Goal: Task Accomplishment & Management: Complete application form

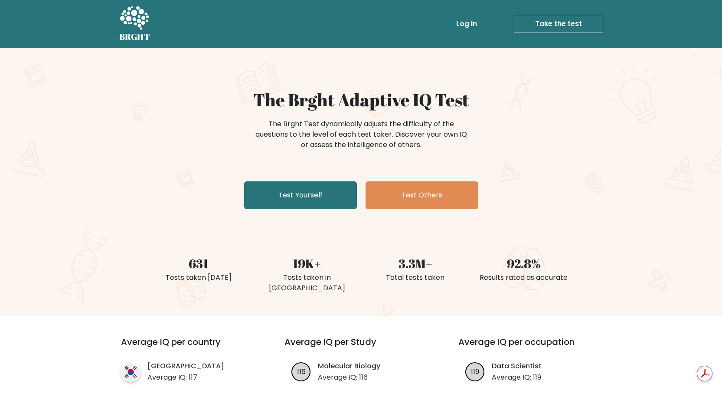
click at [478, 26] on link "Log in" at bounding box center [467, 23] width 28 height 17
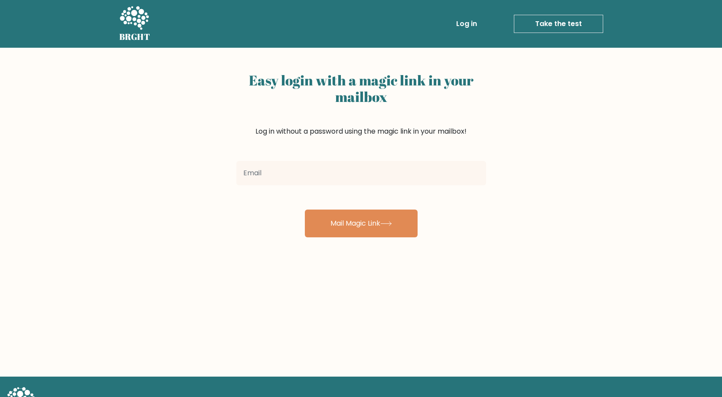
drag, startPoint x: 351, startPoint y: 162, endPoint x: 344, endPoint y: 165, distance: 7.6
click at [351, 162] on input "email" at bounding box center [361, 173] width 250 height 24
type input "skiera08@gmail.com"
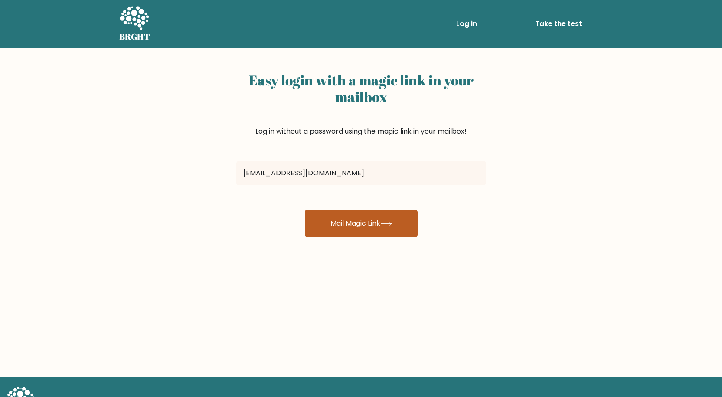
click at [367, 228] on button "Mail Magic Link" at bounding box center [361, 224] width 113 height 28
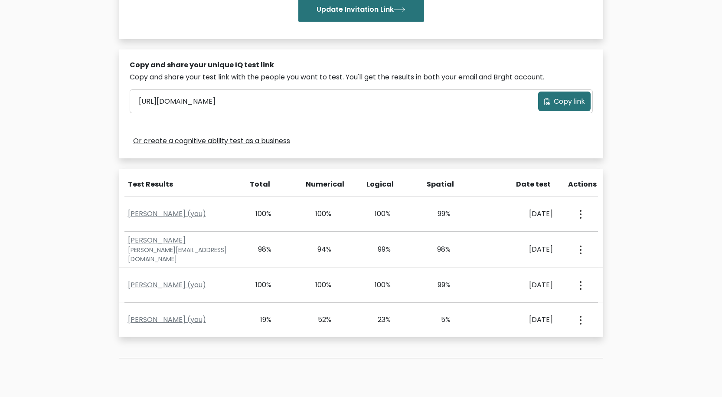
scroll to position [300, 0]
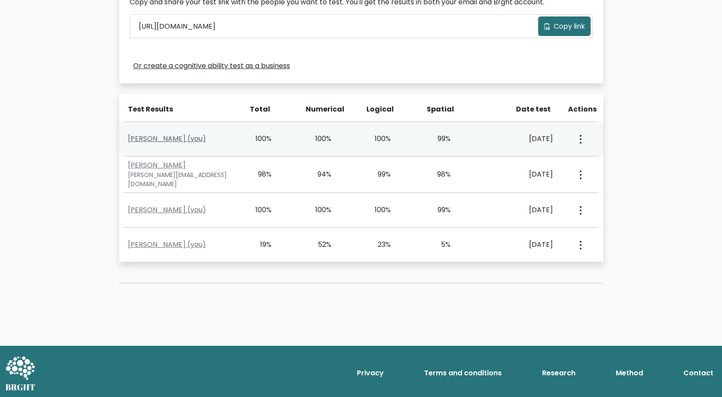
click at [183, 135] on link "Piotr Skierczyński (you)" at bounding box center [167, 139] width 78 height 10
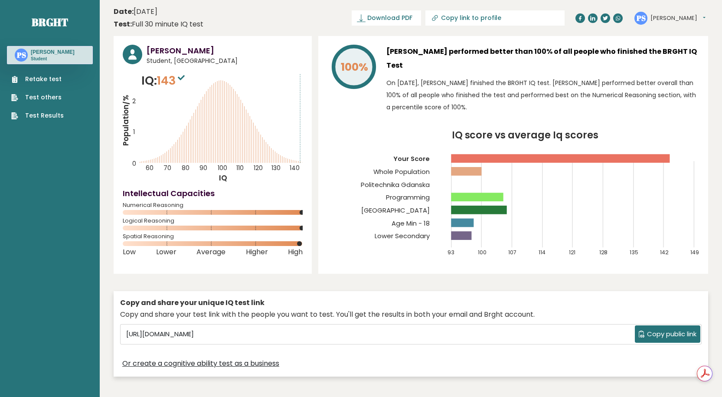
click at [52, 78] on link "Retake test" at bounding box center [37, 79] width 52 height 9
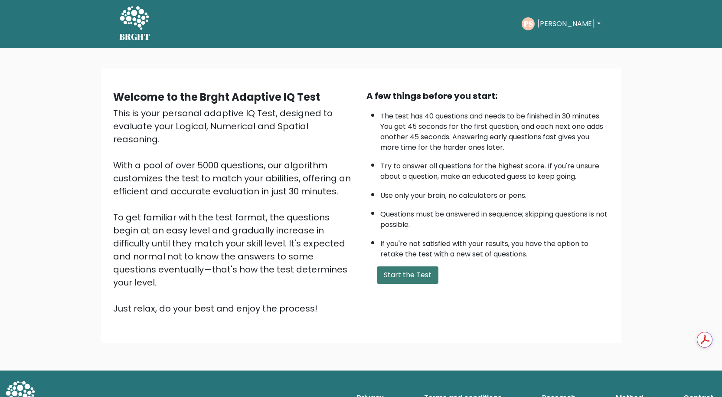
click at [405, 280] on button "Start the Test" at bounding box center [408, 274] width 62 height 17
click at [403, 269] on button "Start the Test" at bounding box center [408, 274] width 62 height 17
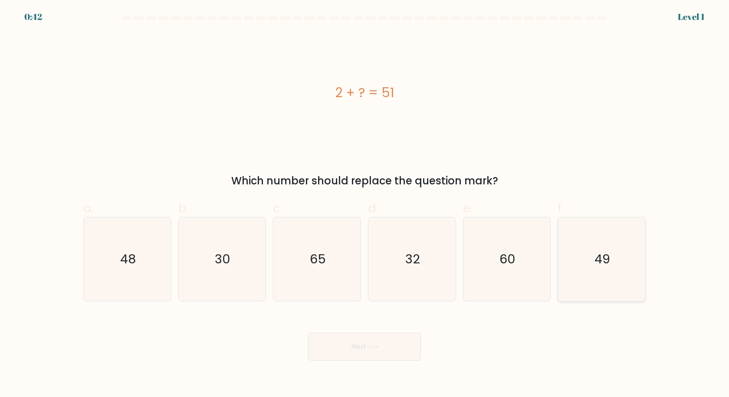
click at [599, 274] on icon "49" at bounding box center [602, 259] width 84 height 84
click at [365, 204] on input "f. 49" at bounding box center [364, 202] width 0 height 6
radio input "true"
click at [399, 340] on button "Next" at bounding box center [364, 347] width 113 height 28
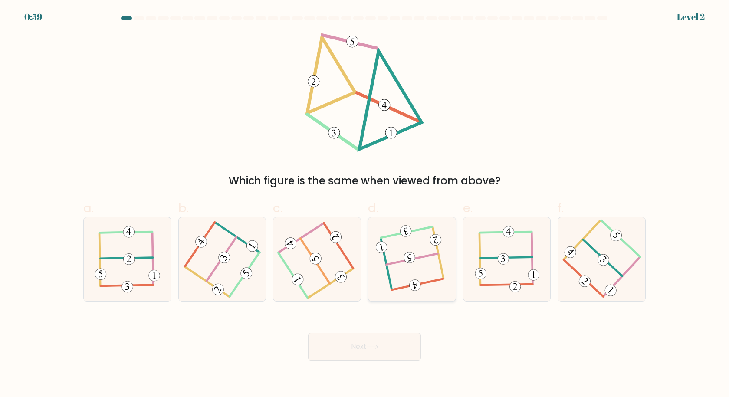
click at [398, 247] on icon at bounding box center [412, 259] width 66 height 67
click at [365, 204] on input "d." at bounding box center [364, 202] width 0 height 6
radio input "true"
click at [357, 355] on button "Next" at bounding box center [364, 347] width 113 height 28
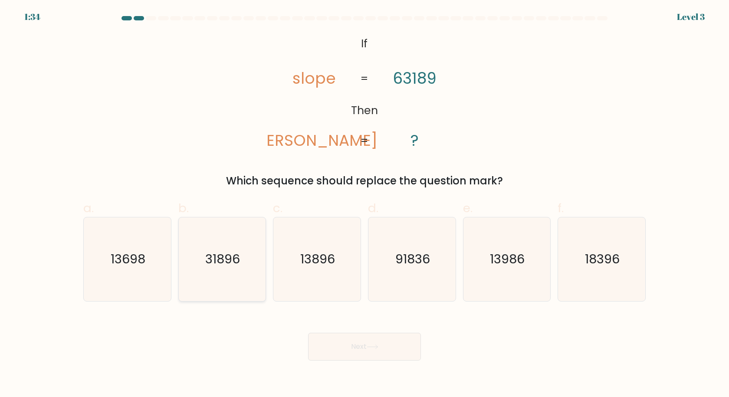
click at [243, 284] on icon "31896" at bounding box center [222, 259] width 84 height 84
click at [364, 204] on input "b. 31896" at bounding box center [364, 202] width 0 height 6
radio input "true"
click at [376, 347] on icon at bounding box center [373, 346] width 12 height 5
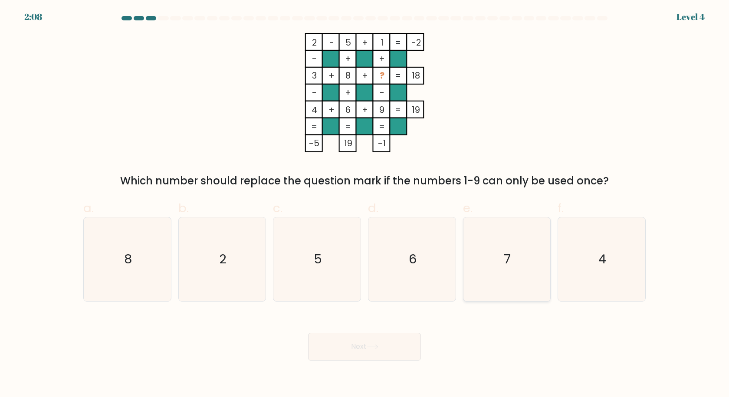
click at [526, 281] on icon "7" at bounding box center [507, 259] width 84 height 84
click at [365, 204] on input "e. 7" at bounding box center [364, 202] width 0 height 6
radio input "true"
click at [392, 356] on button "Next" at bounding box center [364, 347] width 113 height 28
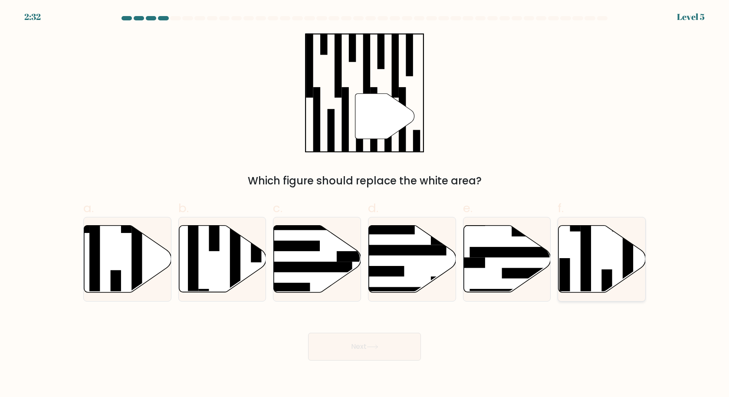
click at [589, 261] on rect at bounding box center [585, 263] width 10 height 95
click at [365, 204] on input "f." at bounding box center [364, 202] width 0 height 6
radio input "true"
click at [386, 339] on button "Next" at bounding box center [364, 347] width 113 height 28
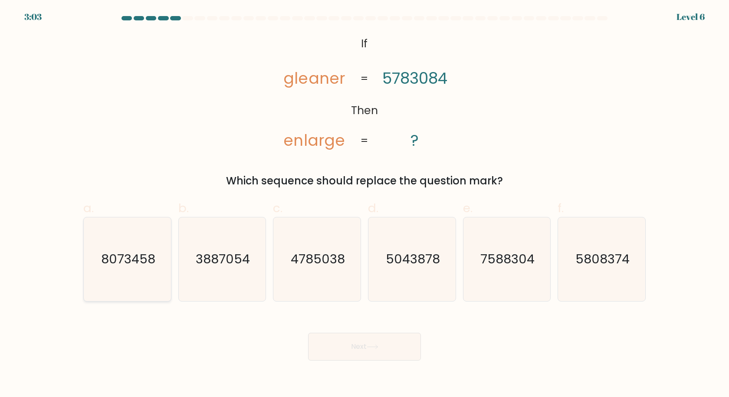
click at [121, 255] on text "8073458" at bounding box center [128, 258] width 54 height 17
click at [364, 204] on input "a. 8073458" at bounding box center [364, 202] width 0 height 6
radio input "true"
click at [368, 340] on button "Next" at bounding box center [364, 347] width 113 height 28
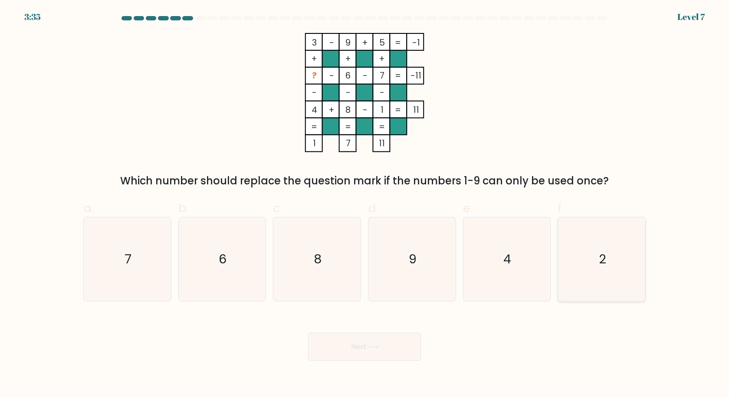
click at [606, 262] on icon "2" at bounding box center [602, 259] width 84 height 84
click at [365, 204] on input "f. 2" at bounding box center [364, 202] width 0 height 6
radio input "true"
click at [373, 345] on icon at bounding box center [373, 346] width 12 height 5
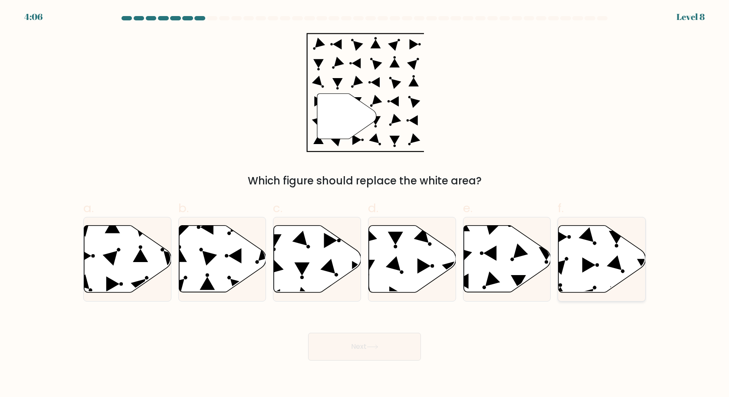
click at [586, 259] on icon at bounding box center [601, 259] width 87 height 67
click at [365, 204] on input "f." at bounding box center [364, 202] width 0 height 6
radio input "true"
click at [382, 338] on button "Next" at bounding box center [364, 347] width 113 height 28
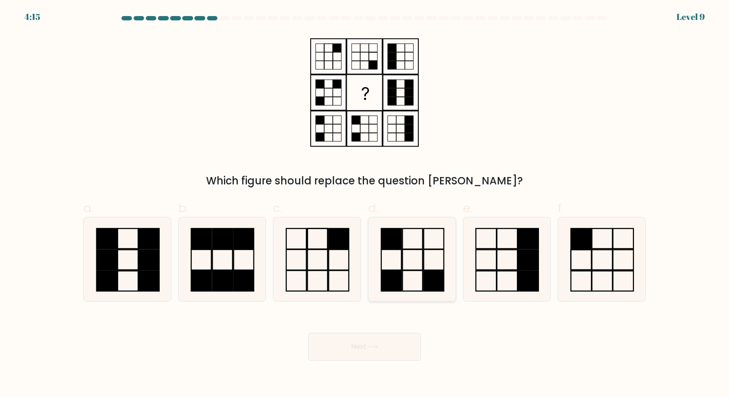
click at [406, 259] on icon at bounding box center [412, 259] width 84 height 84
click at [365, 204] on input "d." at bounding box center [364, 202] width 0 height 6
radio input "true"
click at [378, 337] on button "Next" at bounding box center [364, 347] width 113 height 28
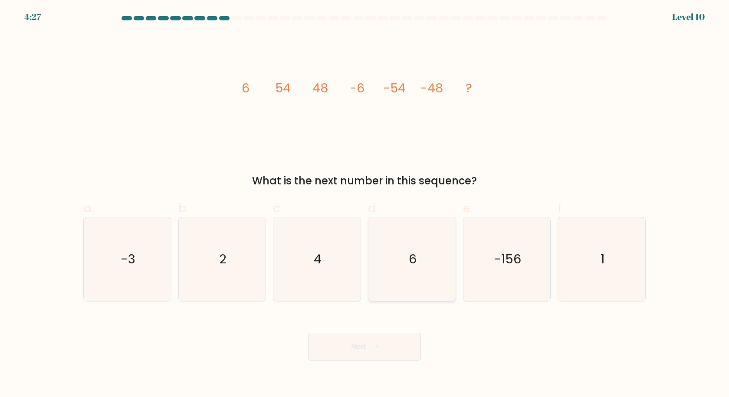
click at [412, 255] on text "6" at bounding box center [413, 258] width 8 height 17
click at [365, 204] on input "d. 6" at bounding box center [364, 202] width 0 height 6
radio input "true"
click at [374, 344] on icon at bounding box center [373, 346] width 12 height 5
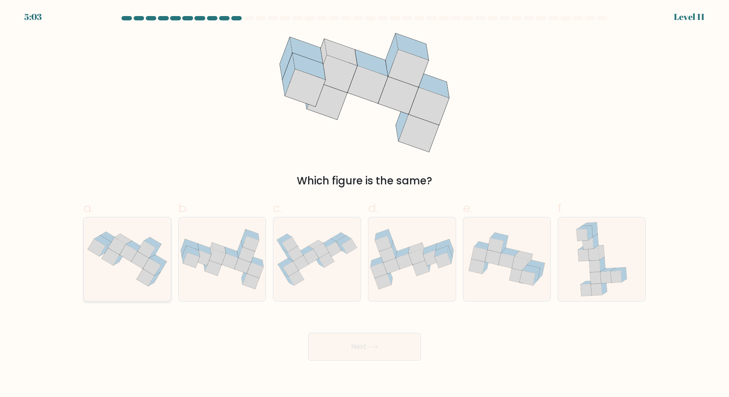
click at [125, 265] on icon at bounding box center [127, 258] width 87 height 65
click at [364, 204] on input "a." at bounding box center [364, 202] width 0 height 6
radio input "true"
click at [394, 354] on button "Next" at bounding box center [364, 347] width 113 height 28
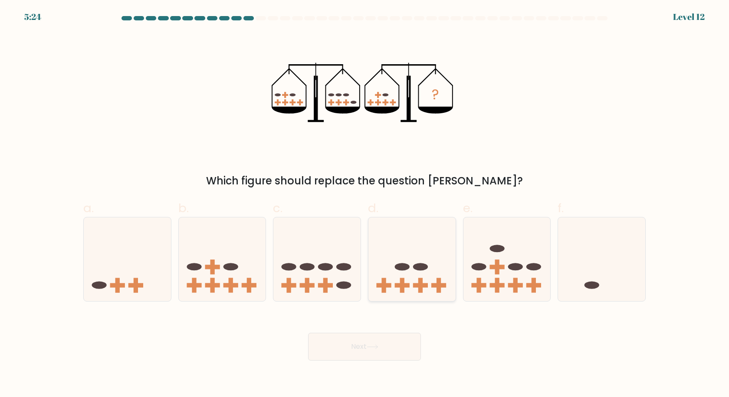
click at [410, 250] on icon at bounding box center [411, 259] width 87 height 72
click at [365, 204] on input "d." at bounding box center [364, 202] width 0 height 6
radio input "true"
click at [384, 344] on button "Next" at bounding box center [364, 347] width 113 height 28
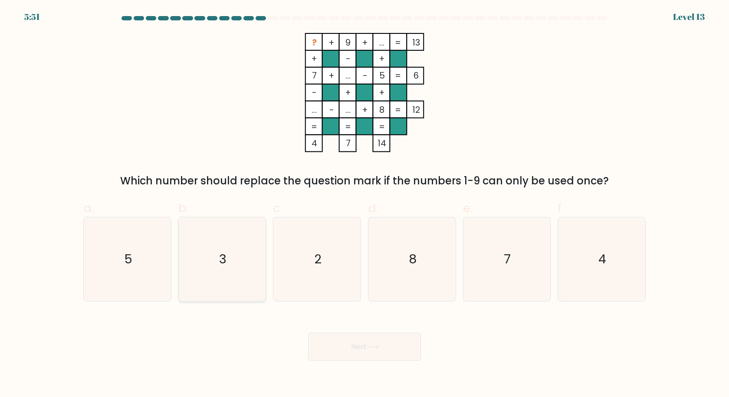
click at [245, 220] on icon "3" at bounding box center [222, 259] width 84 height 84
click at [364, 204] on input "b. 3" at bounding box center [364, 202] width 0 height 6
radio input "true"
click at [344, 351] on button "Next" at bounding box center [364, 347] width 113 height 28
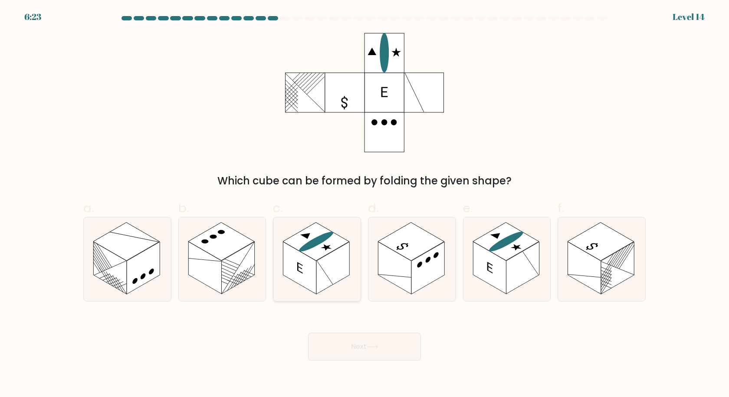
click at [329, 272] on rect at bounding box center [332, 268] width 33 height 52
click at [364, 204] on input "c." at bounding box center [364, 202] width 0 height 6
radio input "true"
click at [369, 341] on button "Next" at bounding box center [364, 347] width 113 height 28
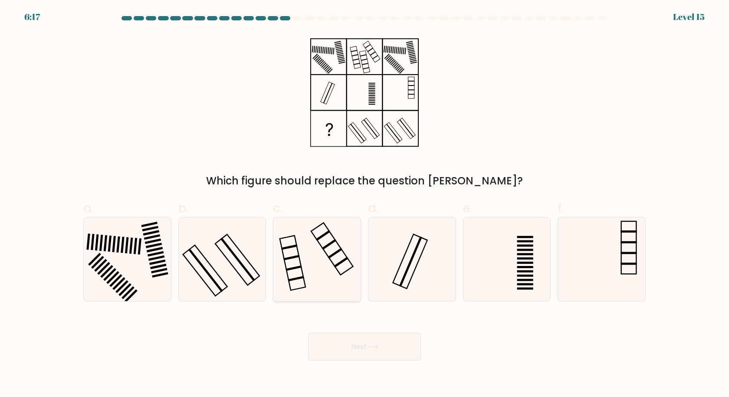
click at [318, 263] on icon at bounding box center [317, 259] width 84 height 84
click at [364, 204] on input "c." at bounding box center [364, 202] width 0 height 6
radio input "true"
click at [351, 346] on button "Next" at bounding box center [364, 347] width 113 height 28
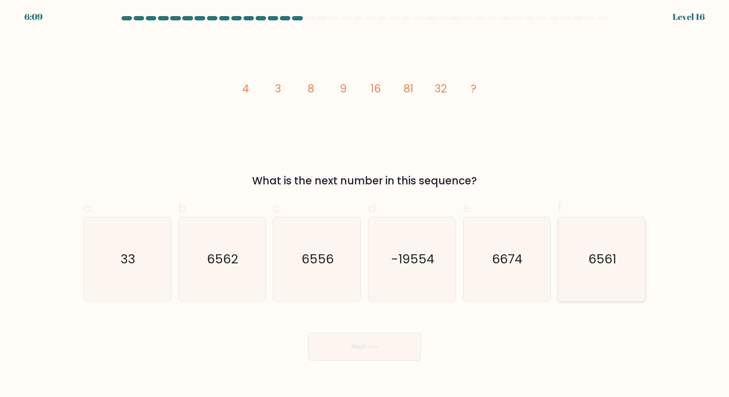
click at [605, 257] on text "6561" at bounding box center [603, 258] width 28 height 17
click at [365, 204] on input "f. 6561" at bounding box center [364, 202] width 0 height 6
radio input "true"
click at [357, 344] on button "Next" at bounding box center [364, 347] width 113 height 28
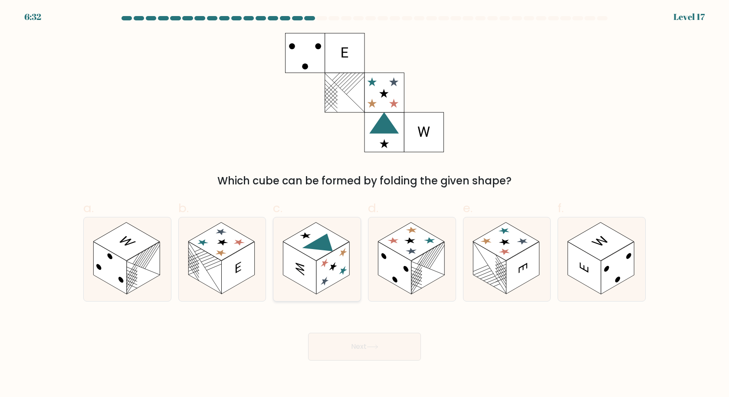
click at [330, 252] on rect at bounding box center [316, 241] width 66 height 38
click at [364, 204] on input "c." at bounding box center [364, 202] width 0 height 6
radio input "true"
click at [376, 347] on icon at bounding box center [373, 346] width 12 height 5
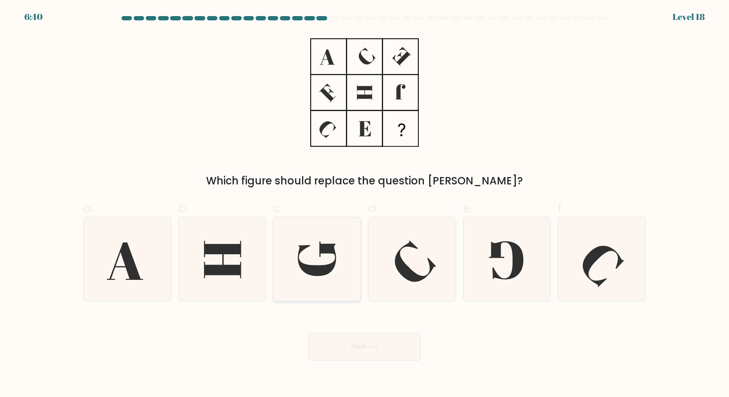
click at [347, 242] on icon at bounding box center [317, 259] width 84 height 84
click at [364, 204] on input "c." at bounding box center [364, 202] width 0 height 6
radio input "true"
click at [365, 338] on button "Next" at bounding box center [364, 347] width 113 height 28
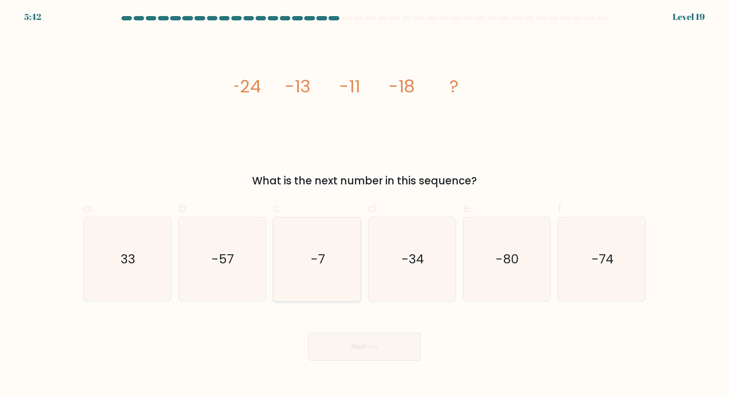
click at [318, 279] on icon "-7" at bounding box center [317, 259] width 84 height 84
click at [364, 204] on input "c. -7" at bounding box center [364, 202] width 0 height 6
radio input "true"
click at [367, 341] on button "Next" at bounding box center [364, 347] width 113 height 28
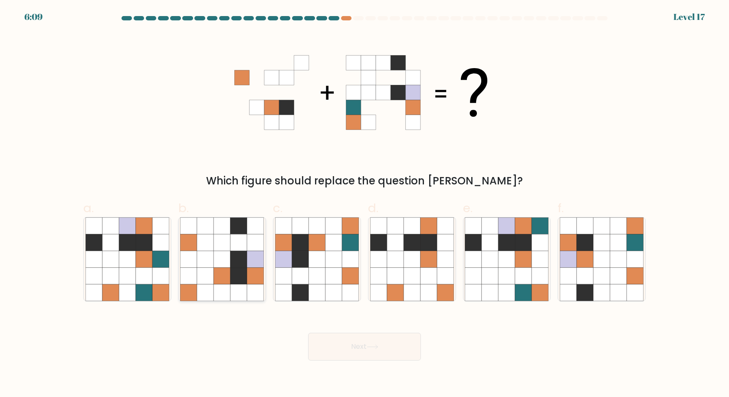
click at [236, 267] on icon at bounding box center [238, 259] width 16 height 16
click at [364, 204] on input "b." at bounding box center [364, 202] width 0 height 6
radio input "true"
click at [377, 346] on icon at bounding box center [372, 347] width 10 height 4
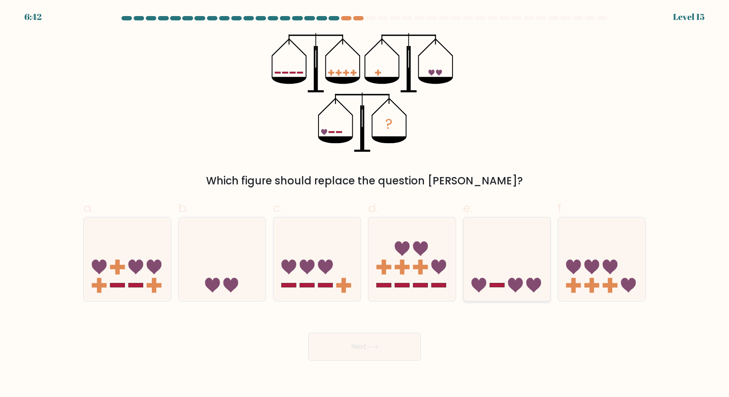
click at [509, 280] on icon at bounding box center [515, 285] width 15 height 15
click at [365, 204] on input "e." at bounding box center [364, 202] width 0 height 6
radio input "true"
click at [364, 356] on button "Next" at bounding box center [364, 347] width 113 height 28
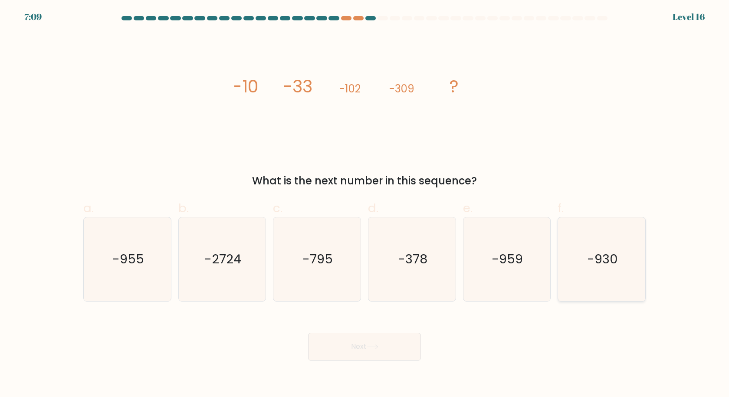
click at [586, 278] on icon "-930" at bounding box center [602, 259] width 84 height 84
click at [365, 204] on input "f. -930" at bounding box center [364, 202] width 0 height 6
radio input "true"
click at [378, 345] on icon at bounding box center [373, 346] width 12 height 5
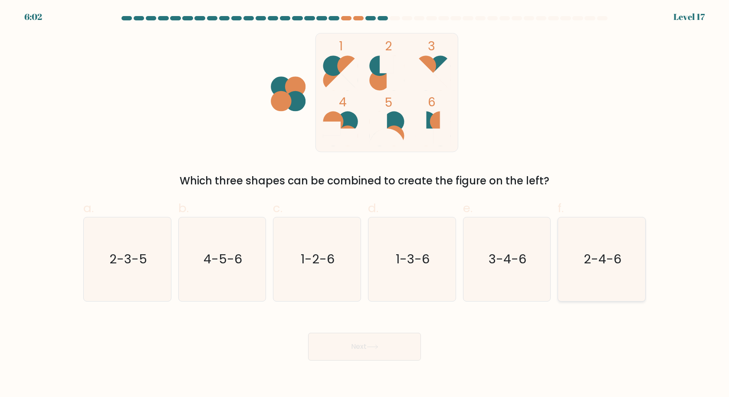
click at [587, 265] on text "2-4-6" at bounding box center [602, 258] width 38 height 17
click at [365, 204] on input "f. 2-4-6" at bounding box center [364, 202] width 0 height 6
radio input "true"
click at [391, 338] on button "Next" at bounding box center [364, 347] width 113 height 28
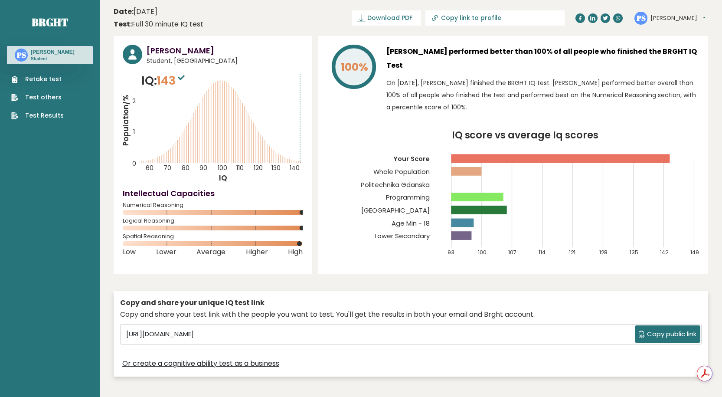
click at [38, 79] on link "Retake test" at bounding box center [37, 79] width 52 height 9
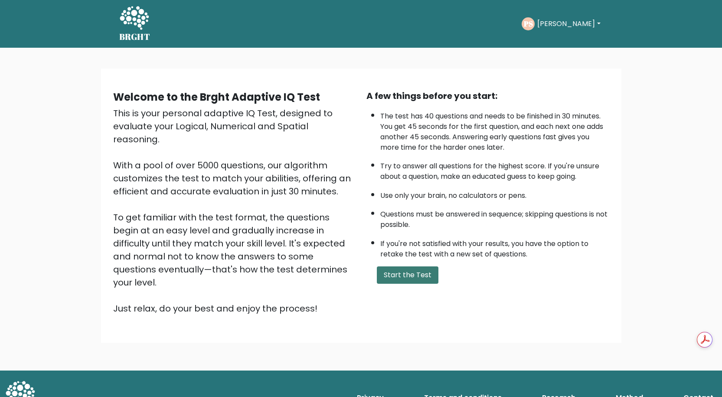
click at [400, 281] on button "Start the Test" at bounding box center [408, 274] width 62 height 17
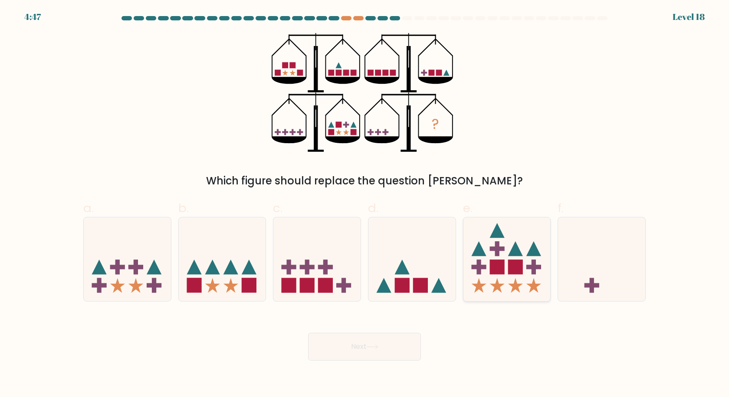
click at [494, 292] on icon at bounding box center [496, 285] width 15 height 15
click at [365, 204] on input "e." at bounding box center [364, 202] width 0 height 6
radio input "true"
click at [372, 367] on body "4:46 Level 18" at bounding box center [364, 198] width 729 height 397
click at [371, 354] on button "Next" at bounding box center [364, 347] width 113 height 28
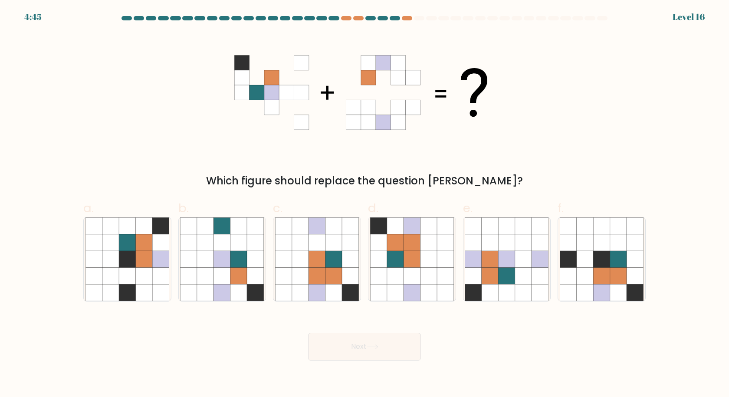
click at [371, 353] on button "Next" at bounding box center [364, 347] width 113 height 28
click at [378, 291] on icon at bounding box center [378, 292] width 16 height 16
click at [365, 204] on input "d." at bounding box center [364, 202] width 0 height 6
radio input "true"
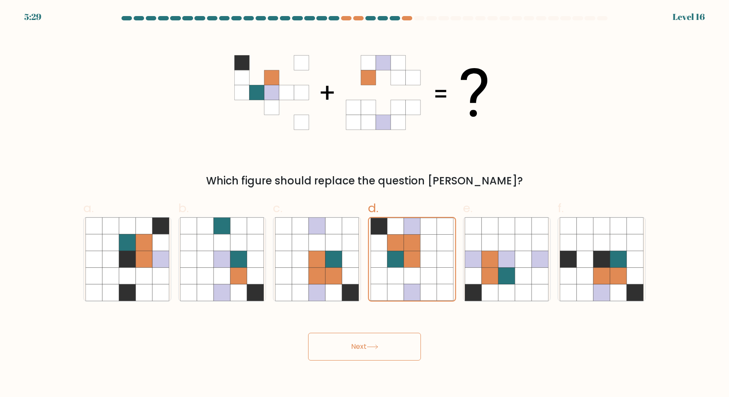
click at [355, 338] on button "Next" at bounding box center [364, 347] width 113 height 28
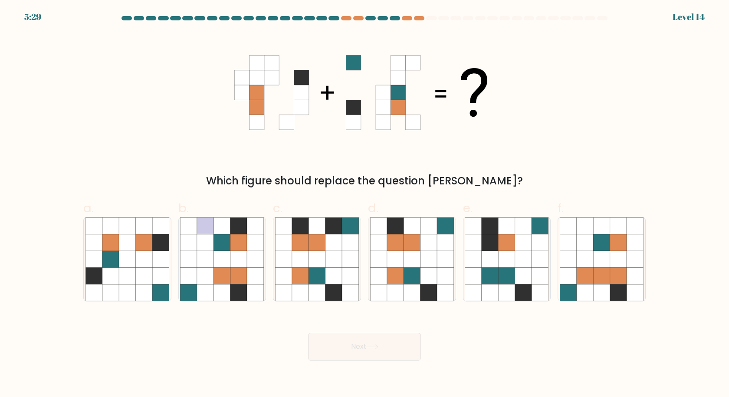
click at [403, 285] on icon at bounding box center [395, 292] width 16 height 16
click at [365, 204] on input "d." at bounding box center [364, 202] width 0 height 6
radio input "true"
click at [366, 344] on button "Next" at bounding box center [364, 347] width 113 height 28
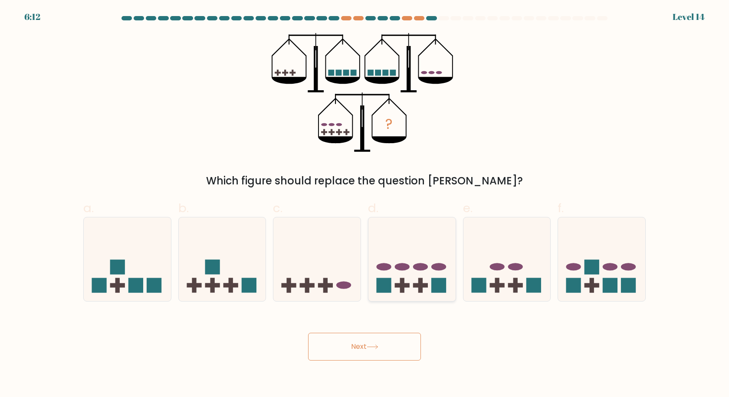
click at [401, 284] on rect at bounding box center [402, 285] width 15 height 4
click at [365, 204] on input "d." at bounding box center [364, 202] width 0 height 6
radio input "true"
click at [384, 329] on div "Next" at bounding box center [364, 336] width 573 height 49
click at [390, 341] on button "Next" at bounding box center [364, 347] width 113 height 28
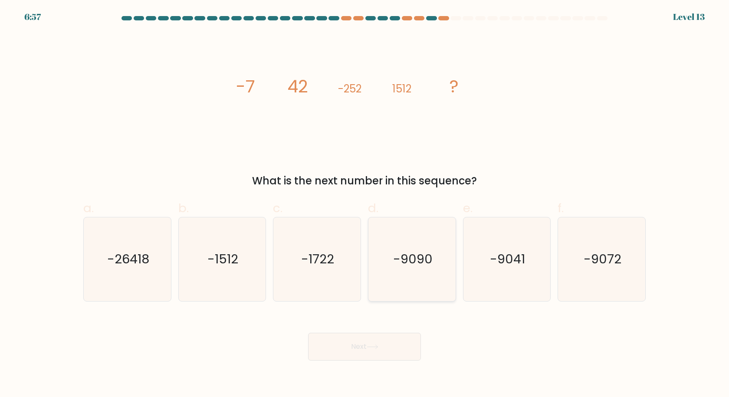
click at [407, 272] on icon "-9090" at bounding box center [412, 259] width 84 height 84
click at [365, 204] on input "d. -9090" at bounding box center [364, 202] width 0 height 6
radio input "true"
click at [381, 342] on button "Next" at bounding box center [364, 347] width 113 height 28
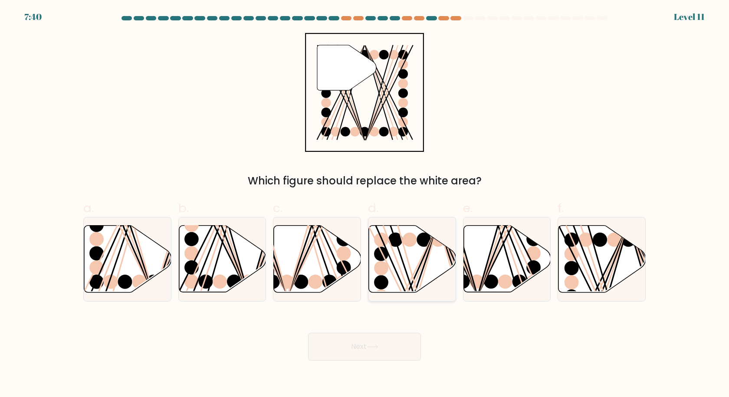
click at [427, 271] on icon at bounding box center [412, 259] width 87 height 67
click at [365, 204] on input "d." at bounding box center [364, 202] width 0 height 6
radio input "true"
click at [394, 331] on div "Next" at bounding box center [364, 336] width 573 height 49
click at [395, 338] on button "Next" at bounding box center [364, 347] width 113 height 28
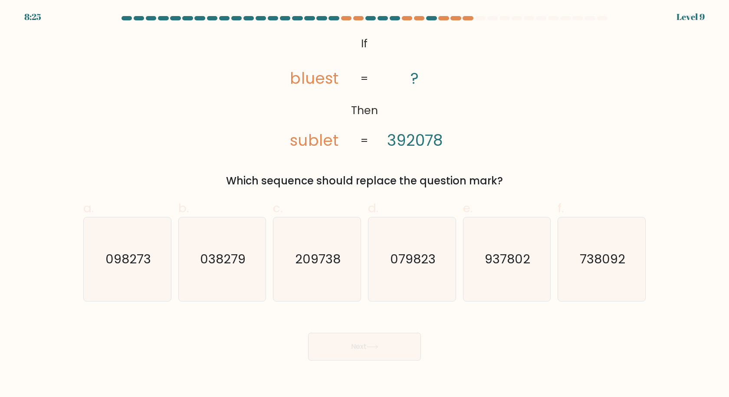
click at [417, 274] on icon "079823" at bounding box center [412, 259] width 84 height 84
click at [365, 204] on input "d. 079823" at bounding box center [364, 202] width 0 height 6
radio input "true"
click at [390, 337] on button "Next" at bounding box center [364, 347] width 113 height 28
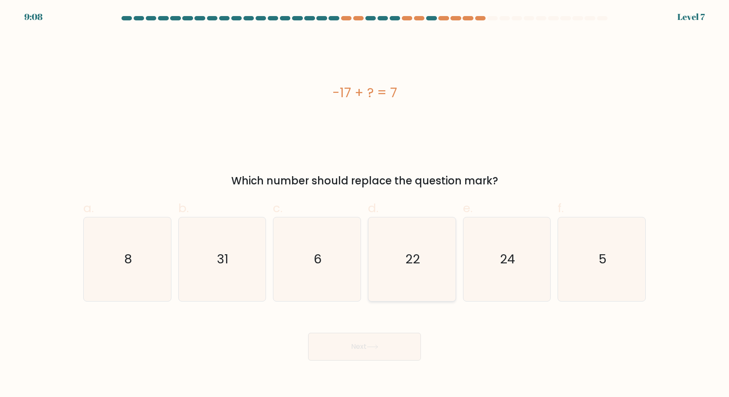
click at [413, 278] on icon "22" at bounding box center [412, 259] width 84 height 84
click at [365, 204] on input "d. 22" at bounding box center [364, 202] width 0 height 6
radio input "true"
click at [390, 339] on button "Next" at bounding box center [364, 347] width 113 height 28
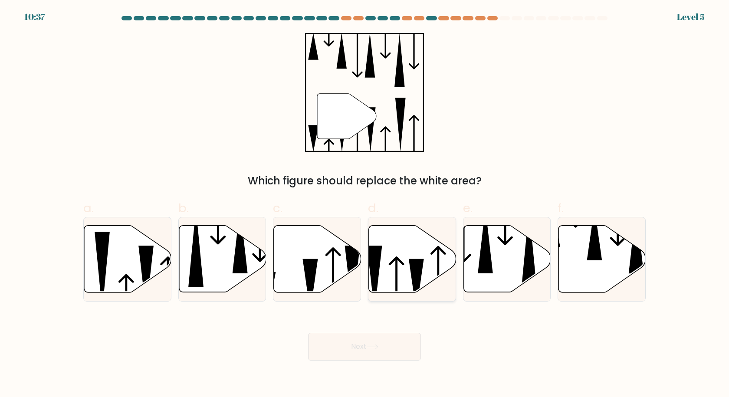
click at [410, 285] on icon at bounding box center [412, 259] width 87 height 67
click at [365, 204] on input "d." at bounding box center [364, 202] width 0 height 6
radio input "true"
click at [388, 347] on button "Next" at bounding box center [364, 347] width 113 height 28
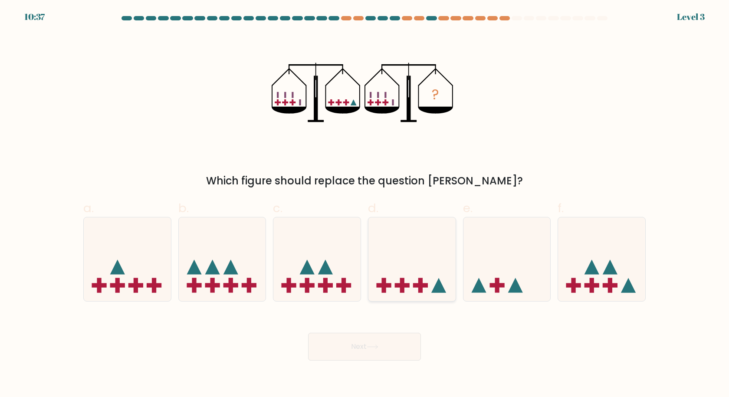
click at [413, 252] on icon at bounding box center [411, 259] width 87 height 72
click at [365, 204] on input "d." at bounding box center [364, 202] width 0 height 6
radio input "true"
click at [363, 342] on button "Next" at bounding box center [364, 347] width 113 height 28
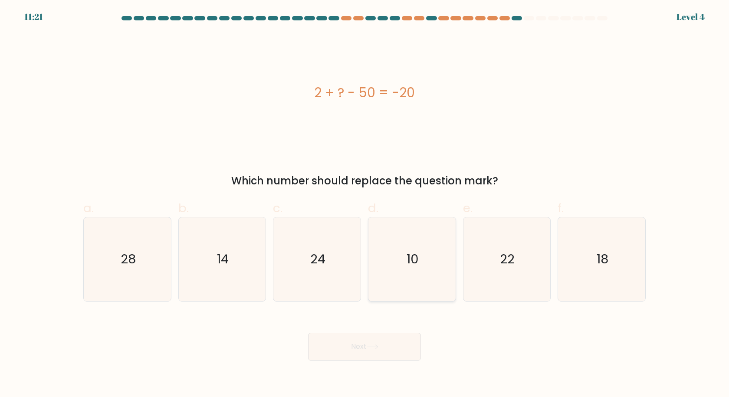
click at [400, 277] on icon "10" at bounding box center [412, 259] width 84 height 84
click at [365, 204] on input "d. 10" at bounding box center [364, 202] width 0 height 6
radio input "true"
click at [377, 350] on button "Next" at bounding box center [364, 347] width 113 height 28
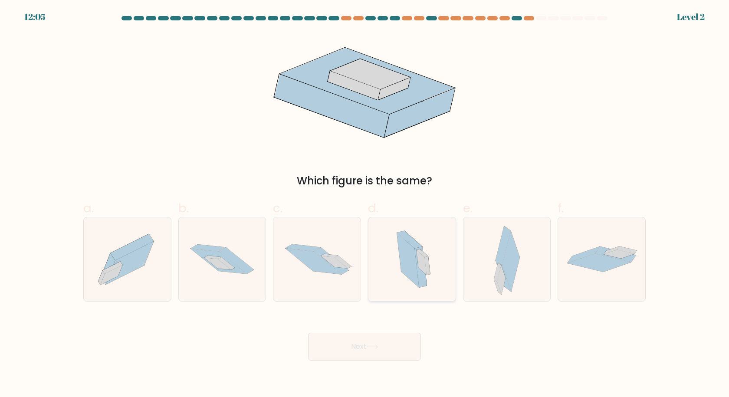
click at [408, 291] on icon at bounding box center [412, 259] width 50 height 84
click at [365, 204] on input "d." at bounding box center [364, 202] width 0 height 6
radio input "true"
click at [379, 341] on button "Next" at bounding box center [364, 347] width 113 height 28
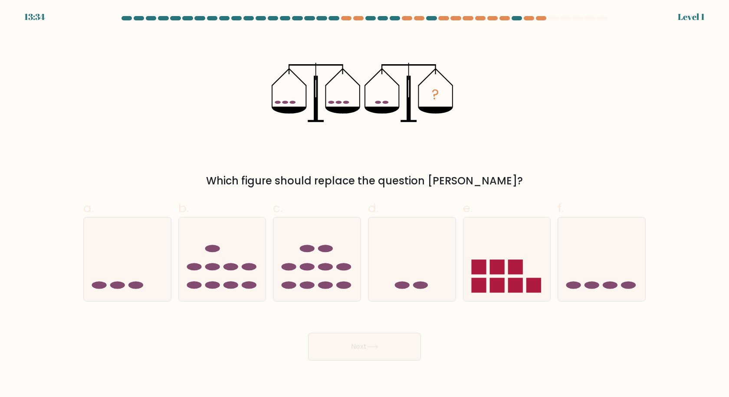
click at [406, 259] on icon at bounding box center [411, 259] width 87 height 72
click at [365, 204] on input "d." at bounding box center [364, 202] width 0 height 6
radio input "true"
click at [382, 330] on div "Next" at bounding box center [364, 336] width 573 height 49
click at [395, 339] on button "Next" at bounding box center [364, 347] width 113 height 28
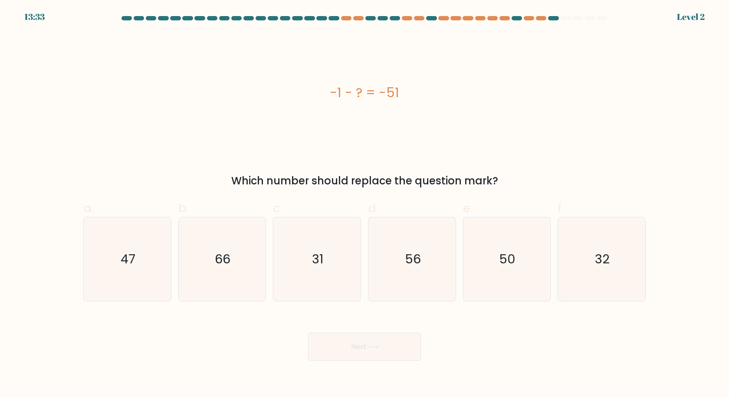
click at [415, 254] on text "56" at bounding box center [413, 258] width 16 height 17
click at [365, 204] on input "d. 56" at bounding box center [364, 202] width 0 height 6
radio input "true"
click at [378, 338] on button "Next" at bounding box center [364, 347] width 113 height 28
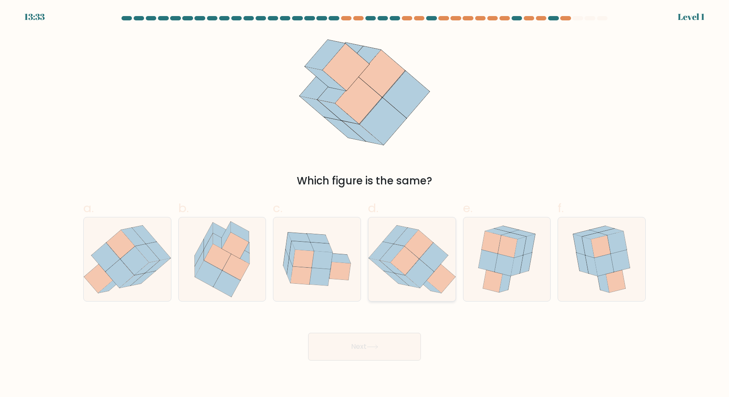
click at [411, 290] on icon at bounding box center [411, 259] width 87 height 76
click at [365, 204] on input "d." at bounding box center [364, 202] width 0 height 6
radio input "true"
click at [380, 359] on button "Next" at bounding box center [364, 347] width 113 height 28
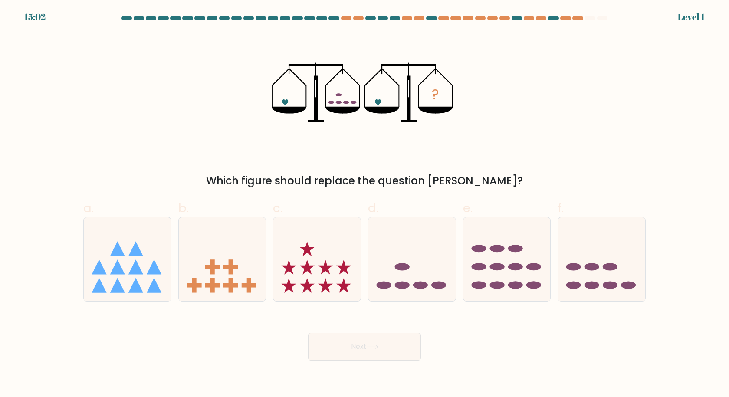
click at [397, 293] on icon at bounding box center [411, 259] width 87 height 72
click at [365, 204] on input "d." at bounding box center [364, 202] width 0 height 6
radio input "true"
click at [377, 344] on icon at bounding box center [373, 346] width 12 height 5
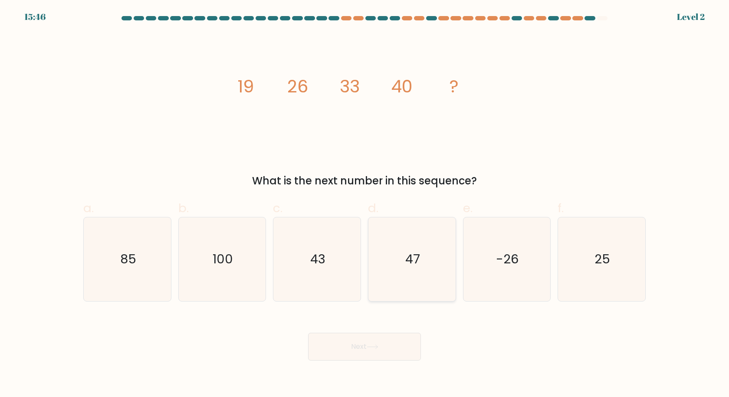
click at [396, 300] on icon "47" at bounding box center [412, 259] width 84 height 84
click at [365, 204] on input "d. 47" at bounding box center [364, 202] width 0 height 6
radio input "true"
click at [363, 345] on button "Next" at bounding box center [364, 347] width 113 height 28
click at [394, 278] on icon "47" at bounding box center [411, 259] width 83 height 83
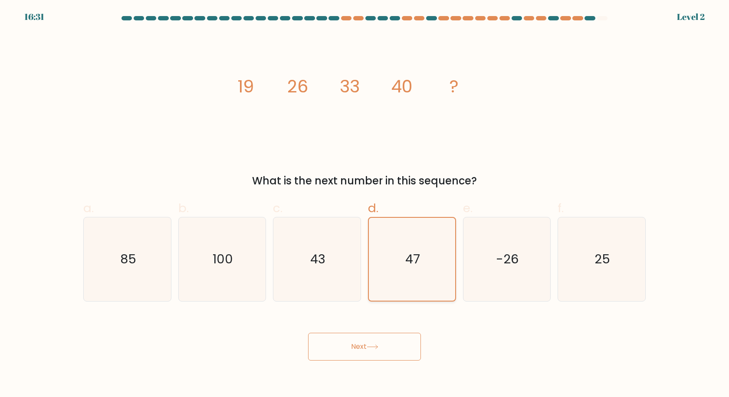
click at [365, 204] on input "d. 47" at bounding box center [364, 202] width 0 height 6
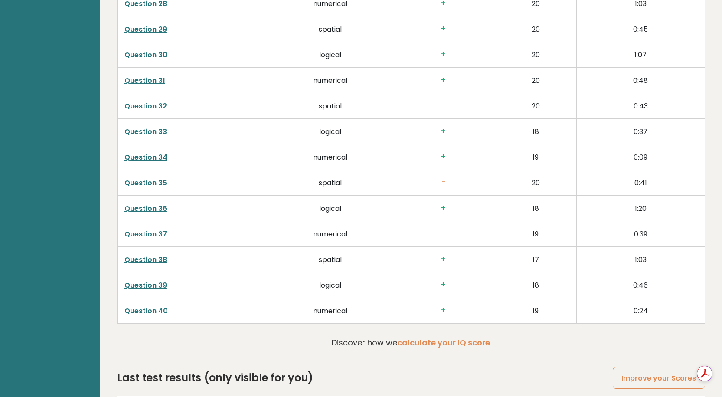
scroll to position [2336, 0]
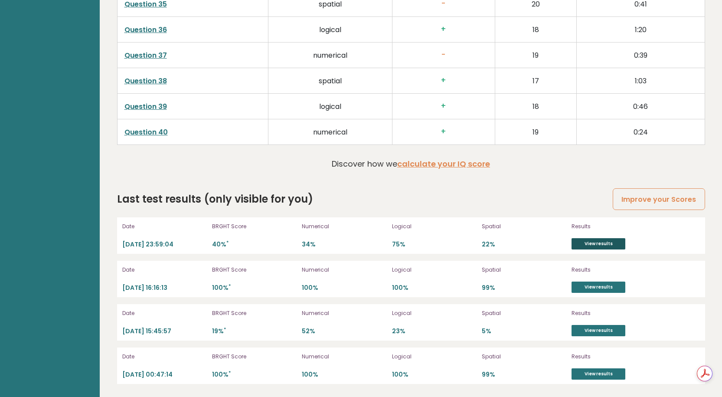
click at [605, 243] on link "View results" at bounding box center [599, 243] width 54 height 11
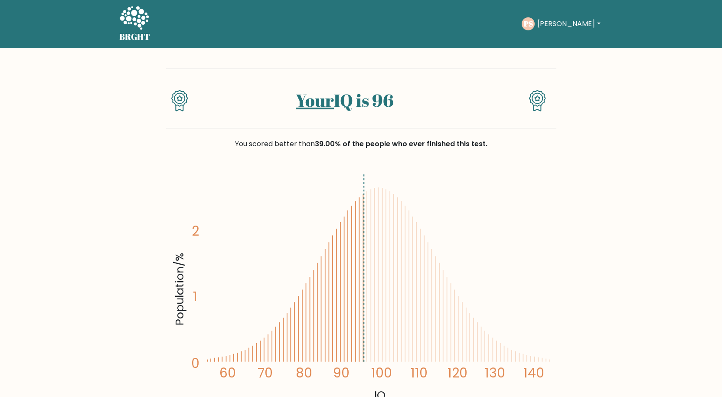
click at [547, 22] on button "[PERSON_NAME]" at bounding box center [569, 23] width 68 height 11
click at [558, 44] on link "Dashboard" at bounding box center [556, 42] width 69 height 14
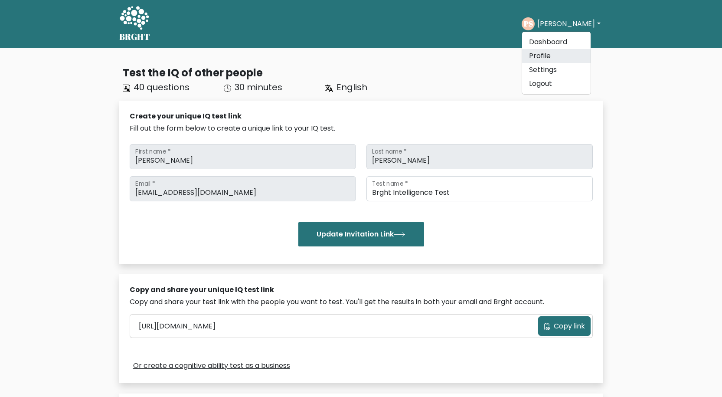
click at [550, 55] on link "Profile" at bounding box center [556, 56] width 69 height 14
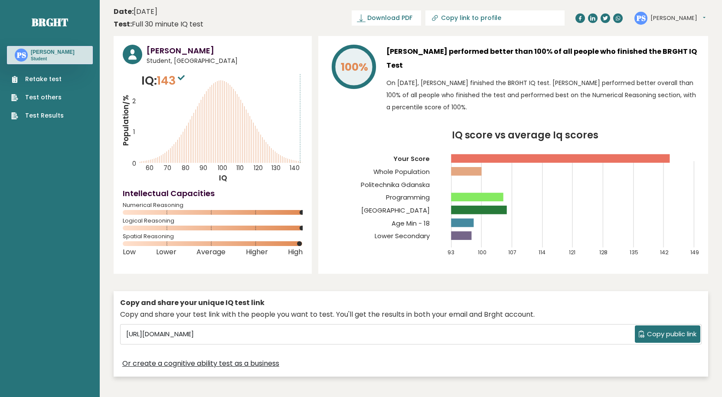
click at [30, 79] on link "Retake test" at bounding box center [37, 79] width 52 height 9
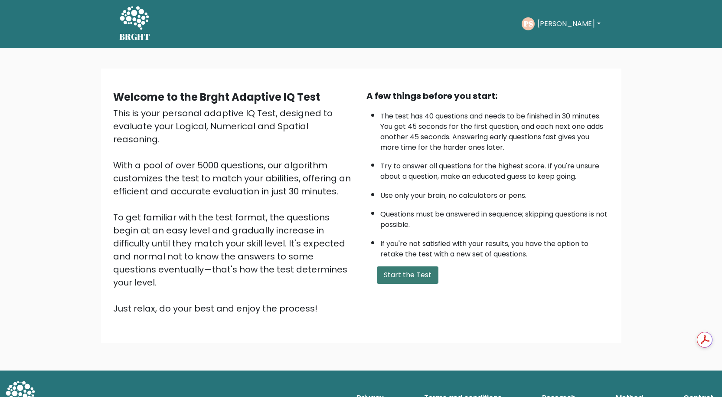
click at [402, 282] on button "Start the Test" at bounding box center [408, 274] width 62 height 17
click at [400, 276] on button "Start the Test" at bounding box center [408, 274] width 62 height 17
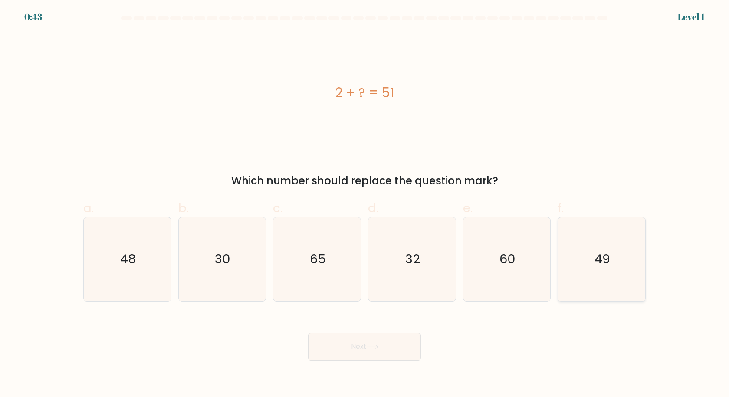
click at [617, 275] on icon "49" at bounding box center [602, 259] width 84 height 84
click at [365, 204] on input "f. 49" at bounding box center [364, 202] width 0 height 6
radio input "true"
click at [364, 345] on button "Next" at bounding box center [364, 347] width 113 height 28
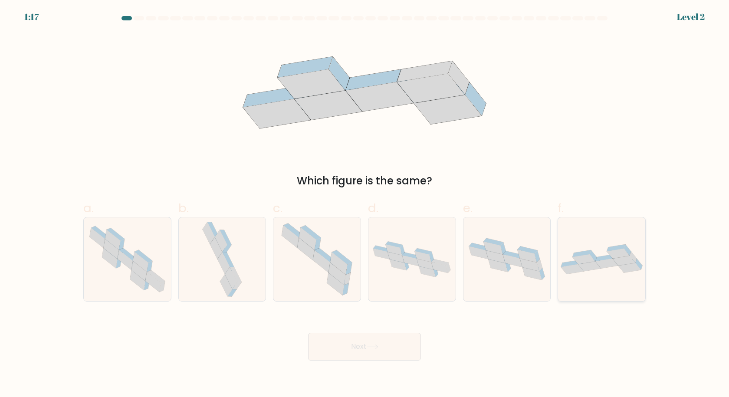
click at [601, 266] on icon at bounding box center [606, 264] width 23 height 10
click at [365, 204] on input "f." at bounding box center [364, 202] width 0 height 6
radio input "true"
click at [392, 347] on button "Next" at bounding box center [364, 347] width 113 height 28
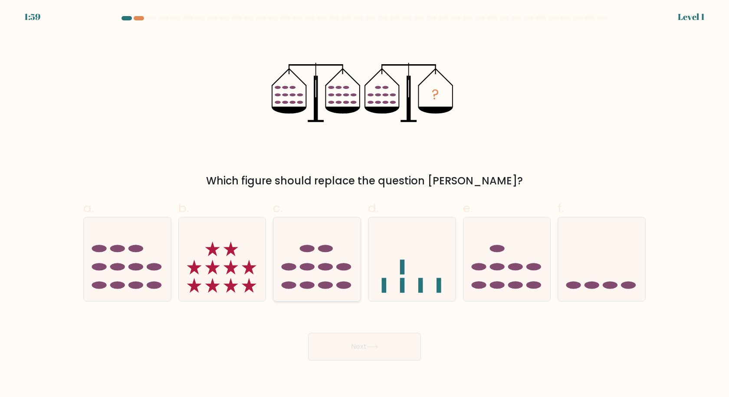
click at [321, 280] on icon at bounding box center [316, 259] width 87 height 72
click at [364, 204] on input "c." at bounding box center [364, 202] width 0 height 6
radio input "true"
drag, startPoint x: 336, startPoint y: 369, endPoint x: 337, endPoint y: 363, distance: 6.3
click at [336, 368] on body "1:58 Level 1" at bounding box center [364, 198] width 729 height 397
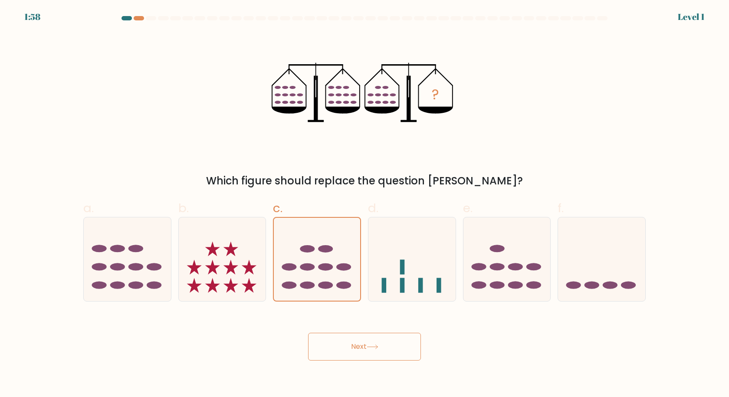
click at [339, 359] on button "Next" at bounding box center [364, 347] width 113 height 28
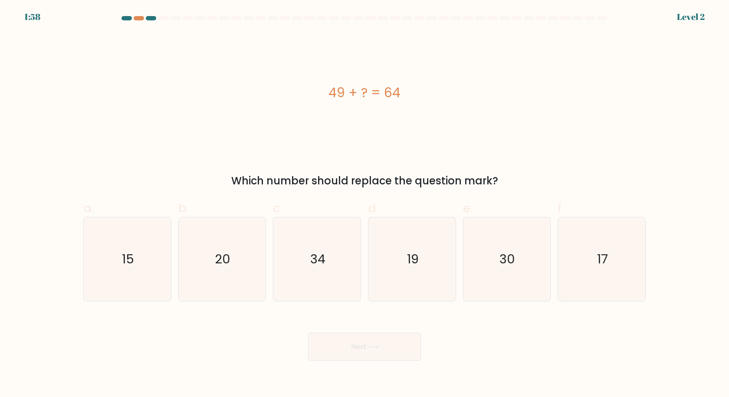
drag, startPoint x: 330, startPoint y: 284, endPoint x: 330, endPoint y: 306, distance: 21.7
click at [330, 301] on icon "34" at bounding box center [317, 259] width 84 height 84
click at [364, 204] on input "c. 34" at bounding box center [364, 202] width 0 height 6
radio input "true"
click at [335, 337] on button "Next" at bounding box center [364, 347] width 113 height 28
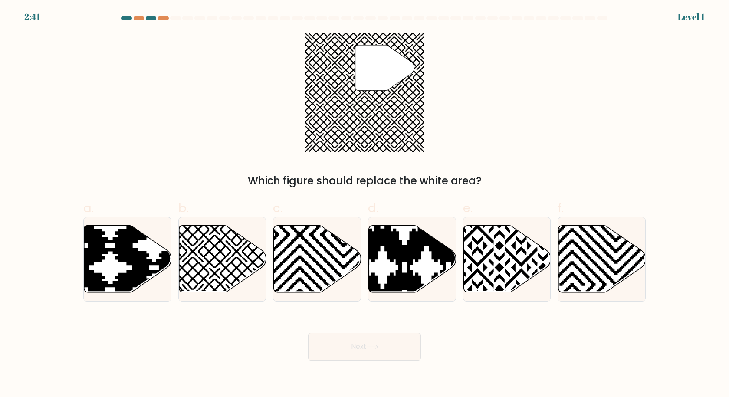
click at [327, 291] on icon at bounding box center [316, 259] width 87 height 68
click at [364, 204] on input "c." at bounding box center [364, 202] width 0 height 6
radio input "true"
click at [331, 345] on button "Next" at bounding box center [364, 347] width 113 height 28
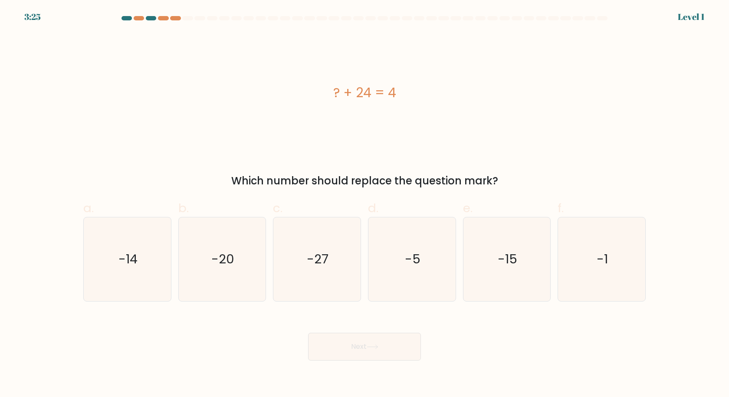
click at [317, 284] on icon "-27" at bounding box center [317, 259] width 84 height 84
click at [364, 204] on input "c. -27" at bounding box center [364, 202] width 0 height 6
radio input "true"
click at [329, 347] on button "Next" at bounding box center [364, 347] width 113 height 28
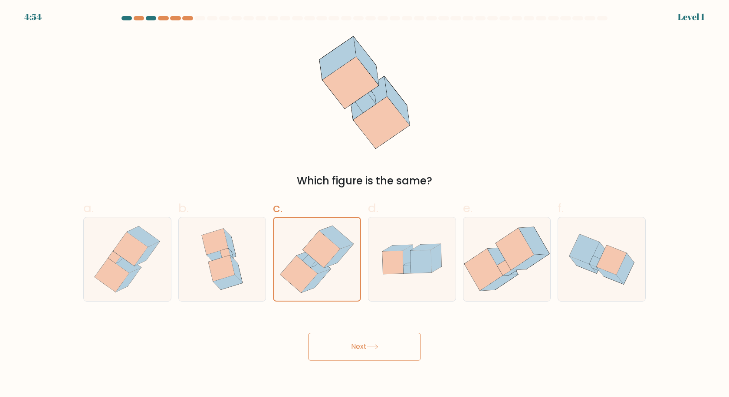
click at [334, 341] on button "Next" at bounding box center [364, 347] width 113 height 28
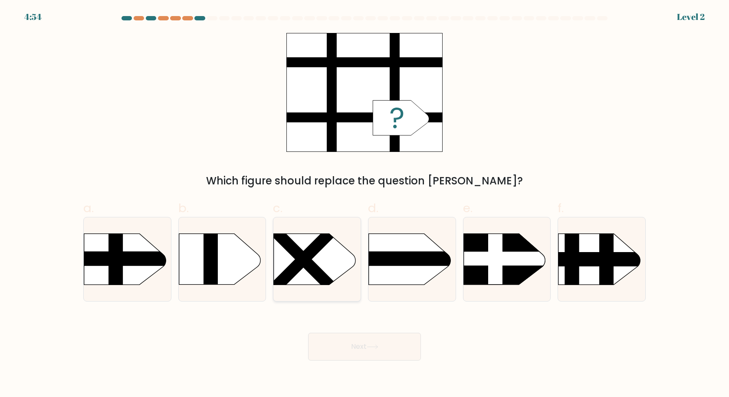
click at [291, 253] on rect at bounding box center [304, 260] width 126 height 126
click at [364, 204] on input "c." at bounding box center [364, 202] width 0 height 6
radio input "true"
click at [340, 350] on button "Next" at bounding box center [364, 347] width 113 height 28
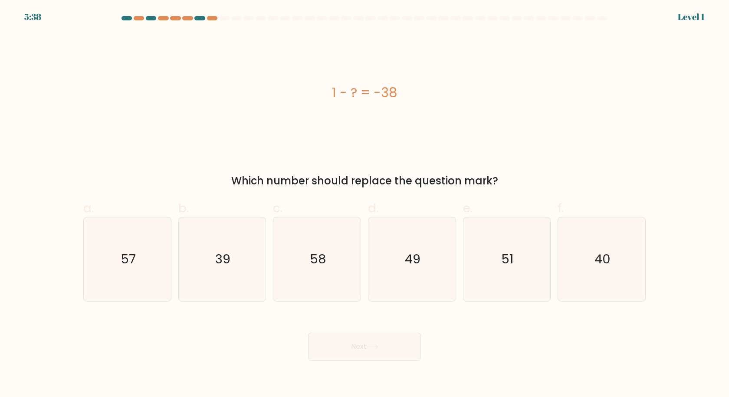
click at [315, 277] on icon "58" at bounding box center [317, 259] width 84 height 84
click at [364, 204] on input "c. 58" at bounding box center [364, 202] width 0 height 6
radio input "true"
click at [339, 325] on div "Next" at bounding box center [364, 336] width 573 height 49
click at [336, 335] on button "Next" at bounding box center [364, 347] width 113 height 28
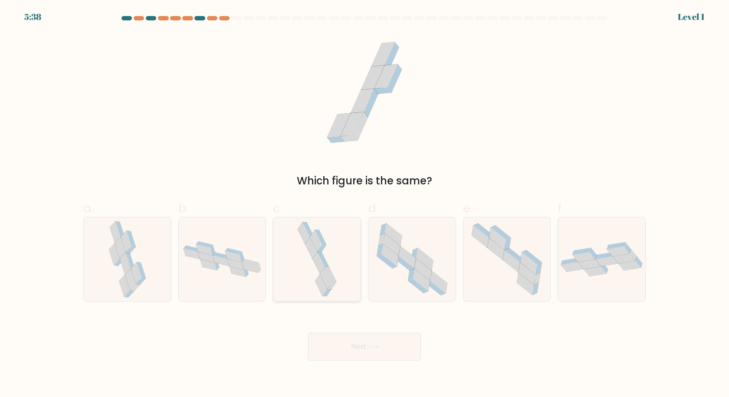
click at [325, 286] on icon at bounding box center [321, 285] width 12 height 22
click at [364, 204] on input "c." at bounding box center [364, 202] width 0 height 6
radio input "true"
click at [337, 346] on button "Next" at bounding box center [364, 347] width 113 height 28
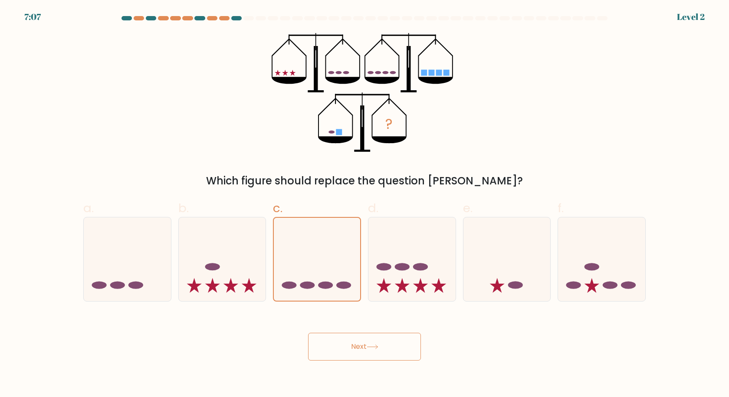
click at [335, 361] on body "7:07 Level 2" at bounding box center [364, 198] width 729 height 397
click at [330, 290] on icon at bounding box center [317, 259] width 86 height 72
click at [364, 204] on input "c." at bounding box center [364, 202] width 0 height 6
click at [338, 344] on button "Next" at bounding box center [364, 347] width 113 height 28
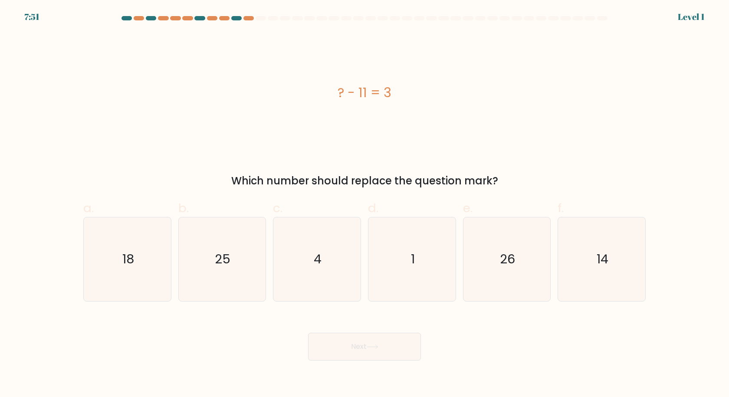
click at [331, 268] on icon "4" at bounding box center [317, 259] width 84 height 84
click at [364, 204] on input "c. 4" at bounding box center [364, 202] width 0 height 6
radio input "true"
click at [348, 339] on button "Next" at bounding box center [364, 347] width 113 height 28
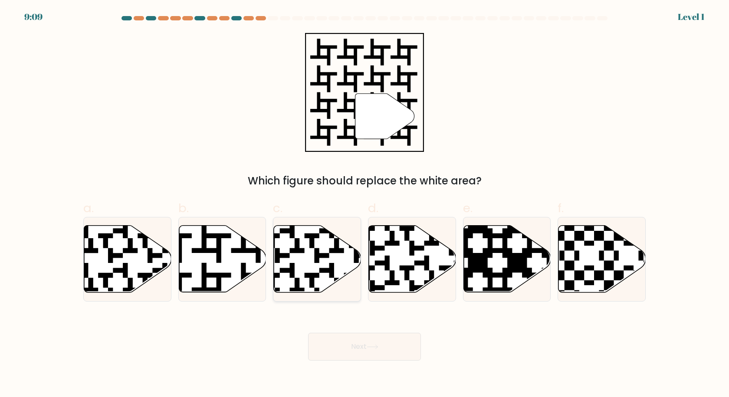
click at [346, 288] on icon at bounding box center [316, 259] width 87 height 68
click at [364, 204] on input "c." at bounding box center [364, 202] width 0 height 6
radio input "true"
click at [351, 341] on button "Next" at bounding box center [364, 347] width 113 height 28
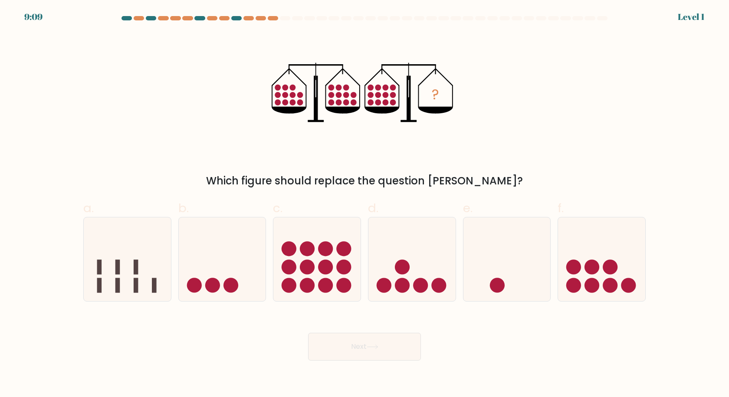
click at [348, 270] on circle at bounding box center [344, 267] width 15 height 15
click at [364, 204] on input "c." at bounding box center [364, 202] width 0 height 6
radio input "true"
click at [342, 352] on button "Next" at bounding box center [364, 347] width 113 height 28
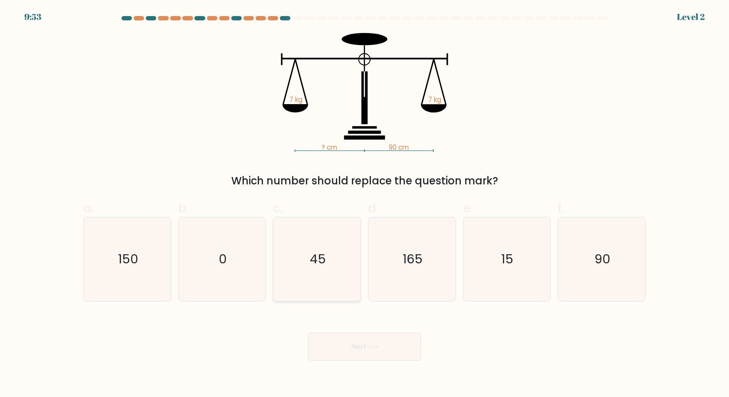
click at [335, 280] on icon "45" at bounding box center [317, 259] width 84 height 84
click at [364, 204] on input "c. 45" at bounding box center [364, 202] width 0 height 6
radio input "true"
drag, startPoint x: 347, startPoint y: 351, endPoint x: 348, endPoint y: 342, distance: 8.3
click at [348, 351] on button "Next" at bounding box center [364, 347] width 113 height 28
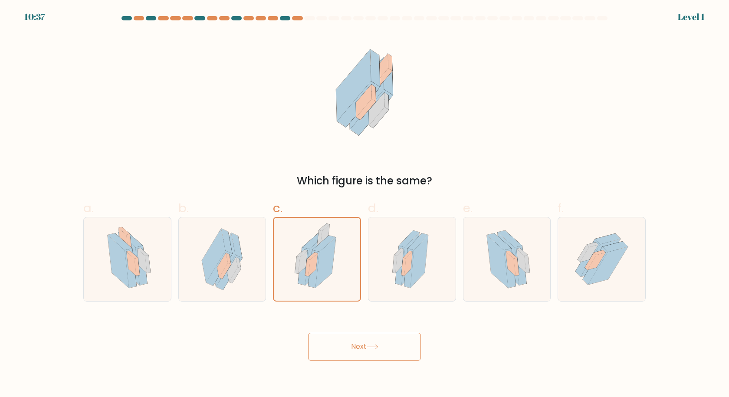
click at [343, 352] on button "Next" at bounding box center [364, 347] width 113 height 28
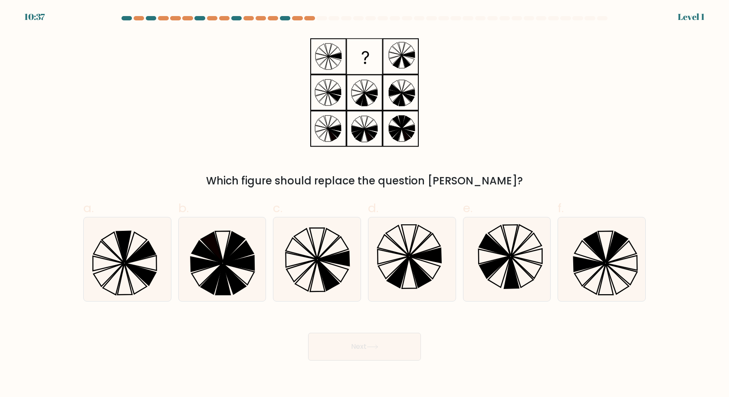
click at [332, 284] on icon at bounding box center [329, 275] width 22 height 30
click at [364, 204] on input "c." at bounding box center [364, 202] width 0 height 6
radio input "true"
click at [342, 346] on button "Next" at bounding box center [364, 347] width 113 height 28
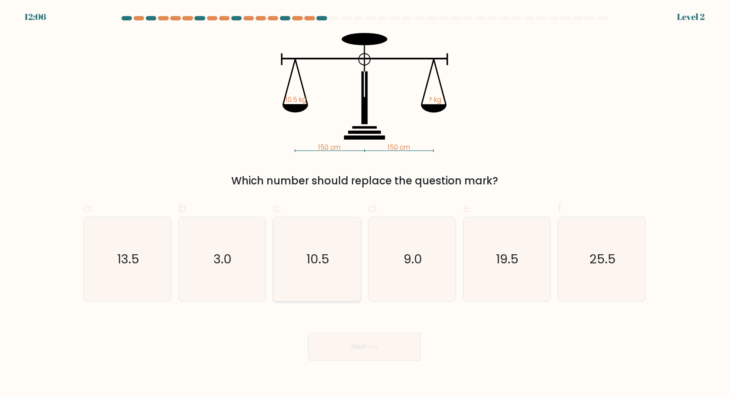
click at [335, 285] on icon "10.5" at bounding box center [317, 259] width 84 height 84
click at [364, 204] on input "c. 10.5" at bounding box center [364, 202] width 0 height 6
radio input "true"
click at [348, 351] on button "Next" at bounding box center [364, 347] width 113 height 28
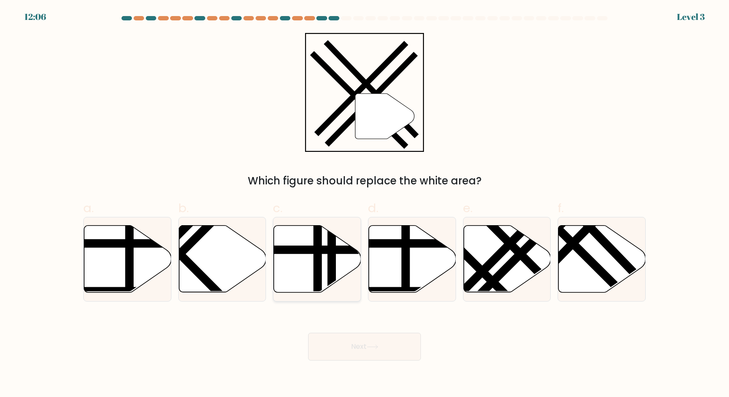
click at [318, 278] on line at bounding box center [318, 295] width 0 height 176
click at [364, 204] on input "c." at bounding box center [364, 202] width 0 height 6
radio input "true"
click at [338, 378] on body "13:35 Level 3" at bounding box center [364, 198] width 729 height 397
click at [341, 347] on button "Next" at bounding box center [364, 347] width 113 height 28
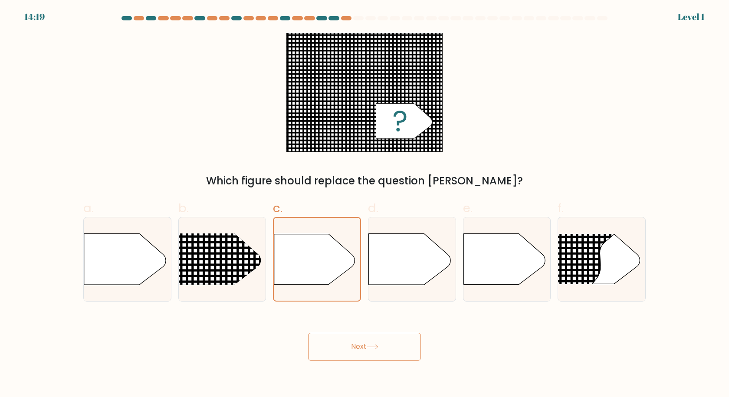
click at [335, 364] on body "14:19 Level 1" at bounding box center [364, 198] width 729 height 397
click at [336, 344] on button "Next" at bounding box center [364, 347] width 113 height 28
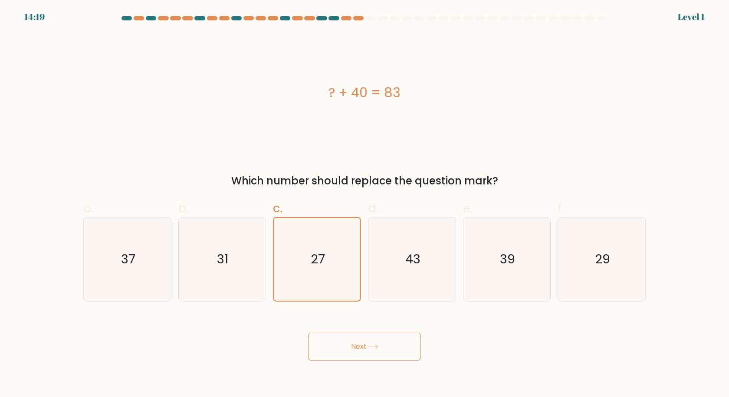
click at [344, 346] on button "Next" at bounding box center [364, 347] width 113 height 28
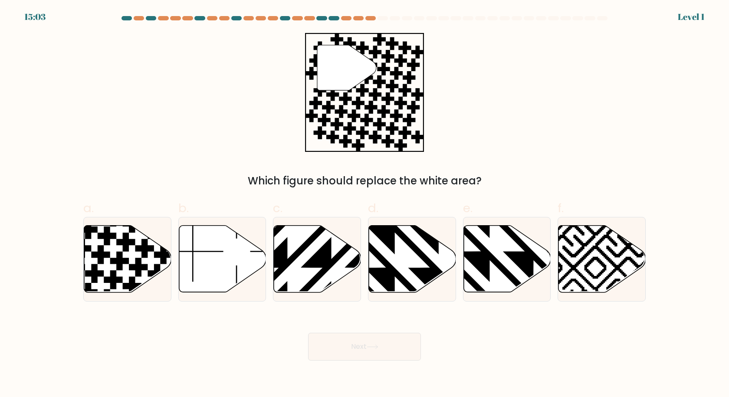
click at [337, 291] on icon at bounding box center [316, 259] width 87 height 68
click at [364, 204] on input "c." at bounding box center [364, 202] width 0 height 6
radio input "true"
click at [346, 331] on div "Next" at bounding box center [364, 336] width 573 height 49
click at [340, 356] on button "Next" at bounding box center [364, 347] width 113 height 28
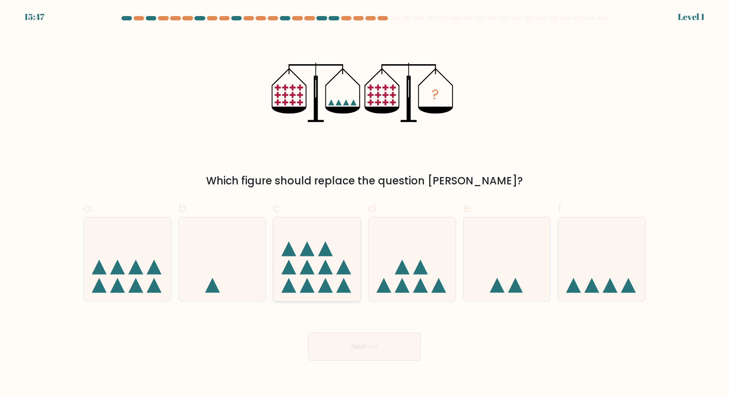
click at [332, 281] on icon at bounding box center [316, 259] width 87 height 72
click at [364, 204] on input "c." at bounding box center [364, 202] width 0 height 6
radio input "true"
click at [349, 351] on button "Next" at bounding box center [364, 347] width 113 height 28
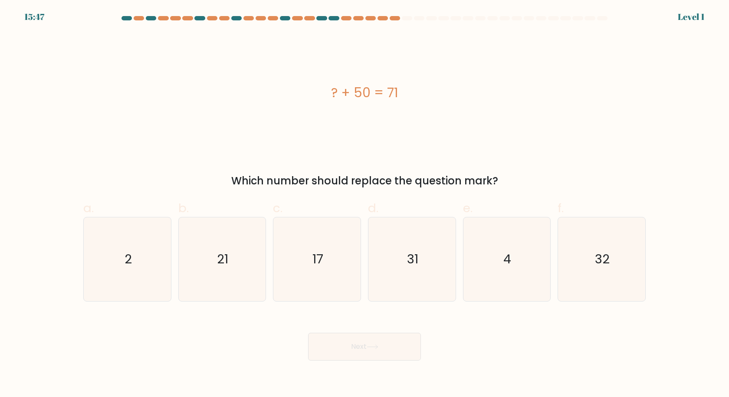
click at [335, 298] on icon "17" at bounding box center [317, 259] width 84 height 84
click at [364, 204] on input "c. 17" at bounding box center [364, 202] width 0 height 6
radio input "true"
click at [345, 341] on button "Next" at bounding box center [364, 347] width 113 height 28
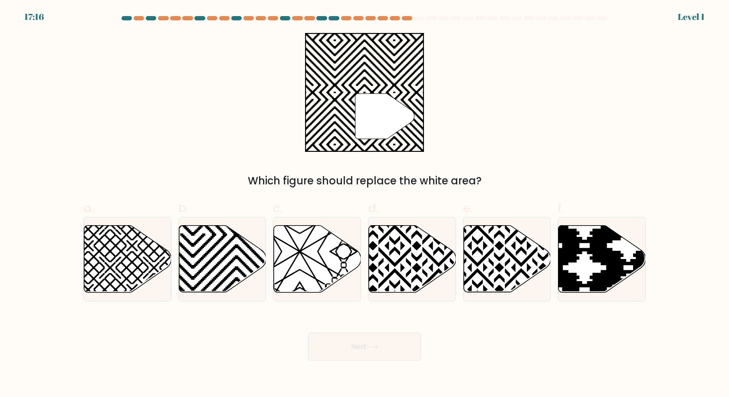
click at [333, 285] on icon at bounding box center [316, 259] width 87 height 68
click at [364, 204] on input "c." at bounding box center [364, 202] width 0 height 6
radio input "true"
drag, startPoint x: 345, startPoint y: 362, endPoint x: 345, endPoint y: 356, distance: 5.7
click at [345, 362] on body "17:16 Level 1" at bounding box center [364, 198] width 729 height 397
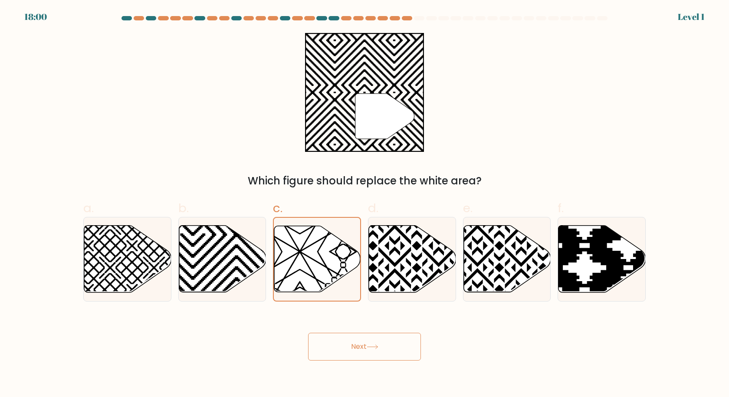
click at [346, 348] on button "Next" at bounding box center [364, 347] width 113 height 28
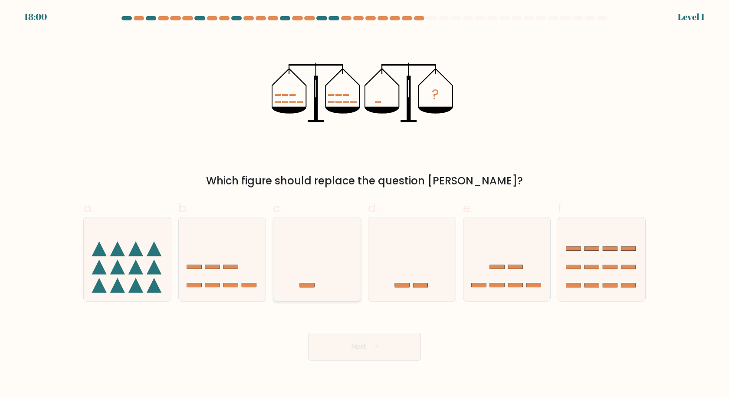
click at [327, 257] on icon at bounding box center [316, 259] width 87 height 72
click at [364, 204] on input "c." at bounding box center [364, 202] width 0 height 6
radio input "true"
click at [338, 346] on button "Next" at bounding box center [364, 347] width 113 height 28
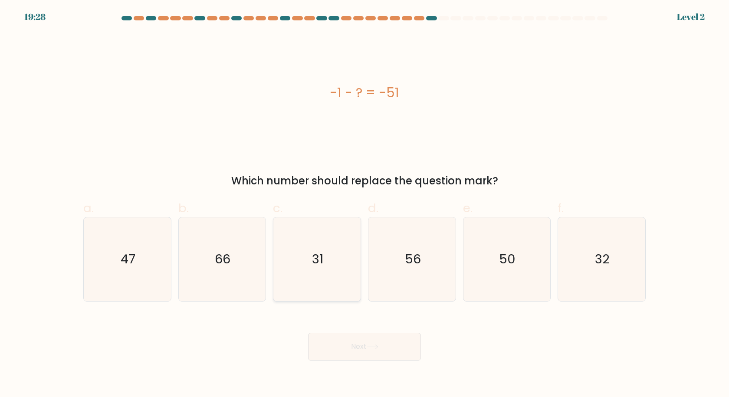
click at [331, 288] on icon "31" at bounding box center [317, 259] width 84 height 84
click at [364, 204] on input "c. 31" at bounding box center [364, 202] width 0 height 6
radio input "true"
click at [328, 341] on button "Next" at bounding box center [364, 347] width 113 height 28
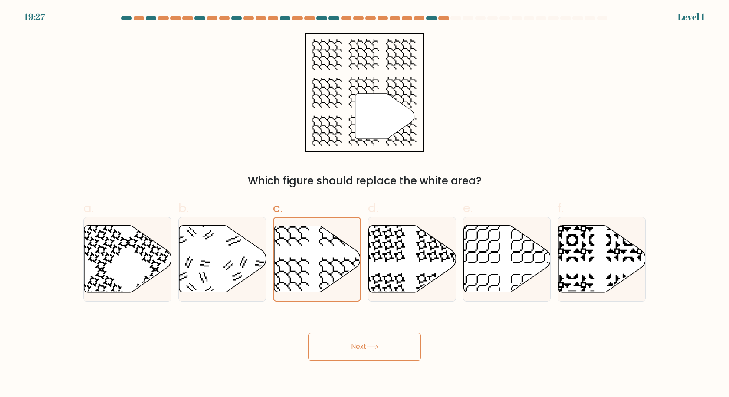
click at [335, 339] on button "Next" at bounding box center [364, 347] width 113 height 28
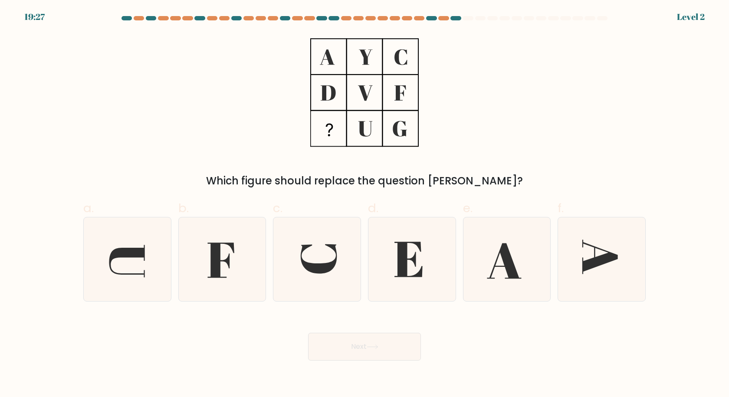
click at [341, 275] on icon at bounding box center [317, 259] width 84 height 84
click at [364, 204] on input "c." at bounding box center [364, 202] width 0 height 6
radio input "true"
click at [334, 336] on button "Next" at bounding box center [364, 347] width 113 height 28
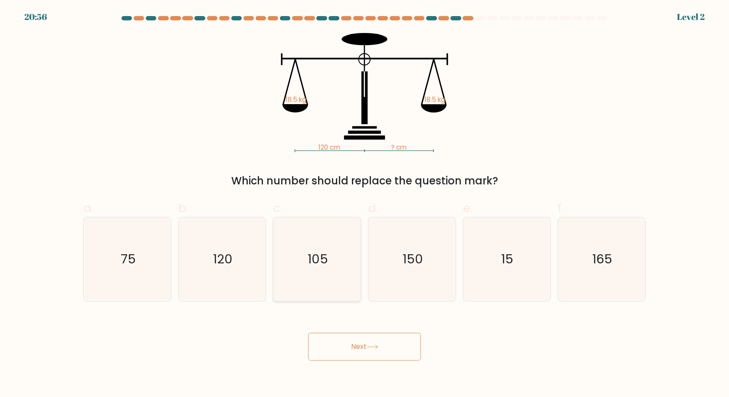
click at [346, 288] on icon "105" at bounding box center [317, 259] width 84 height 84
click at [364, 204] on input "c. 105" at bounding box center [364, 202] width 0 height 6
radio input "true"
drag, startPoint x: 351, startPoint y: 335, endPoint x: 354, endPoint y: 344, distance: 10.0
click at [354, 344] on button "Next" at bounding box center [364, 347] width 113 height 28
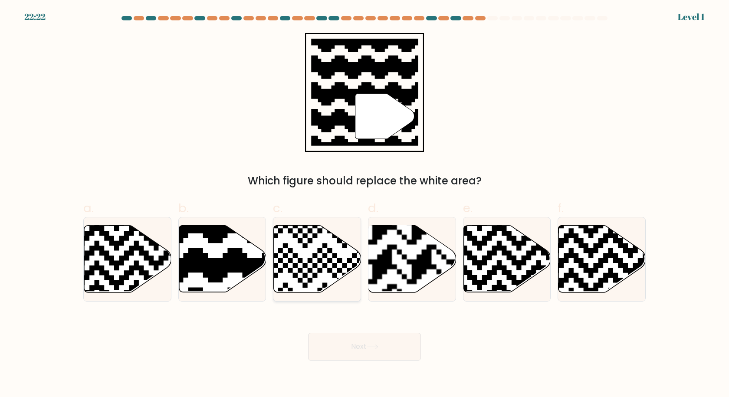
click at [347, 269] on icon at bounding box center [288, 223] width 158 height 158
click at [364, 204] on input "c." at bounding box center [364, 202] width 0 height 6
radio input "true"
click at [341, 334] on button "Next" at bounding box center [364, 347] width 113 height 28
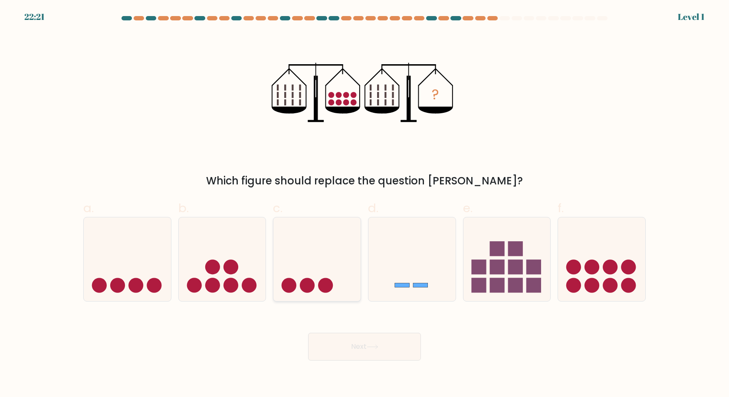
click at [337, 285] on icon at bounding box center [316, 259] width 87 height 72
click at [364, 204] on input "c." at bounding box center [364, 202] width 0 height 6
radio input "true"
click at [344, 331] on div "Next" at bounding box center [364, 336] width 573 height 49
click at [344, 339] on button "Next" at bounding box center [364, 347] width 113 height 28
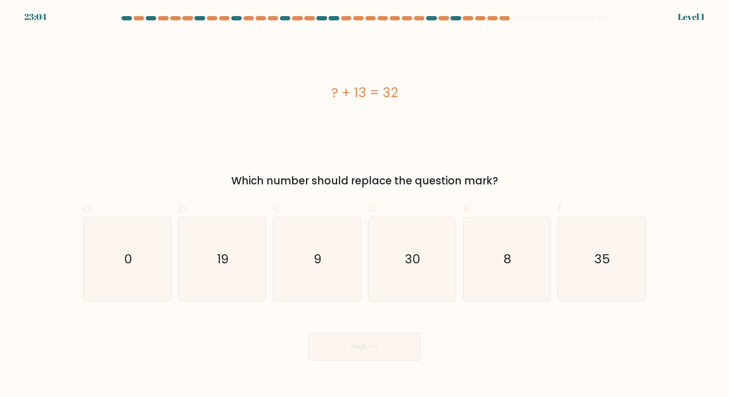
click at [328, 252] on icon "9" at bounding box center [317, 259] width 84 height 84
click at [364, 204] on input "c. 9" at bounding box center [364, 202] width 0 height 6
radio input "true"
click at [334, 348] on button "Next" at bounding box center [364, 347] width 113 height 28
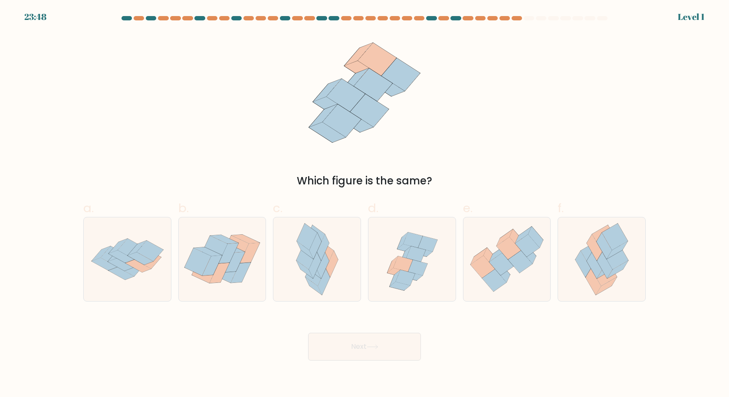
click at [323, 265] on icon at bounding box center [323, 265] width 12 height 26
click at [364, 204] on input "c." at bounding box center [364, 202] width 0 height 6
radio input "true"
click at [329, 329] on div "Next" at bounding box center [364, 336] width 573 height 49
click at [329, 341] on button "Next" at bounding box center [364, 347] width 113 height 28
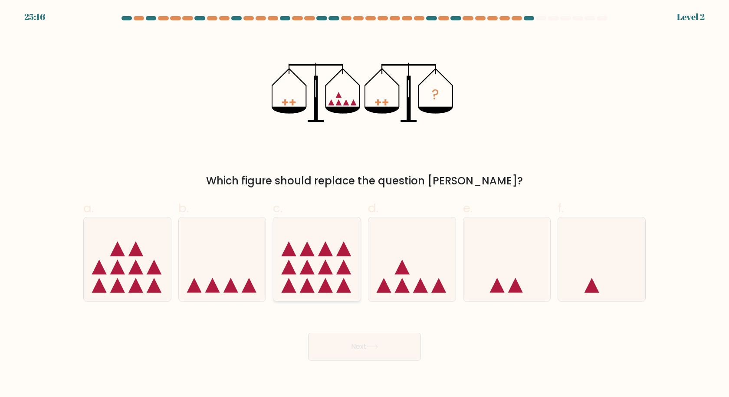
click at [326, 268] on icon at bounding box center [325, 267] width 15 height 15
click at [364, 204] on input "c." at bounding box center [364, 202] width 0 height 6
radio input "true"
click at [328, 345] on button "Next" at bounding box center [364, 347] width 113 height 28
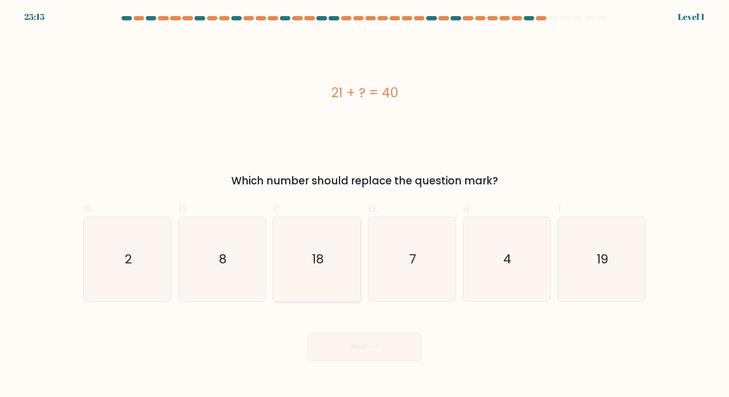
click at [334, 286] on icon "18" at bounding box center [317, 259] width 84 height 84
click at [364, 204] on input "c. 18" at bounding box center [364, 202] width 0 height 6
radio input "true"
click at [334, 347] on button "Next" at bounding box center [364, 347] width 113 height 28
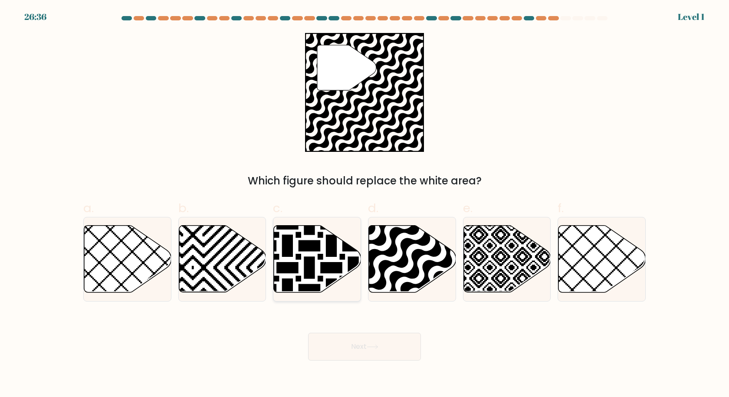
click at [313, 286] on icon at bounding box center [288, 224] width 176 height 176
click at [364, 204] on input "c." at bounding box center [364, 202] width 0 height 6
radio input "true"
click at [340, 339] on button "Next" at bounding box center [364, 347] width 113 height 28
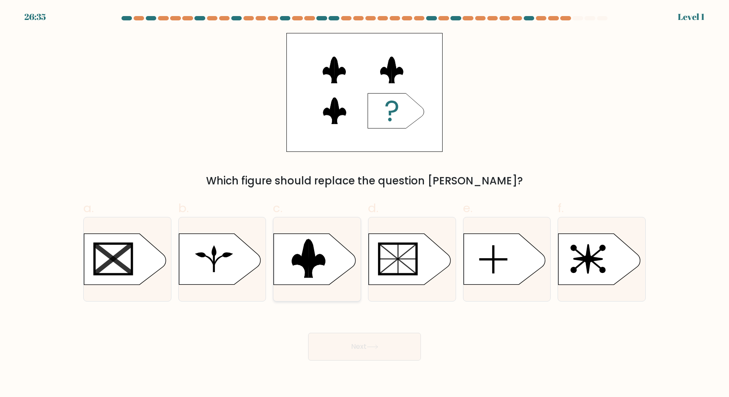
click at [332, 264] on rect at bounding box center [269, 232] width 226 height 172
click at [364, 204] on input "c." at bounding box center [364, 202] width 0 height 6
radio input "true"
click at [334, 362] on body "26:35 Level 1" at bounding box center [364, 198] width 729 height 397
click at [330, 323] on div "Next" at bounding box center [364, 336] width 573 height 49
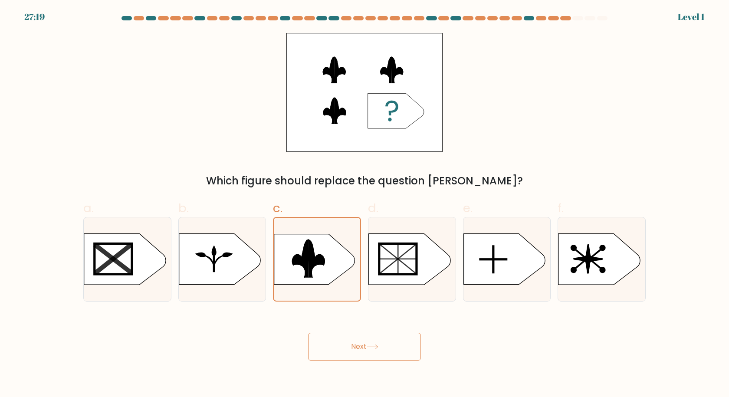
click at [330, 352] on button "Next" at bounding box center [364, 347] width 113 height 28
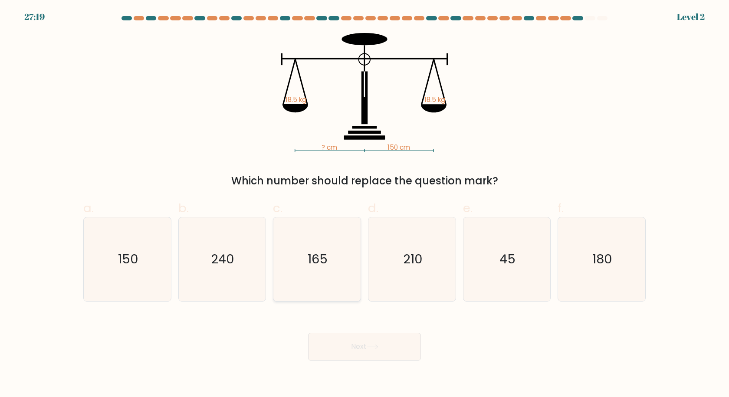
click at [325, 270] on icon "165" at bounding box center [317, 259] width 84 height 84
click at [364, 204] on input "c. 165" at bounding box center [364, 202] width 0 height 6
radio input "true"
click at [326, 332] on div "Next" at bounding box center [364, 336] width 573 height 49
click at [336, 348] on button "Next" at bounding box center [364, 347] width 113 height 28
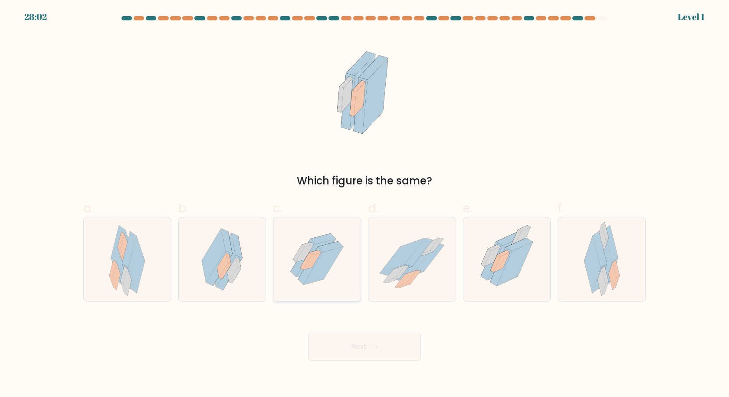
click at [336, 273] on icon at bounding box center [317, 259] width 75 height 84
click at [364, 204] on input "c." at bounding box center [364, 202] width 0 height 6
radio input "true"
click at [337, 334] on button "Next" at bounding box center [364, 347] width 113 height 28
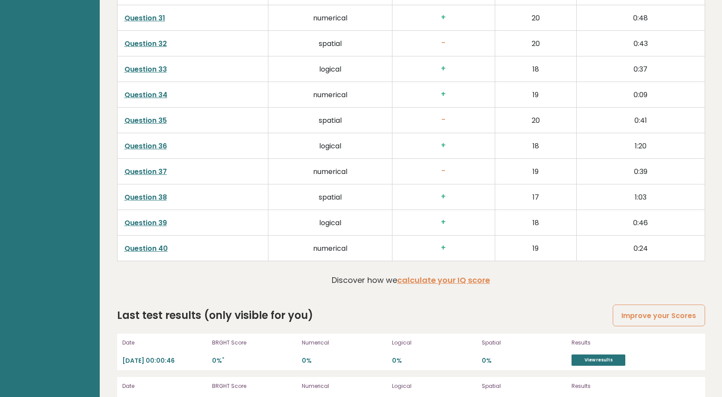
scroll to position [2379, 0]
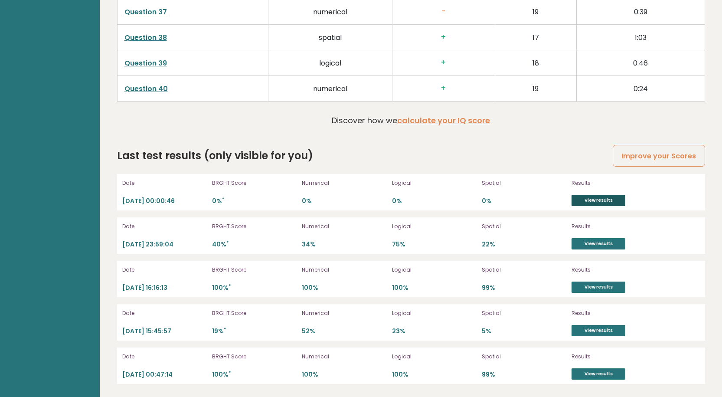
click at [609, 199] on link "View results" at bounding box center [599, 200] width 54 height 11
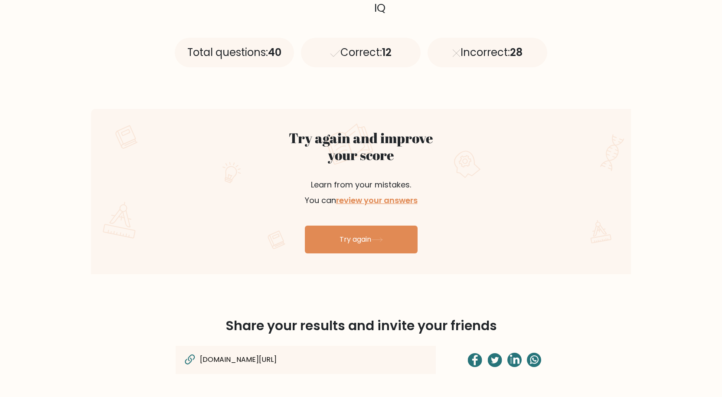
scroll to position [521, 0]
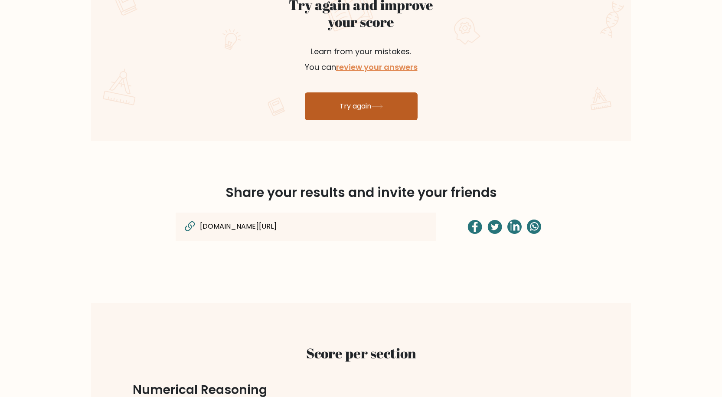
click at [369, 114] on link "Try again" at bounding box center [361, 106] width 113 height 28
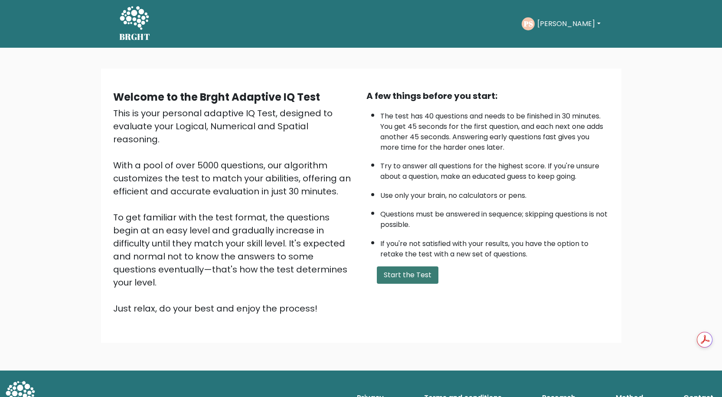
click at [401, 269] on button "Start the Test" at bounding box center [408, 274] width 62 height 17
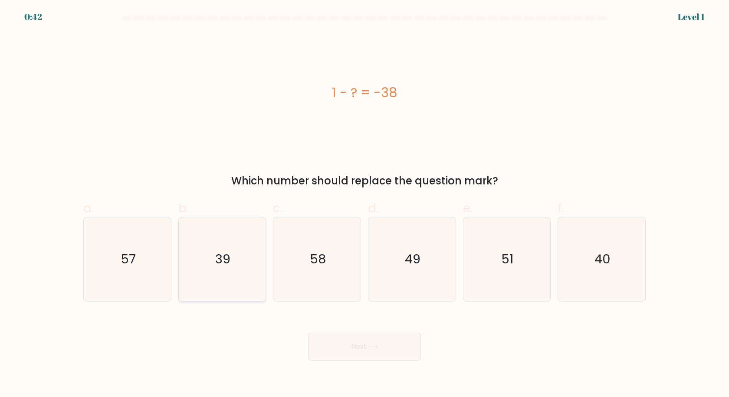
click at [222, 271] on icon "39" at bounding box center [222, 259] width 84 height 84
click at [364, 204] on input "b. 39" at bounding box center [364, 202] width 0 height 6
radio input "true"
click at [355, 348] on button "Next" at bounding box center [364, 347] width 113 height 28
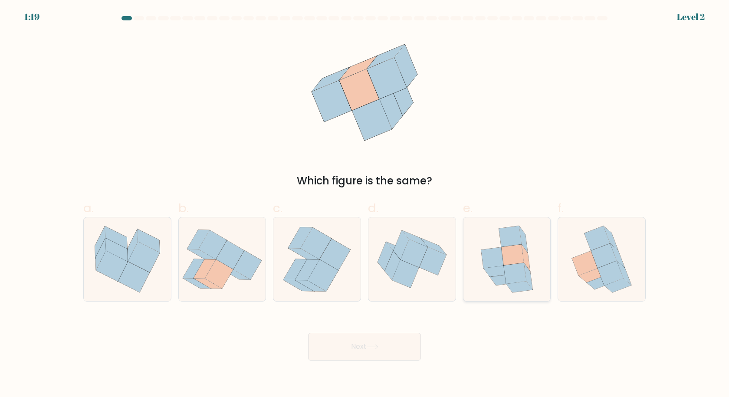
click at [533, 255] on icon at bounding box center [506, 259] width 69 height 84
click at [365, 204] on input "e." at bounding box center [364, 202] width 0 height 6
radio input "true"
click at [384, 355] on button "Next" at bounding box center [364, 347] width 113 height 28
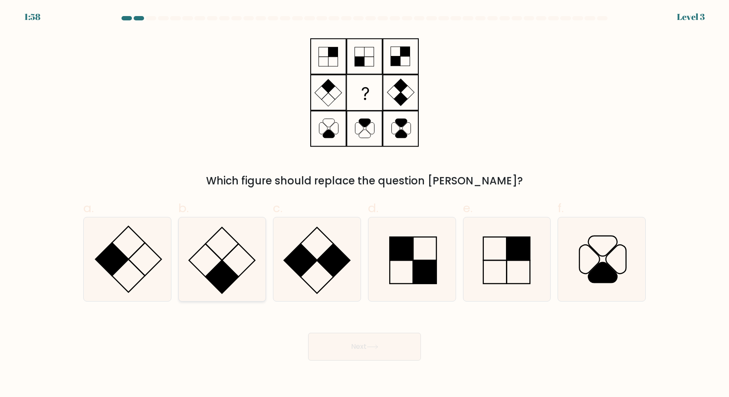
click at [222, 245] on icon at bounding box center [222, 259] width 84 height 84
click at [364, 204] on input "b." at bounding box center [364, 202] width 0 height 6
radio input "true"
click at [387, 360] on button "Next" at bounding box center [364, 347] width 113 height 28
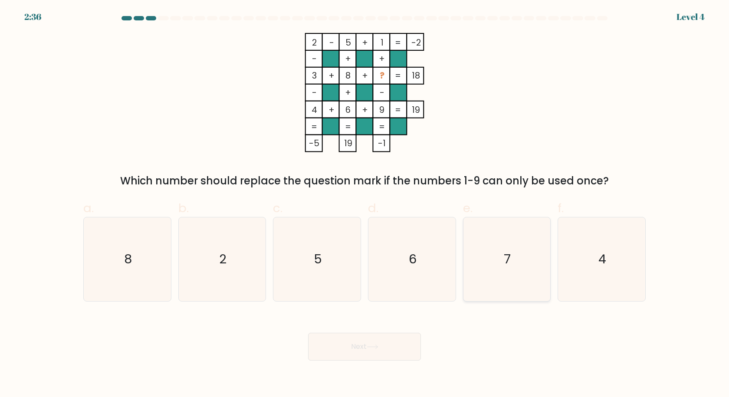
click at [525, 233] on icon "7" at bounding box center [507, 259] width 84 height 84
click at [365, 204] on input "e. 7" at bounding box center [364, 202] width 0 height 6
radio input "true"
click at [400, 343] on button "Next" at bounding box center [364, 347] width 113 height 28
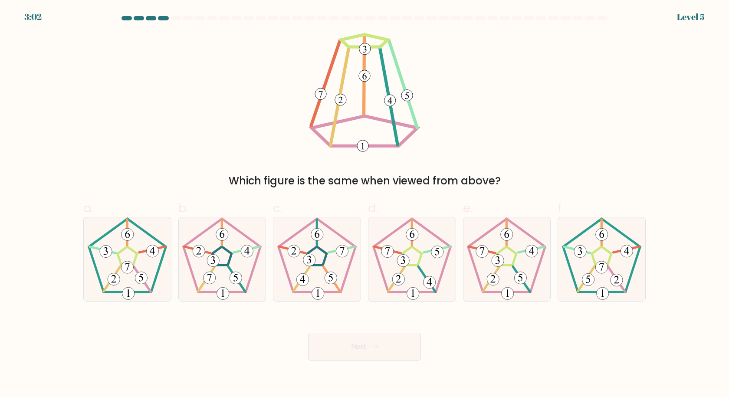
drag, startPoint x: 431, startPoint y: 282, endPoint x: 407, endPoint y: 343, distance: 66.1
click at [431, 281] on 542 at bounding box center [429, 282] width 12 height 12
click at [365, 204] on input "d." at bounding box center [364, 202] width 0 height 6
radio input "true"
click at [374, 356] on button "Next" at bounding box center [364, 347] width 113 height 28
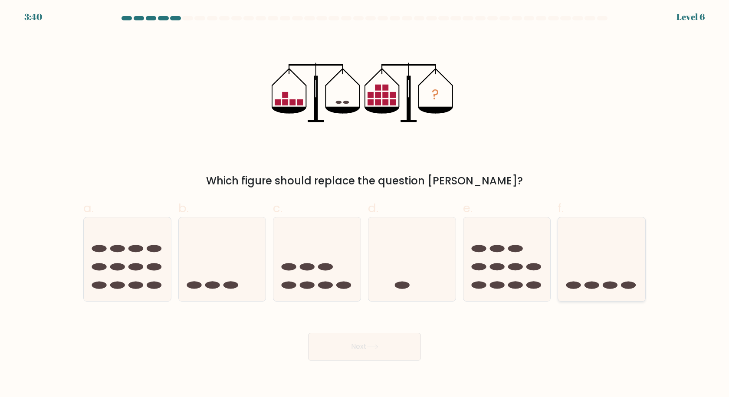
click at [642, 258] on icon at bounding box center [601, 259] width 87 height 72
click at [365, 204] on input "f." at bounding box center [364, 202] width 0 height 6
radio input "true"
click at [331, 360] on body "3:39 Level 6" at bounding box center [364, 198] width 729 height 397
click at [359, 352] on button "Next" at bounding box center [364, 347] width 113 height 28
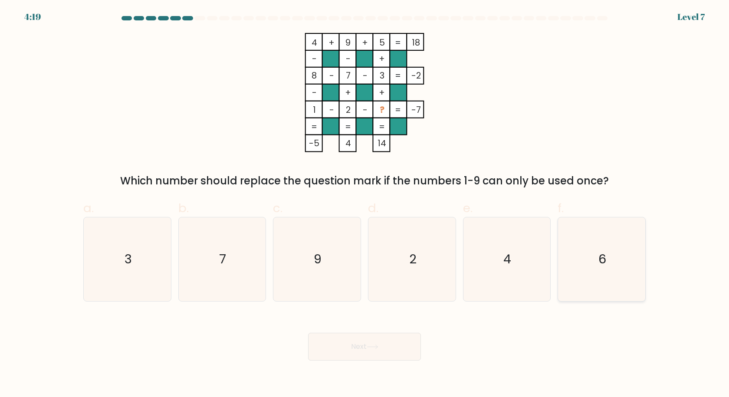
click at [606, 258] on text "6" at bounding box center [603, 258] width 8 height 17
click at [365, 204] on input "f. 6" at bounding box center [364, 202] width 0 height 6
radio input "true"
click at [400, 350] on button "Next" at bounding box center [364, 347] width 113 height 28
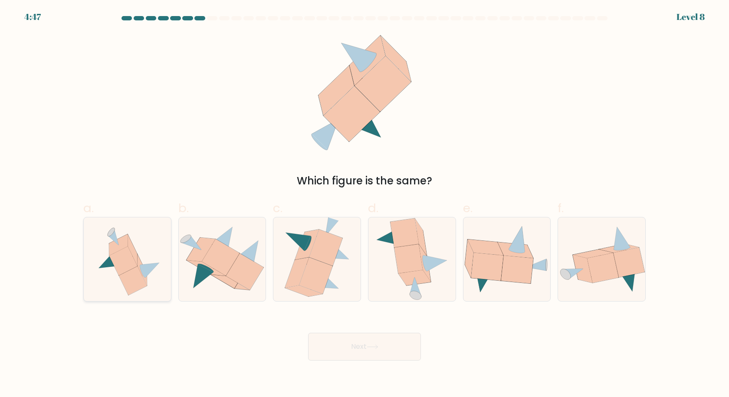
click at [136, 262] on icon at bounding box center [133, 250] width 10 height 31
click at [364, 204] on input "a." at bounding box center [364, 202] width 0 height 6
radio input "true"
click at [390, 346] on button "Next" at bounding box center [364, 347] width 113 height 28
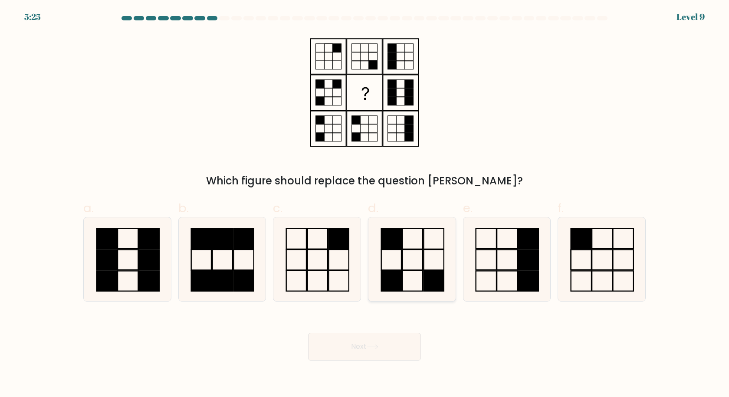
click at [424, 264] on icon at bounding box center [412, 259] width 84 height 84
click at [365, 204] on input "d." at bounding box center [364, 202] width 0 height 6
radio input "true"
click at [349, 350] on button "Next" at bounding box center [364, 347] width 113 height 28
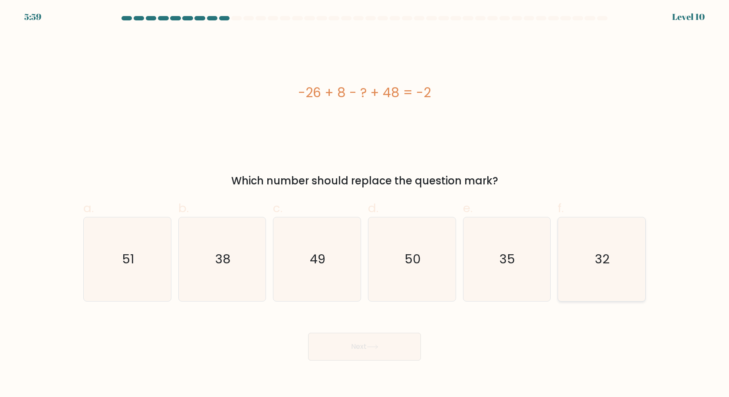
click at [572, 268] on icon "32" at bounding box center [602, 259] width 84 height 84
click at [365, 204] on input "f. 32" at bounding box center [364, 202] width 0 height 6
radio input "true"
click at [389, 354] on button "Next" at bounding box center [364, 347] width 113 height 28
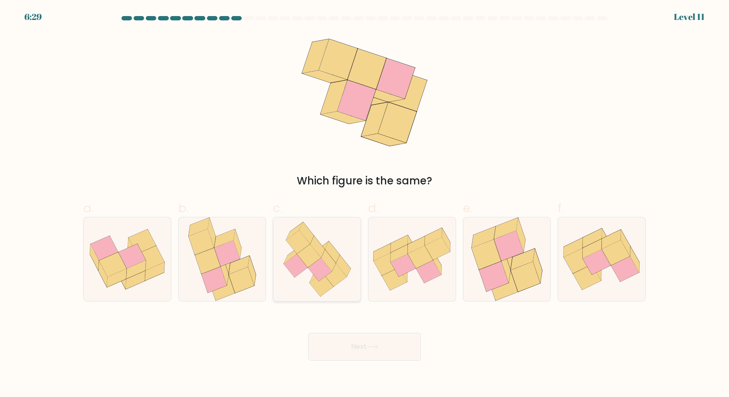
click at [330, 266] on icon at bounding box center [328, 260] width 15 height 22
click at [364, 204] on input "c." at bounding box center [364, 202] width 0 height 6
radio input "true"
click at [386, 349] on button "Next" at bounding box center [364, 347] width 113 height 28
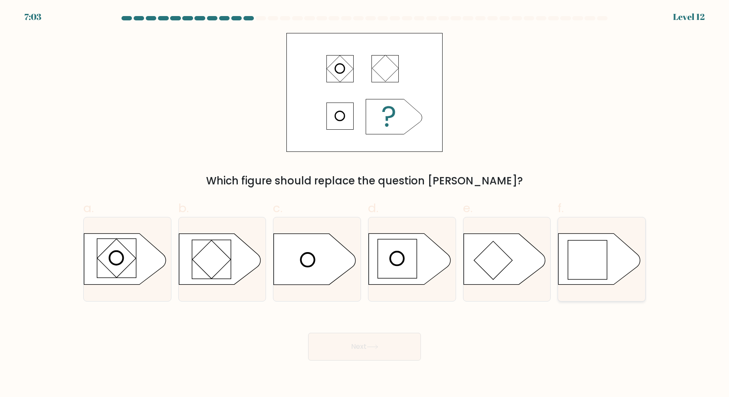
click at [583, 268] on rect at bounding box center [587, 259] width 39 height 39
click at [365, 204] on input "f." at bounding box center [364, 202] width 0 height 6
radio input "true"
click at [369, 344] on icon at bounding box center [373, 346] width 12 height 5
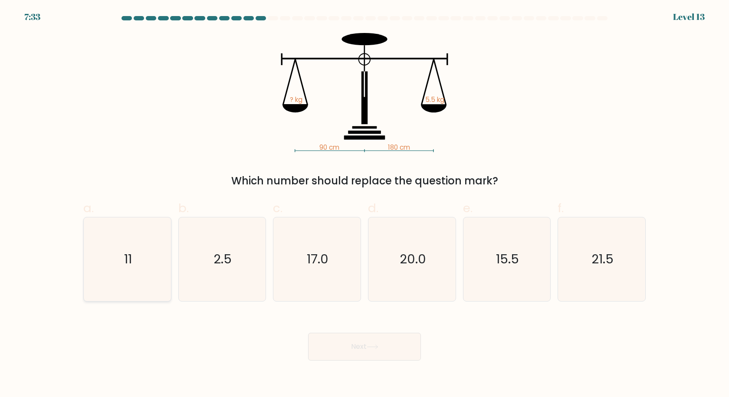
click at [135, 274] on icon "11" at bounding box center [127, 259] width 84 height 84
click at [364, 204] on input "a. 11" at bounding box center [364, 202] width 0 height 6
radio input "true"
click at [389, 348] on button "Next" at bounding box center [364, 347] width 113 height 28
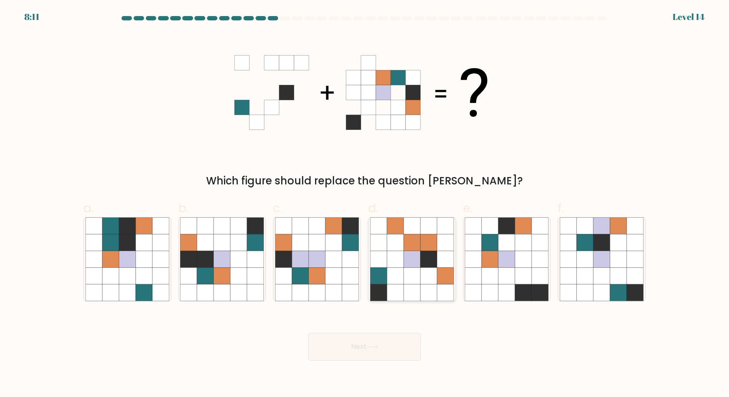
click at [411, 283] on icon at bounding box center [411, 276] width 16 height 16
click at [365, 204] on input "d." at bounding box center [364, 202] width 0 height 6
radio input "true"
click at [375, 345] on icon at bounding box center [373, 346] width 12 height 5
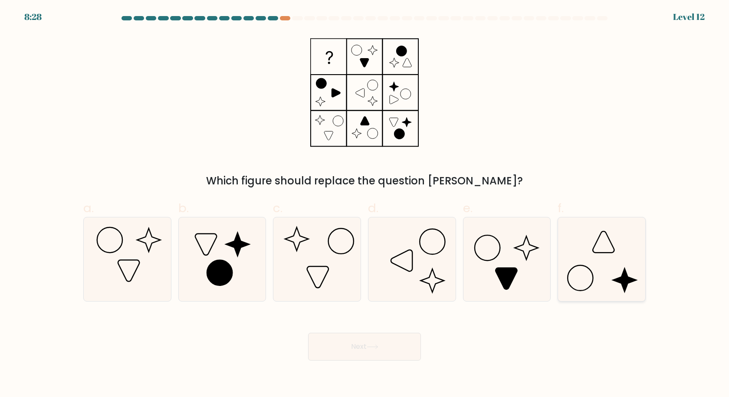
click at [638, 256] on icon at bounding box center [602, 259] width 84 height 84
click at [365, 204] on input "f." at bounding box center [364, 202] width 0 height 6
radio input "true"
click at [396, 343] on button "Next" at bounding box center [364, 347] width 113 height 28
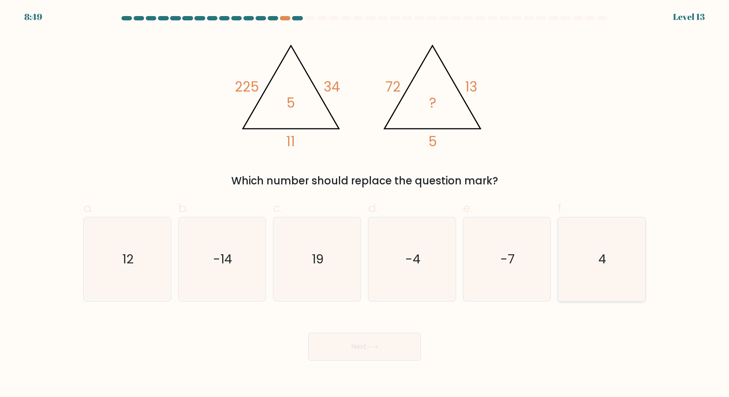
click at [626, 273] on icon "4" at bounding box center [602, 259] width 84 height 84
click at [365, 204] on input "f. 4" at bounding box center [364, 202] width 0 height 6
radio input "true"
click at [365, 347] on button "Next" at bounding box center [364, 347] width 113 height 28
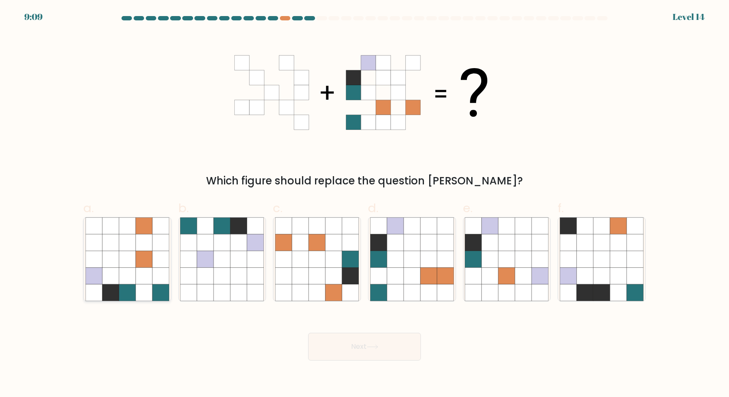
click at [129, 259] on icon at bounding box center [127, 259] width 16 height 16
click at [364, 204] on input "a." at bounding box center [364, 202] width 0 height 6
radio input "true"
click at [350, 351] on button "Next" at bounding box center [364, 347] width 113 height 28
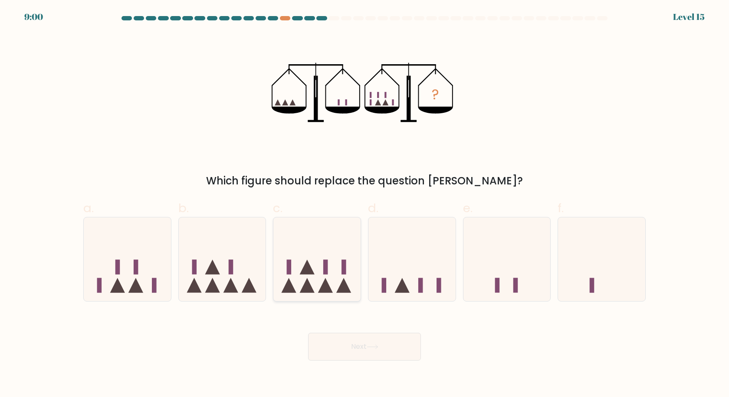
click at [328, 277] on icon at bounding box center [316, 259] width 87 height 72
click at [364, 204] on input "c." at bounding box center [364, 202] width 0 height 6
radio input "true"
click at [358, 349] on button "Next" at bounding box center [364, 347] width 113 height 28
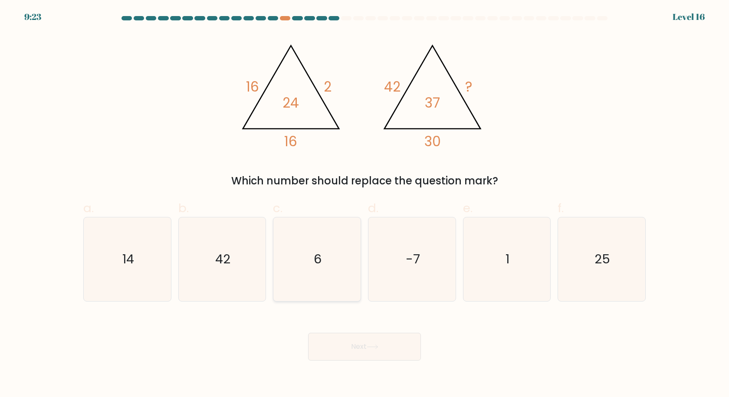
click at [327, 240] on icon "6" at bounding box center [317, 259] width 84 height 84
click at [364, 204] on input "c. 6" at bounding box center [364, 202] width 0 height 6
radio input "true"
click at [381, 351] on button "Next" at bounding box center [364, 347] width 113 height 28
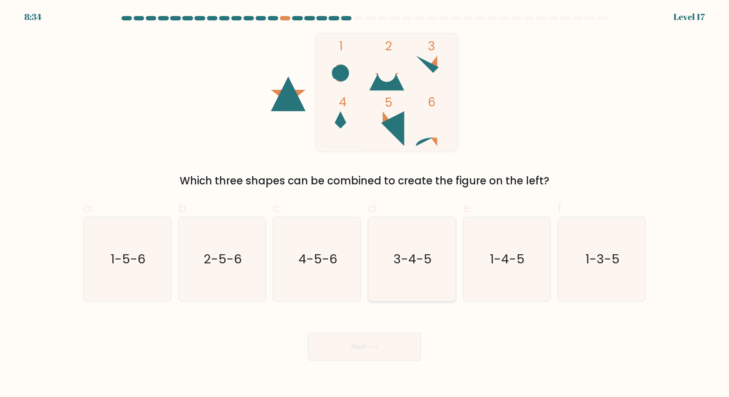
click at [411, 267] on text "3-4-5" at bounding box center [412, 258] width 38 height 17
click at [365, 204] on input "d. 3-4-5" at bounding box center [364, 202] width 0 height 6
radio input "true"
click at [395, 341] on button "Next" at bounding box center [364, 347] width 113 height 28
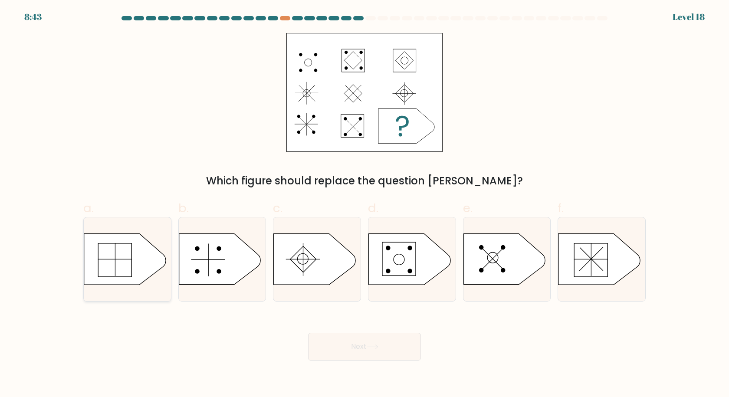
click at [125, 271] on icon at bounding box center [125, 259] width 82 height 51
click at [364, 204] on input "a." at bounding box center [364, 202] width 0 height 6
radio input "true"
click at [370, 351] on button "Next" at bounding box center [364, 347] width 113 height 28
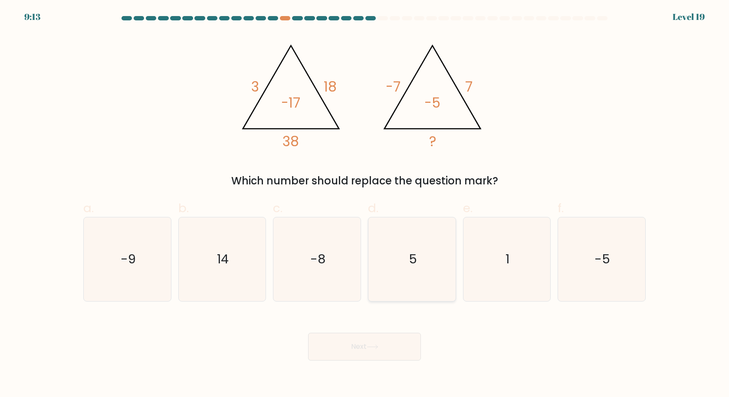
click at [404, 249] on icon "5" at bounding box center [412, 259] width 84 height 84
click at [365, 204] on input "d. 5" at bounding box center [364, 202] width 0 height 6
radio input "true"
click at [390, 341] on button "Next" at bounding box center [364, 347] width 113 height 28
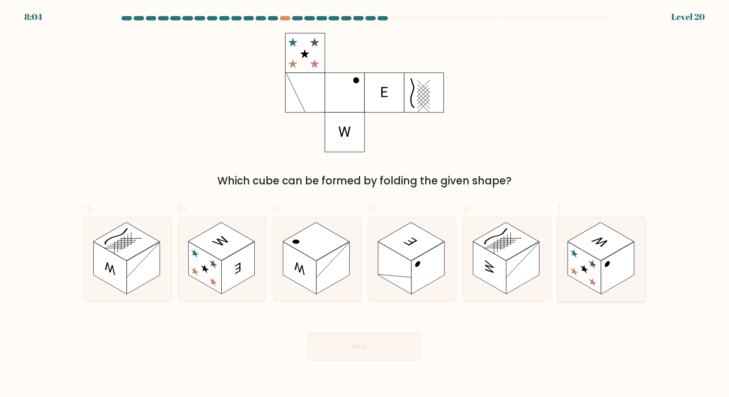
click at [602, 261] on rect at bounding box center [617, 268] width 33 height 52
click at [365, 204] on input "f." at bounding box center [364, 202] width 0 height 6
radio input "true"
click at [364, 344] on button "Next" at bounding box center [364, 347] width 113 height 28
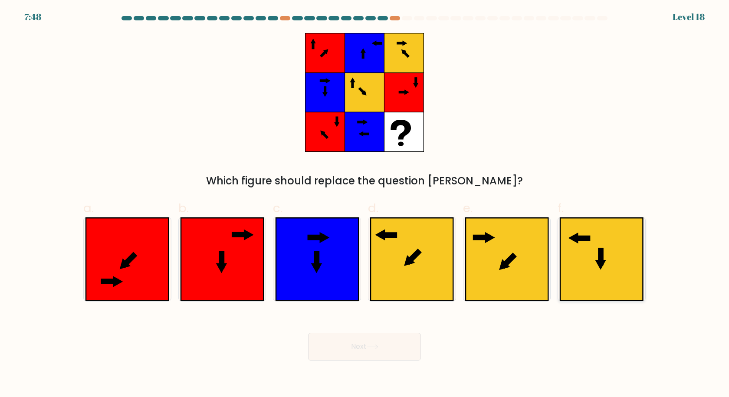
click at [624, 266] on icon at bounding box center [601, 259] width 82 height 82
click at [365, 204] on input "f." at bounding box center [364, 202] width 0 height 6
radio input "true"
click at [369, 348] on icon at bounding box center [373, 346] width 12 height 5
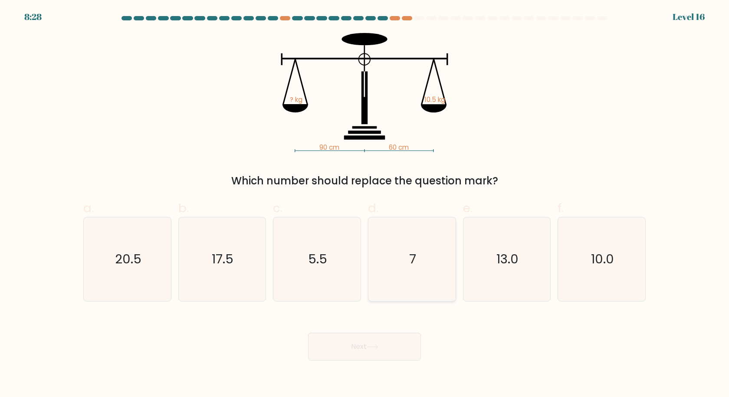
click at [420, 270] on icon "7" at bounding box center [412, 259] width 84 height 84
click at [365, 204] on input "d. 7" at bounding box center [364, 202] width 0 height 6
radio input "true"
click at [384, 344] on button "Next" at bounding box center [364, 347] width 113 height 28
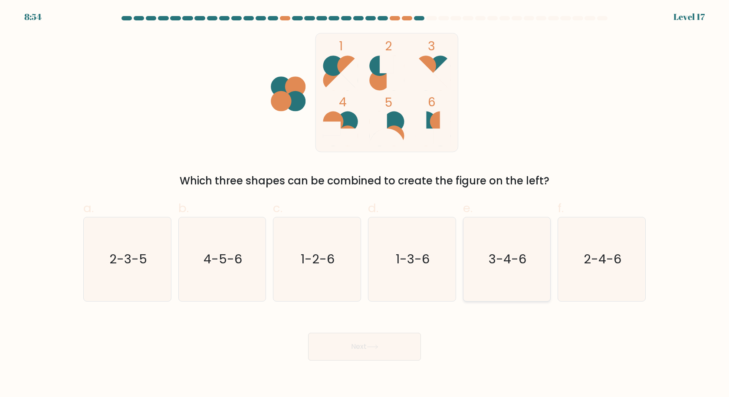
drag, startPoint x: 586, startPoint y: 269, endPoint x: 524, endPoint y: 290, distance: 66.1
click at [587, 268] on icon "2-4-6" at bounding box center [602, 259] width 84 height 84
click at [365, 204] on input "f. 2-4-6" at bounding box center [364, 202] width 0 height 6
radio input "true"
click at [364, 341] on button "Next" at bounding box center [364, 347] width 113 height 28
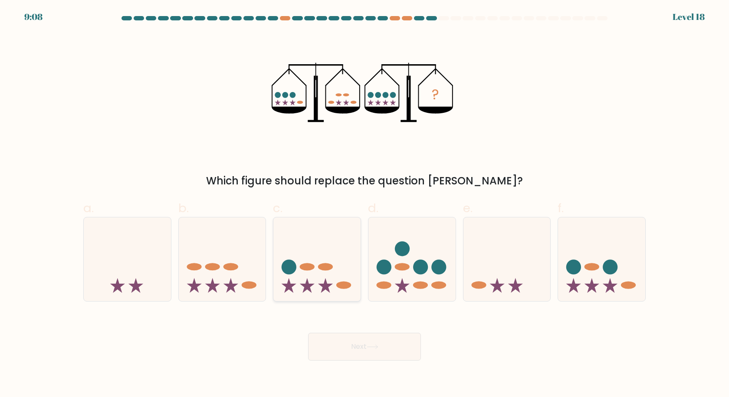
click at [321, 266] on ellipse at bounding box center [325, 266] width 15 height 7
click at [364, 204] on input "c." at bounding box center [364, 202] width 0 height 6
radio input "true"
click at [354, 345] on button "Next" at bounding box center [364, 347] width 113 height 28
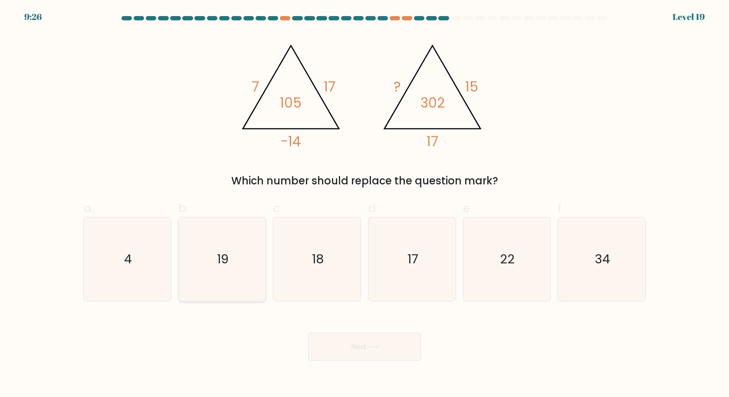
click at [231, 276] on icon "19" at bounding box center [222, 259] width 84 height 84
click at [364, 204] on input "b. 19" at bounding box center [364, 202] width 0 height 6
radio input "true"
click at [388, 345] on button "Next" at bounding box center [364, 347] width 113 height 28
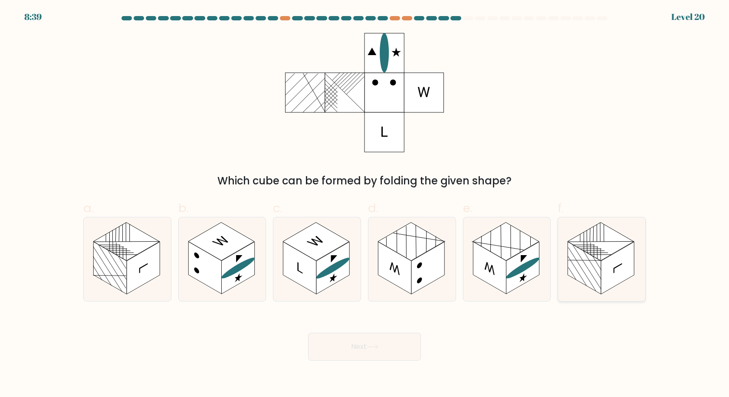
click at [609, 282] on rect at bounding box center [617, 268] width 33 height 52
click at [365, 204] on input "f." at bounding box center [364, 202] width 0 height 6
radio input "true"
click at [357, 351] on button "Next" at bounding box center [364, 347] width 113 height 28
click at [396, 345] on button "Next" at bounding box center [364, 347] width 113 height 28
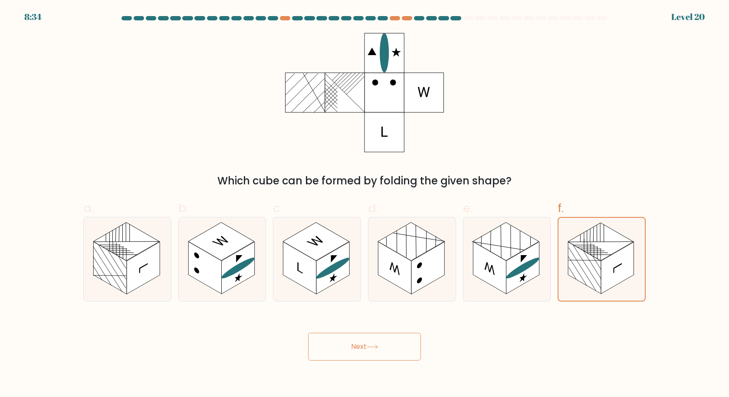
click at [537, 362] on body "8:34 Level 20" at bounding box center [364, 198] width 729 height 397
click at [589, 266] on rect at bounding box center [584, 268] width 33 height 52
click at [365, 204] on input "f." at bounding box center [364, 202] width 0 height 6
click at [521, 337] on div "Next" at bounding box center [364, 336] width 573 height 49
click at [390, 338] on button "Next" at bounding box center [364, 347] width 113 height 28
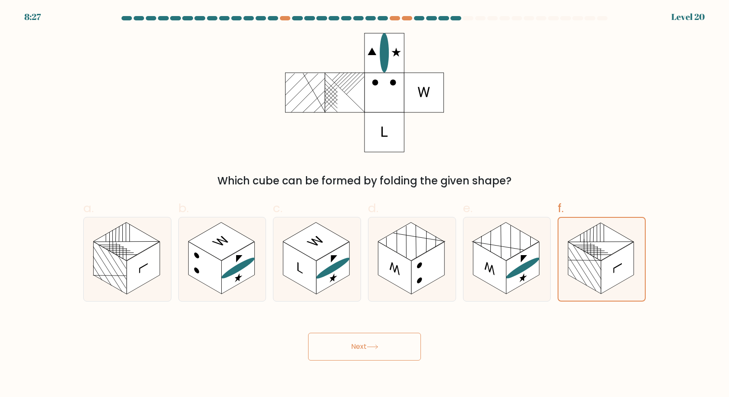
click at [484, 323] on div "Next" at bounding box center [364, 336] width 573 height 49
click at [520, 240] on line at bounding box center [519, 241] width 37 height 21
click at [365, 204] on input "e." at bounding box center [364, 202] width 0 height 6
radio input "true"
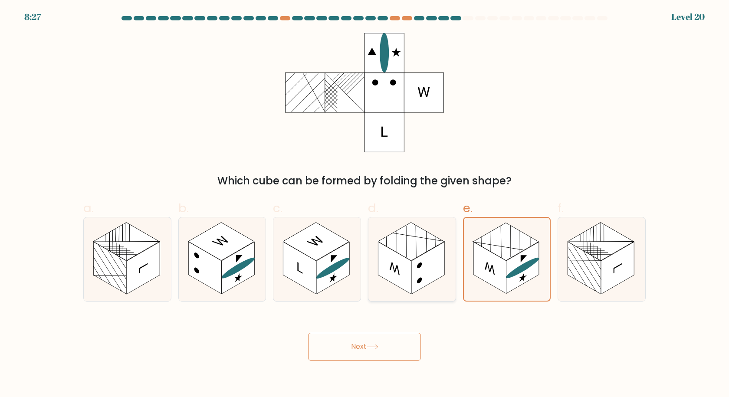
click at [410, 264] on rect at bounding box center [394, 268] width 33 height 52
click at [365, 204] on input "d." at bounding box center [364, 202] width 0 height 6
radio input "true"
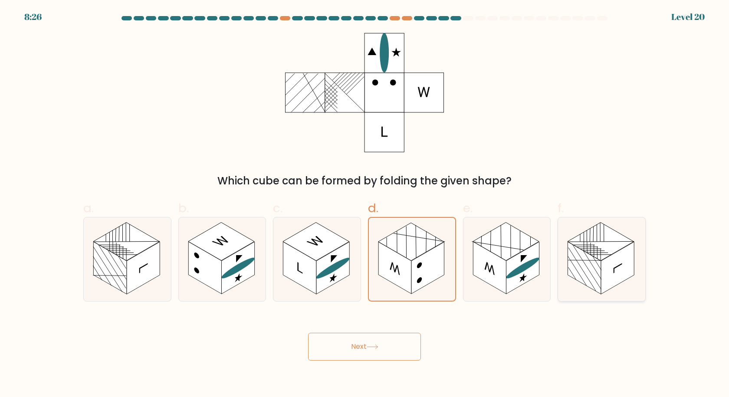
click at [607, 272] on rect at bounding box center [617, 268] width 33 height 52
click at [365, 204] on input "f." at bounding box center [364, 202] width 0 height 6
radio input "true"
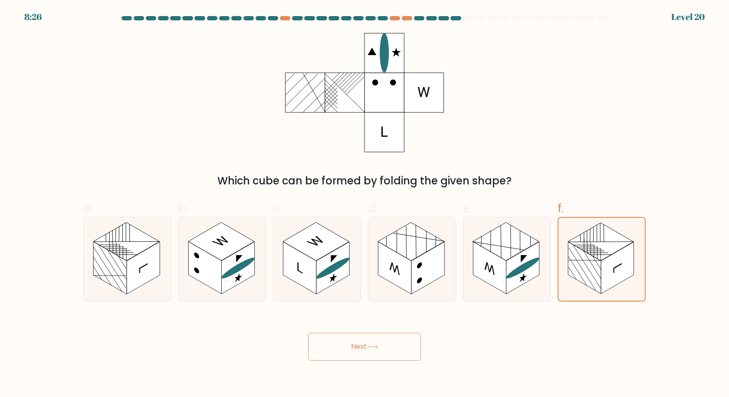
click at [383, 344] on button "Next" at bounding box center [364, 347] width 113 height 28
click at [547, 142] on div "Which cube can be formed by folding the given shape?" at bounding box center [364, 111] width 573 height 156
click at [494, 130] on div "Which cube can be formed by folding the given shape?" at bounding box center [364, 111] width 573 height 156
click at [403, 169] on div "Which cube can be formed by folding the given shape?" at bounding box center [364, 111] width 573 height 156
click at [513, 261] on rect at bounding box center [522, 268] width 33 height 52
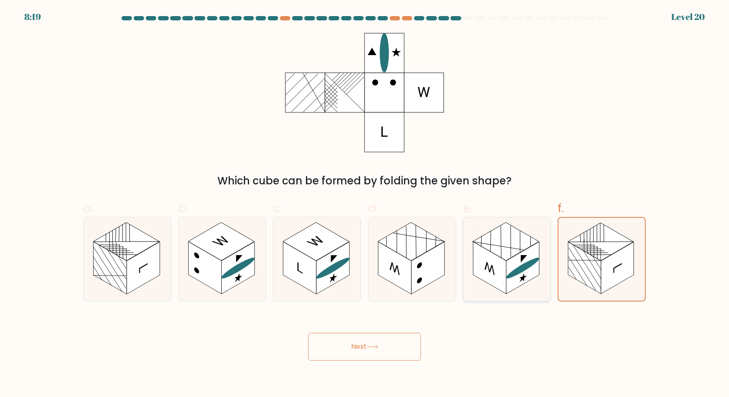
click at [365, 204] on input "e." at bounding box center [364, 202] width 0 height 6
radio input "true"
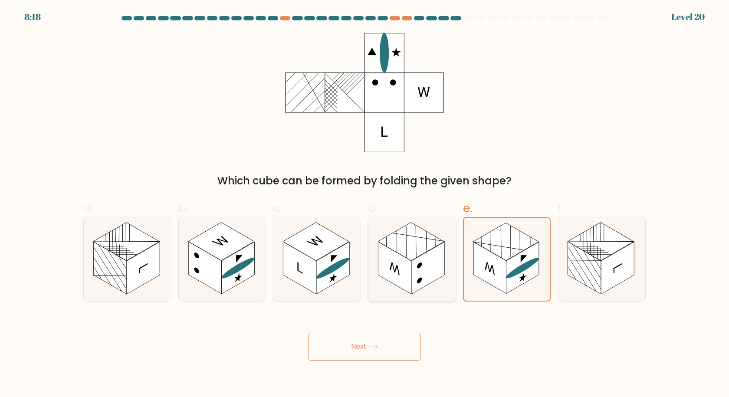
click at [425, 259] on rect at bounding box center [427, 268] width 33 height 52
click at [365, 204] on input "d." at bounding box center [364, 202] width 0 height 6
radio input "true"
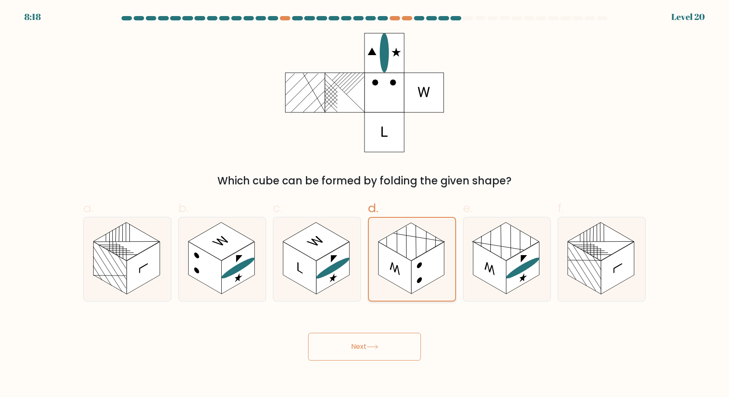
click at [416, 259] on rect at bounding box center [427, 268] width 33 height 52
click at [365, 204] on input "d." at bounding box center [364, 202] width 0 height 6
click at [416, 259] on rect at bounding box center [427, 268] width 33 height 52
click at [365, 204] on input "d." at bounding box center [364, 202] width 0 height 6
click at [636, 272] on icon at bounding box center [601, 259] width 87 height 84
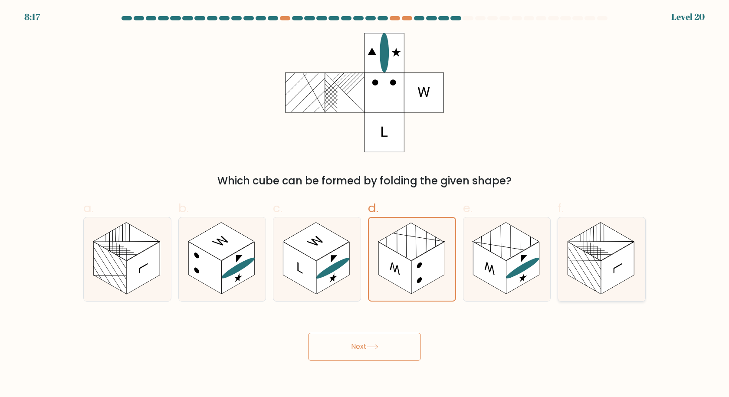
click at [365, 204] on input "f." at bounding box center [364, 202] width 0 height 6
radio input "true"
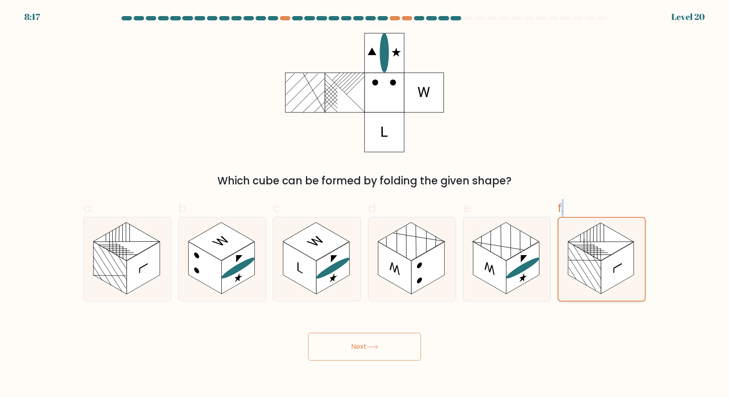
click at [636, 272] on icon at bounding box center [601, 259] width 86 height 83
click at [365, 204] on input "f." at bounding box center [364, 202] width 0 height 6
click at [629, 271] on rect at bounding box center [617, 268] width 33 height 52
click at [365, 204] on input "f." at bounding box center [364, 202] width 0 height 6
click at [593, 279] on rect at bounding box center [584, 268] width 33 height 52
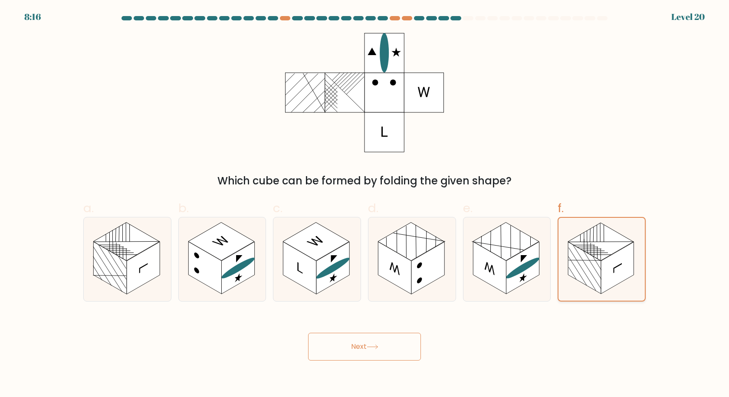
click at [365, 204] on input "f." at bounding box center [364, 202] width 0 height 6
click at [403, 346] on button "Next" at bounding box center [364, 347] width 113 height 28
click at [396, 345] on button "Next" at bounding box center [364, 347] width 113 height 28
click at [389, 272] on rect at bounding box center [394, 268] width 33 height 52
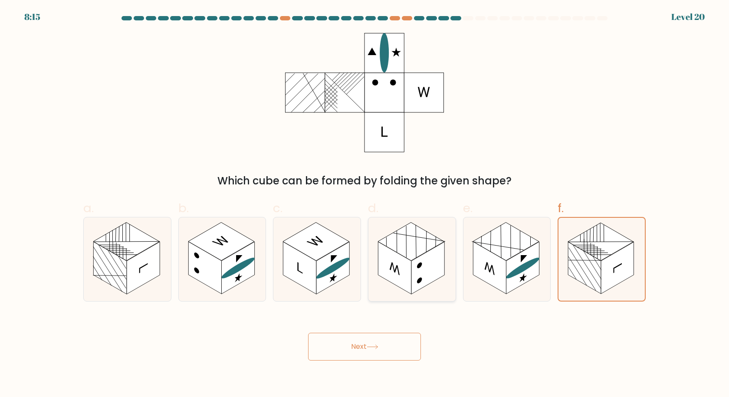
click at [365, 204] on input "d." at bounding box center [364, 202] width 0 height 6
radio input "true"
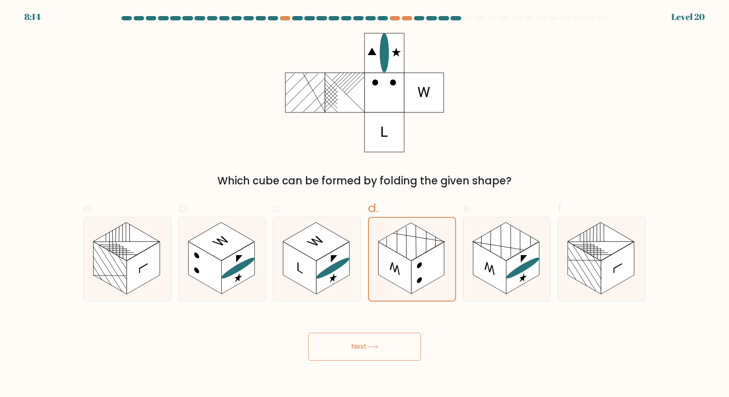
click at [370, 347] on icon at bounding box center [373, 346] width 12 height 5
click at [332, 214] on label "c." at bounding box center [317, 250] width 88 height 102
click at [364, 204] on input "c." at bounding box center [364, 202] width 0 height 6
radio input "true"
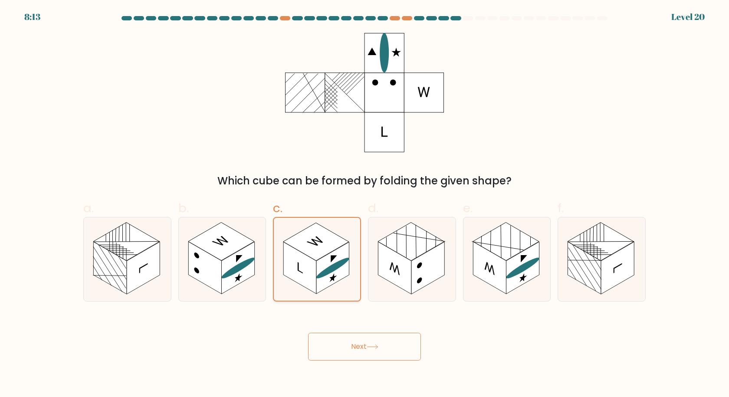
click at [330, 231] on rect at bounding box center [316, 242] width 66 height 38
click at [364, 204] on input "c." at bounding box center [364, 202] width 0 height 6
click at [330, 231] on rect at bounding box center [316, 242] width 66 height 38
click at [364, 204] on input "c." at bounding box center [364, 202] width 0 height 6
click at [580, 295] on icon at bounding box center [601, 259] width 87 height 84
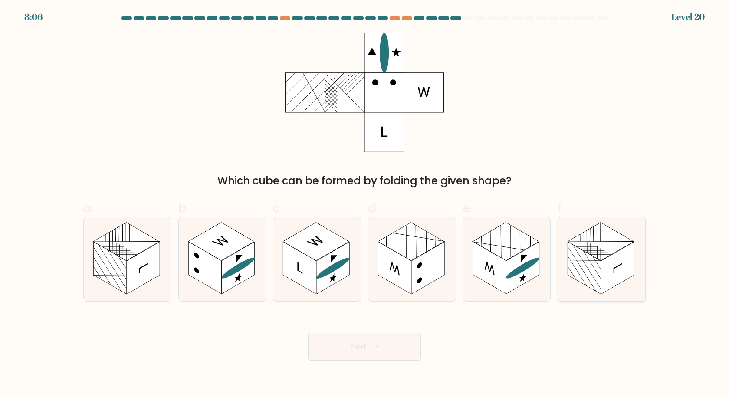
click at [365, 204] on input "f." at bounding box center [364, 202] width 0 height 6
radio input "true"
click at [364, 346] on button "Next" at bounding box center [364, 347] width 113 height 28
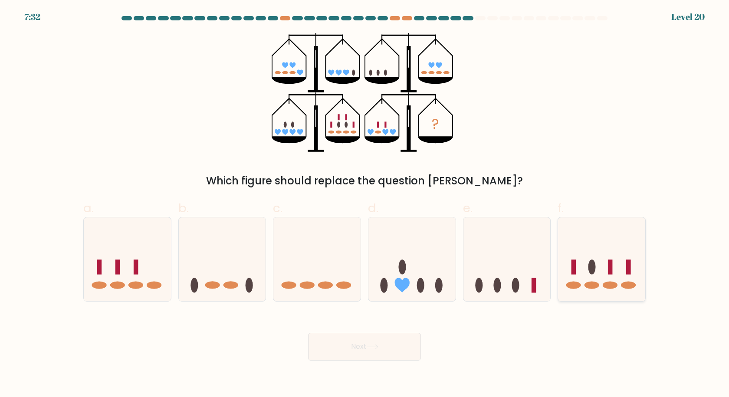
click at [596, 265] on icon at bounding box center [601, 259] width 87 height 72
click at [365, 204] on input "f." at bounding box center [364, 202] width 0 height 6
radio input "true"
click at [340, 338] on button "Next" at bounding box center [364, 347] width 113 height 28
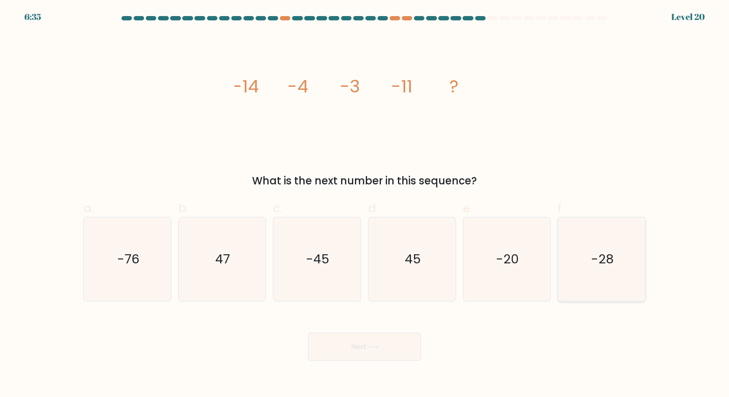
click at [610, 254] on text "-28" at bounding box center [602, 258] width 23 height 17
click at [365, 204] on input "f. -28" at bounding box center [364, 202] width 0 height 6
radio input "true"
click at [351, 346] on button "Next" at bounding box center [364, 347] width 113 height 28
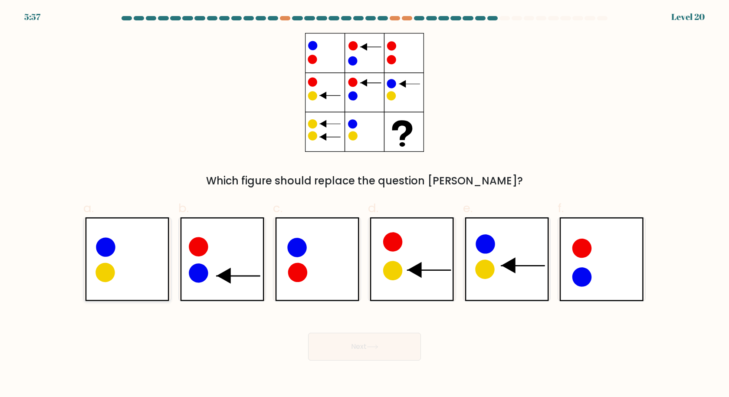
click at [145, 265] on icon at bounding box center [127, 259] width 84 height 84
click at [364, 204] on input "a." at bounding box center [364, 202] width 0 height 6
radio input "true"
click at [365, 334] on button "Next" at bounding box center [364, 347] width 113 height 28
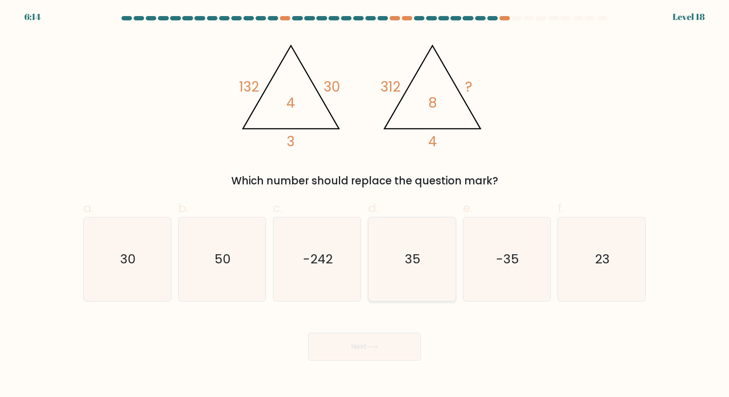
click at [432, 261] on icon "35" at bounding box center [412, 259] width 84 height 84
click at [365, 204] on input "d. 35" at bounding box center [364, 202] width 0 height 6
radio input "true"
click at [381, 350] on button "Next" at bounding box center [364, 347] width 113 height 28
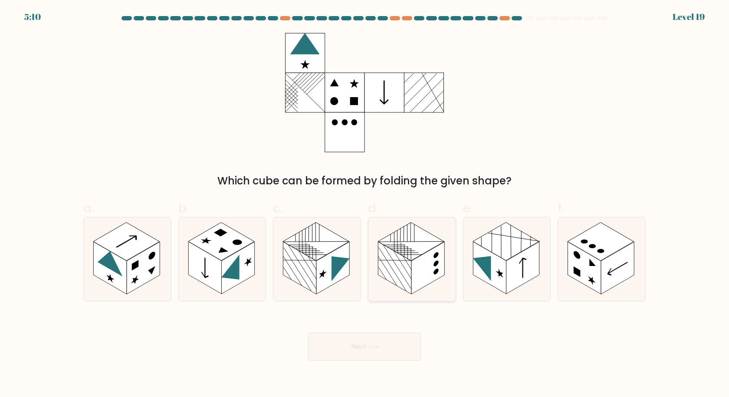
click at [438, 241] on rect at bounding box center [411, 241] width 66 height 38
click at [365, 204] on input "d." at bounding box center [364, 202] width 0 height 6
radio input "true"
click at [374, 341] on button "Next" at bounding box center [364, 347] width 113 height 28
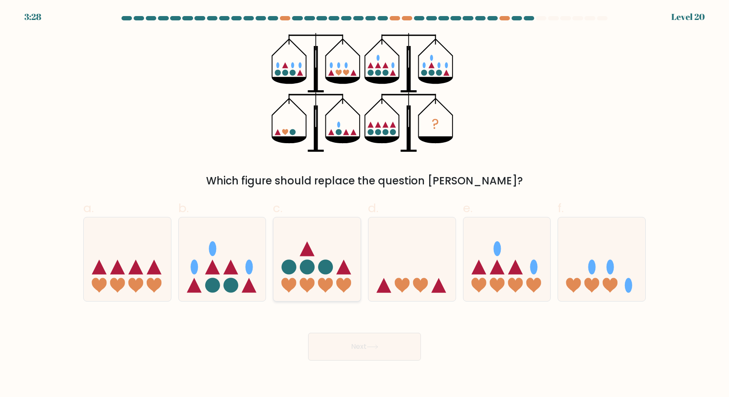
click at [317, 282] on icon at bounding box center [316, 259] width 87 height 72
click at [364, 204] on input "c." at bounding box center [364, 202] width 0 height 6
radio input "true"
click at [377, 348] on icon at bounding box center [373, 346] width 12 height 5
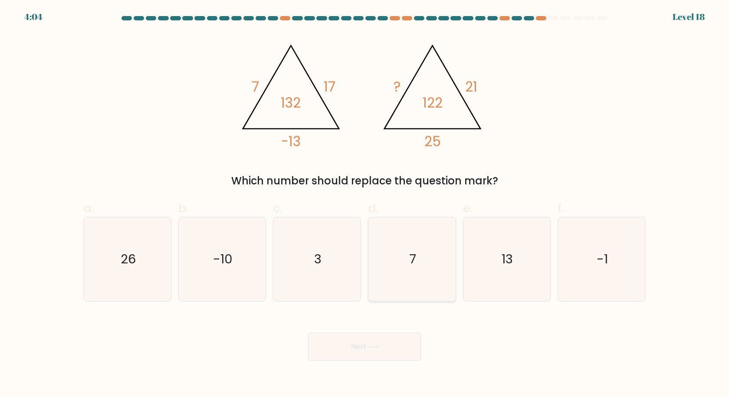
drag, startPoint x: 403, startPoint y: 263, endPoint x: 390, endPoint y: 297, distance: 36.8
click at [403, 263] on icon "7" at bounding box center [412, 259] width 84 height 84
click at [365, 204] on input "d. 7" at bounding box center [364, 202] width 0 height 6
radio input "true"
click at [387, 346] on button "Next" at bounding box center [364, 347] width 113 height 28
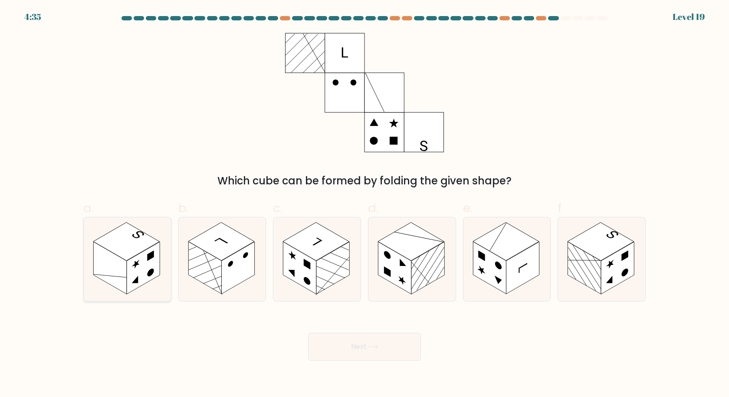
click at [123, 245] on rect at bounding box center [126, 241] width 66 height 38
click at [364, 204] on input "a." at bounding box center [364, 202] width 0 height 6
radio input "true"
click at [345, 341] on button "Next" at bounding box center [364, 347] width 113 height 28
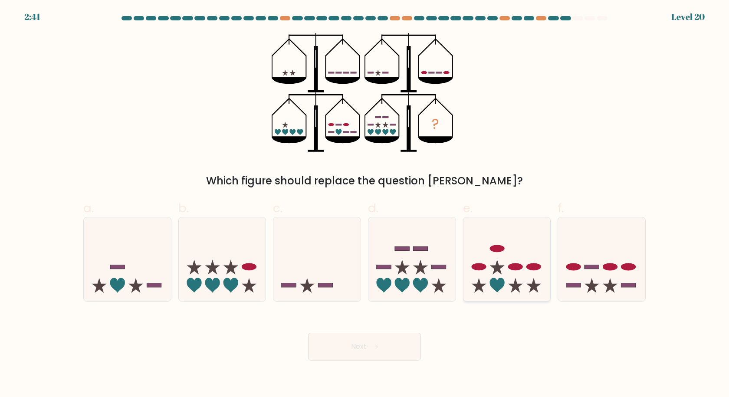
click at [520, 281] on icon at bounding box center [506, 259] width 87 height 72
click at [365, 204] on input "e." at bounding box center [364, 202] width 0 height 6
radio input "true"
click at [387, 347] on button "Next" at bounding box center [364, 347] width 113 height 28
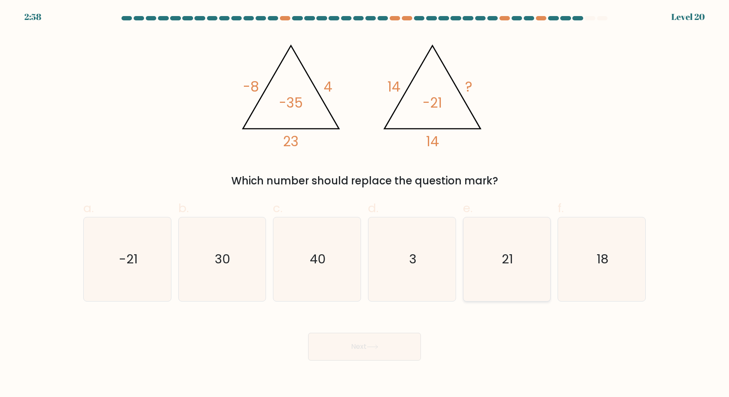
click at [514, 257] on icon "21" at bounding box center [507, 259] width 84 height 84
click at [365, 204] on input "e. 21" at bounding box center [364, 202] width 0 height 6
radio input "true"
click at [370, 347] on icon at bounding box center [372, 347] width 10 height 4
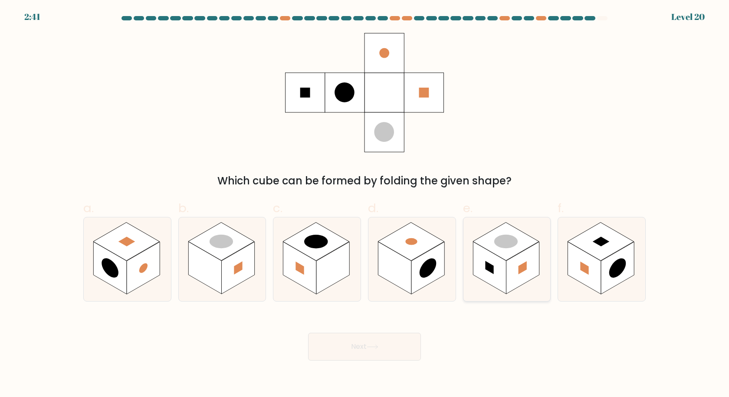
click at [501, 241] on circle at bounding box center [505, 241] width 33 height 19
click at [365, 204] on input "e." at bounding box center [364, 202] width 0 height 6
radio input "true"
click at [396, 338] on button "Next" at bounding box center [364, 347] width 113 height 28
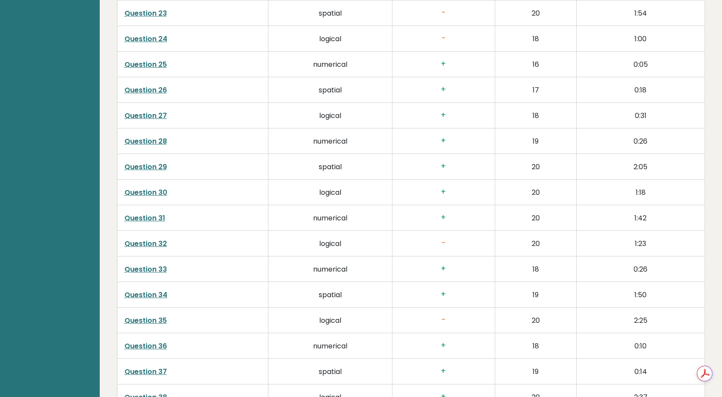
scroll to position [2422, 0]
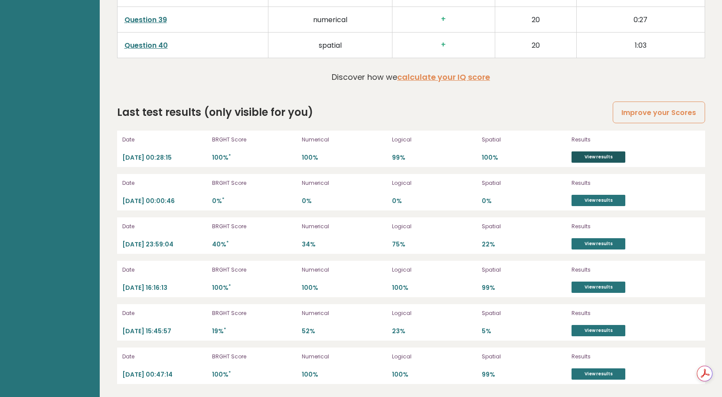
click at [593, 161] on link "View results" at bounding box center [599, 156] width 54 height 11
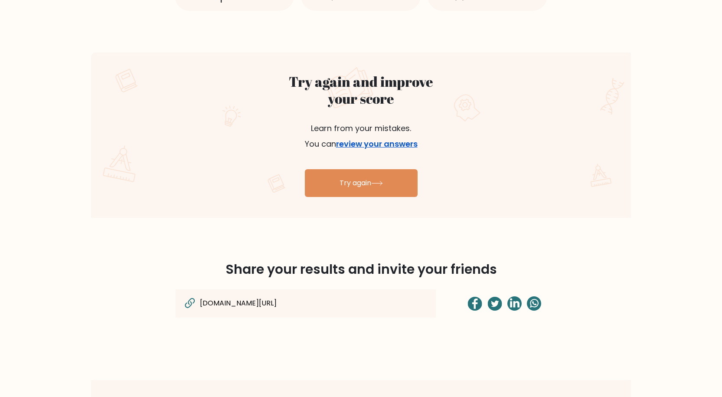
scroll to position [434, 0]
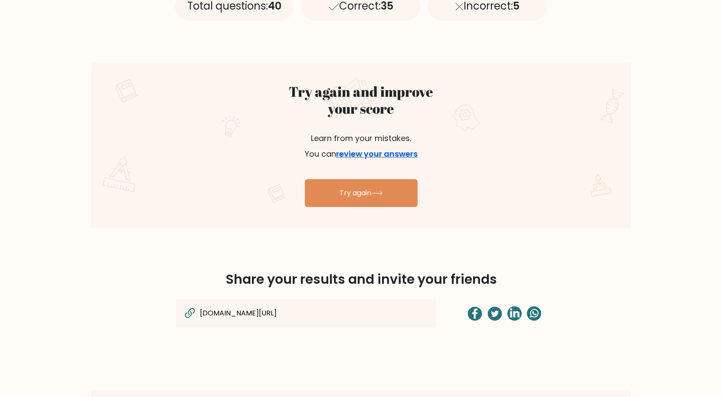
click at [386, 157] on link "review your answers" at bounding box center [377, 153] width 82 height 11
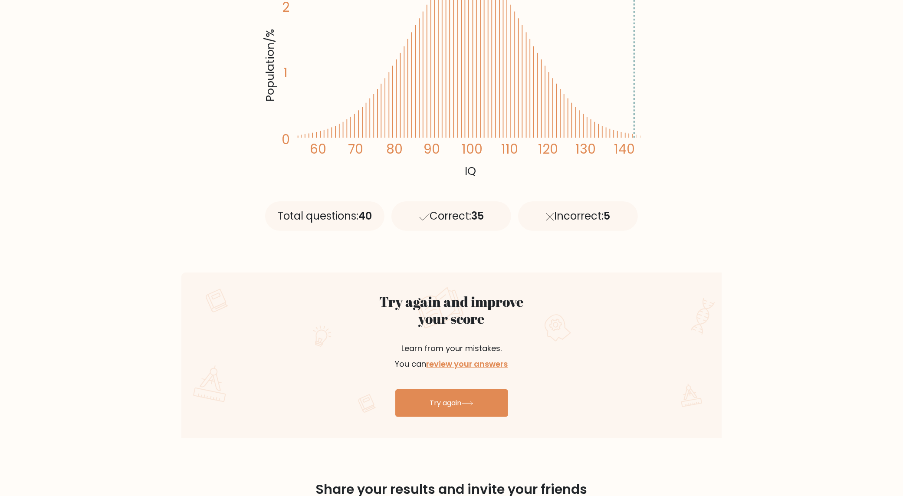
scroll to position [0, 0]
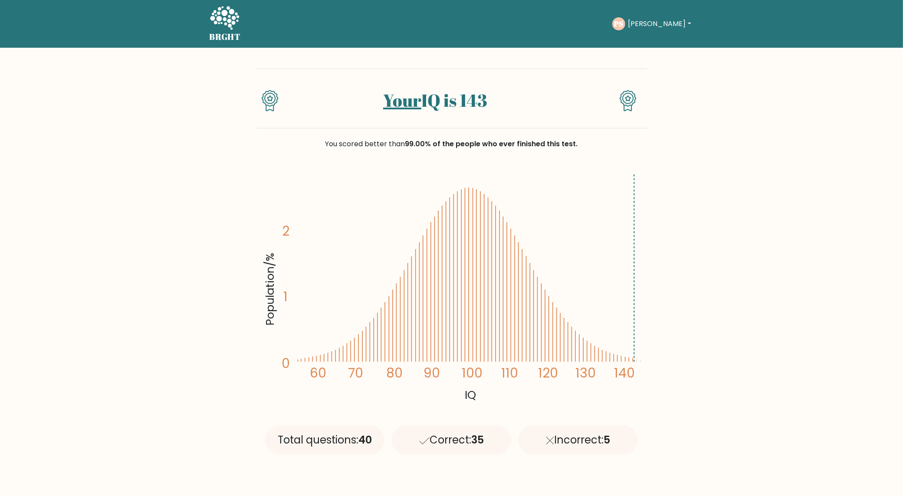
click at [640, 25] on button "[PERSON_NAME]" at bounding box center [659, 23] width 68 height 11
click at [649, 40] on link "Dashboard" at bounding box center [647, 42] width 69 height 14
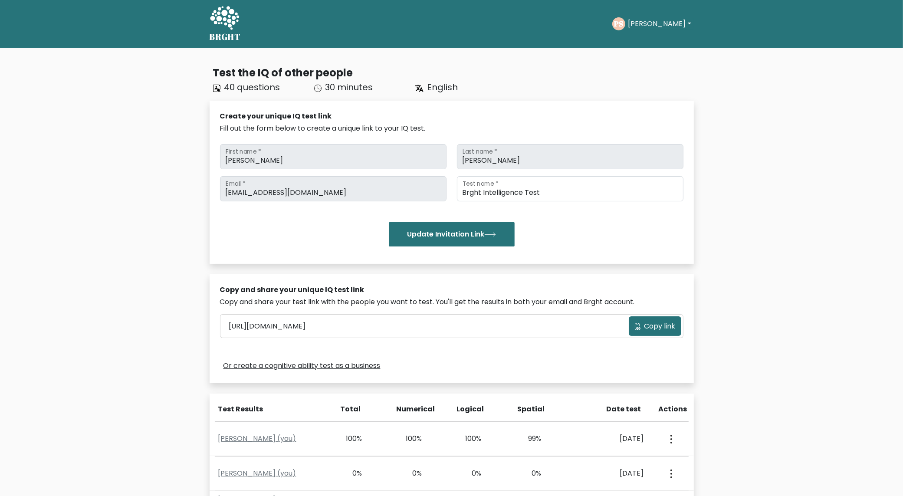
click at [642, 31] on div "PS [PERSON_NAME] Dashboard Profile Settings Logout" at bounding box center [652, 24] width 81 height 20
click at [648, 25] on button "[PERSON_NAME]" at bounding box center [659, 23] width 68 height 11
click at [646, 55] on link "Profile" at bounding box center [647, 56] width 69 height 14
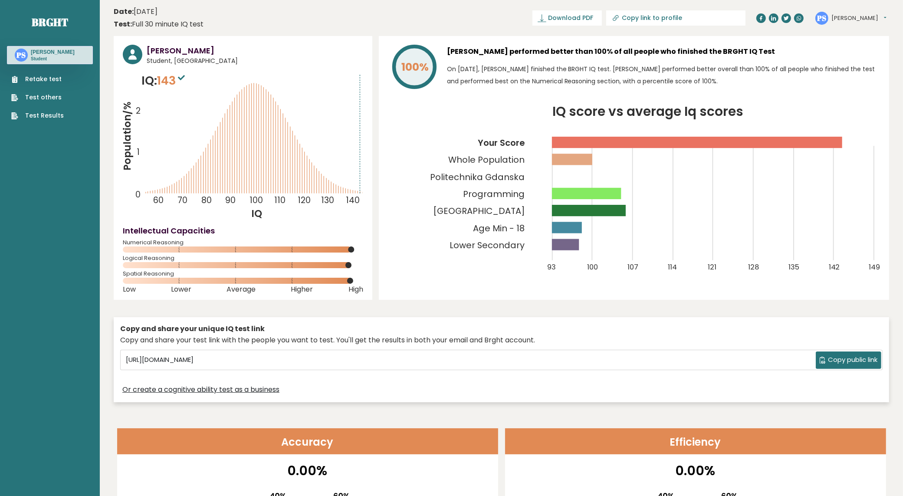
click at [51, 102] on link "Test others" at bounding box center [37, 97] width 52 height 9
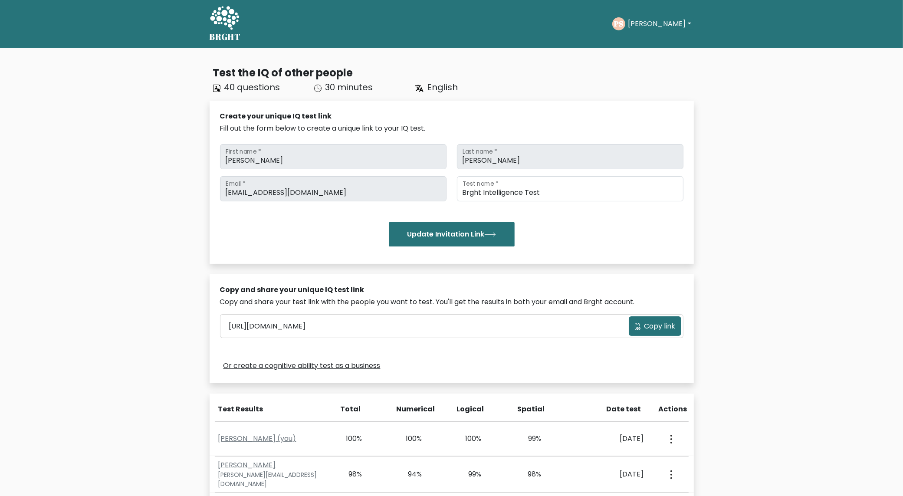
click at [666, 330] on span "Copy link" at bounding box center [659, 326] width 31 height 10
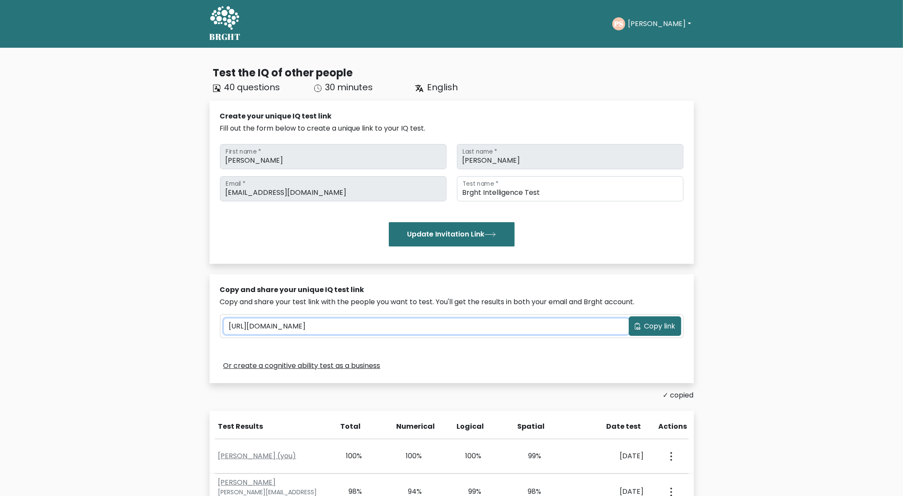
scroll to position [271, 0]
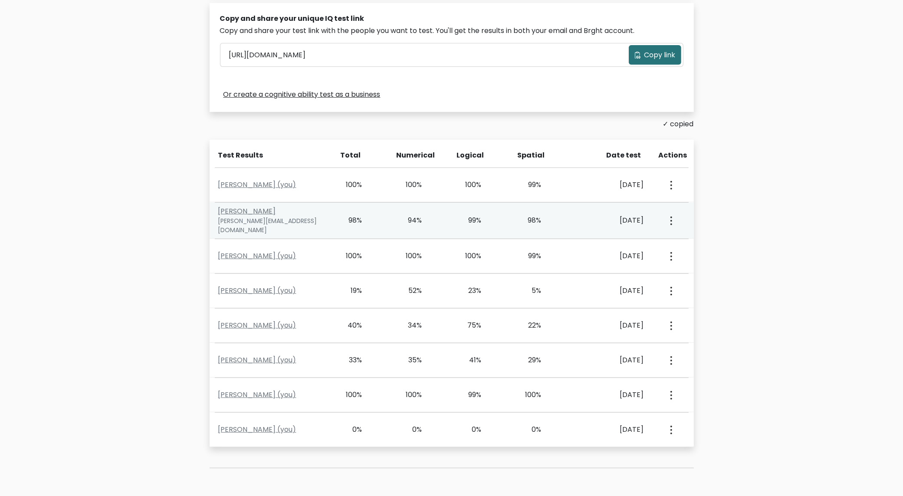
click at [474, 224] on div "99%" at bounding box center [469, 220] width 25 height 10
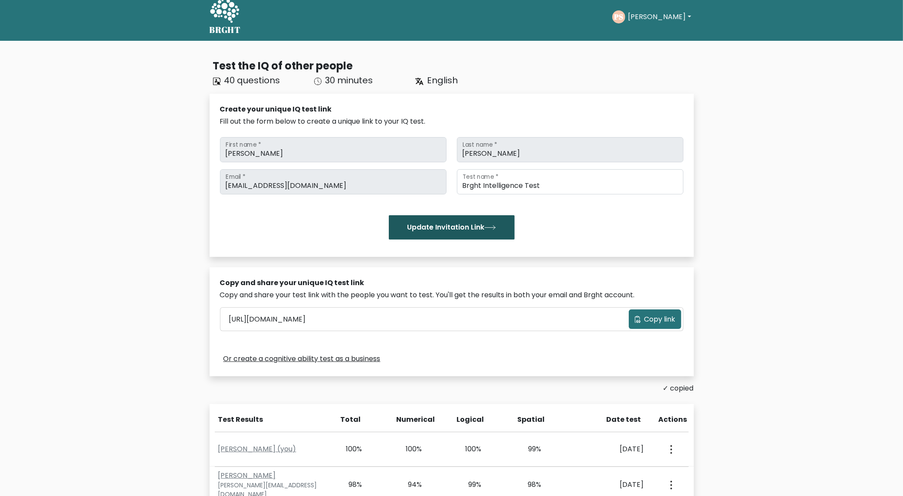
scroll to position [0, 0]
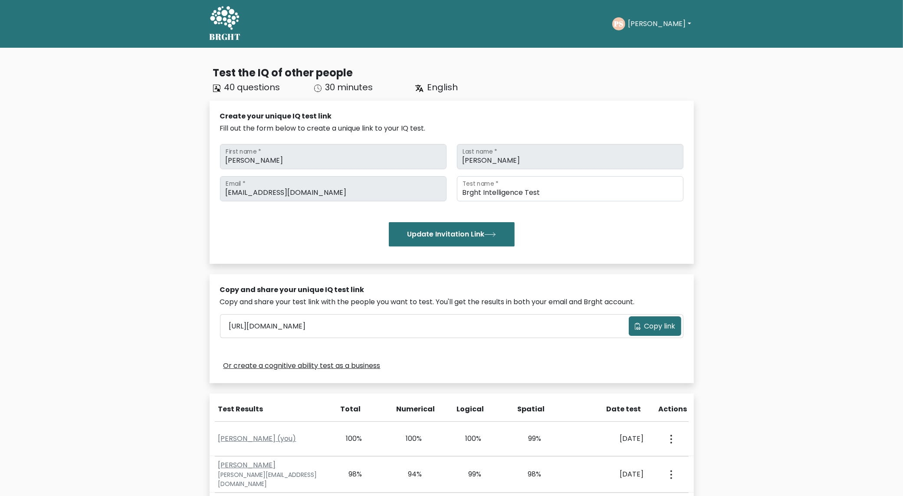
click at [644, 24] on button "[PERSON_NAME]" at bounding box center [659, 23] width 68 height 11
click at [650, 56] on link "Profile" at bounding box center [647, 56] width 69 height 14
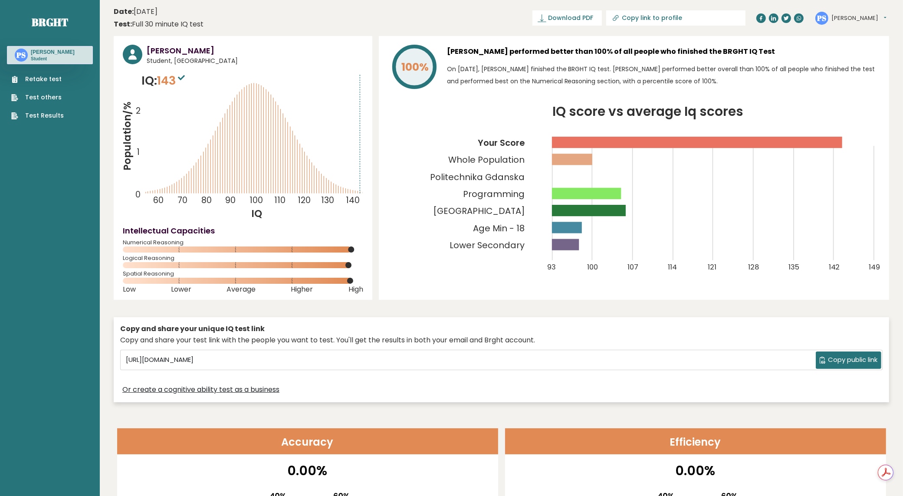
click at [49, 82] on link "Retake test" at bounding box center [37, 79] width 52 height 9
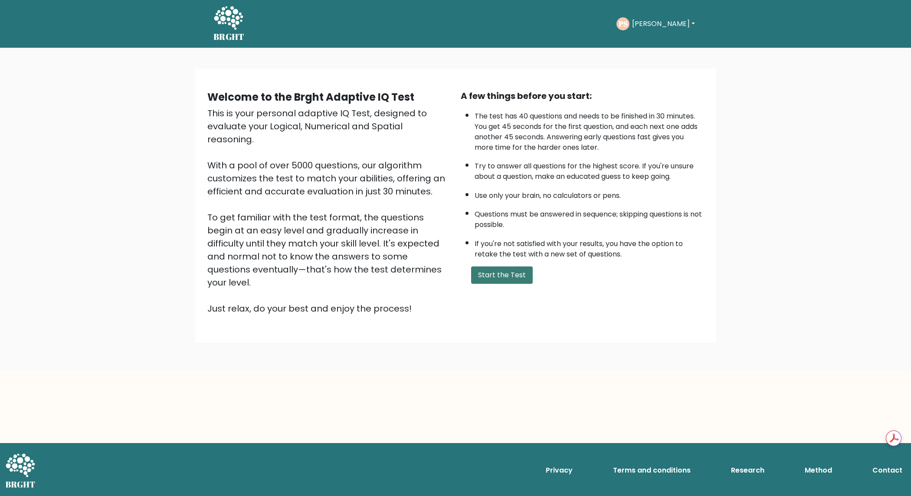
click at [525, 270] on button "Start the Test" at bounding box center [502, 274] width 62 height 17
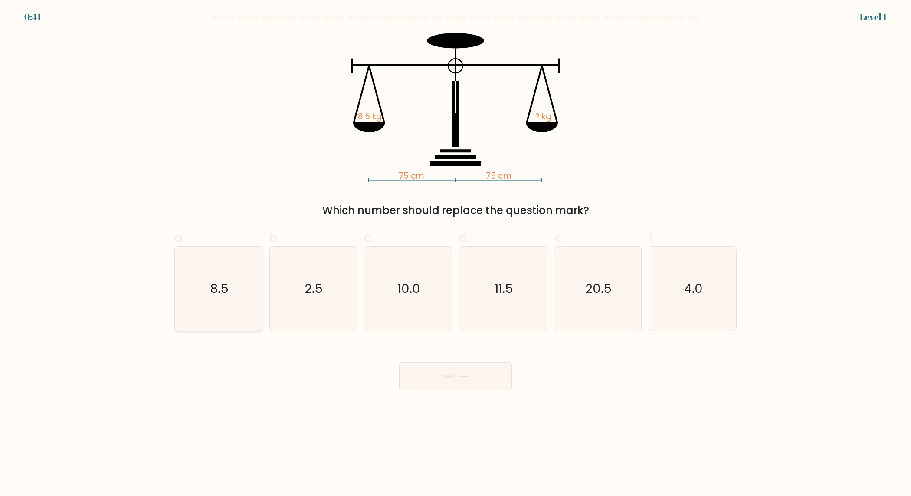
click at [226, 301] on icon "8.5" at bounding box center [219, 289] width 84 height 84
click at [455, 254] on input "a. 8.5" at bounding box center [455, 251] width 0 height 6
radio input "true"
click at [482, 387] on button "Next" at bounding box center [455, 376] width 113 height 28
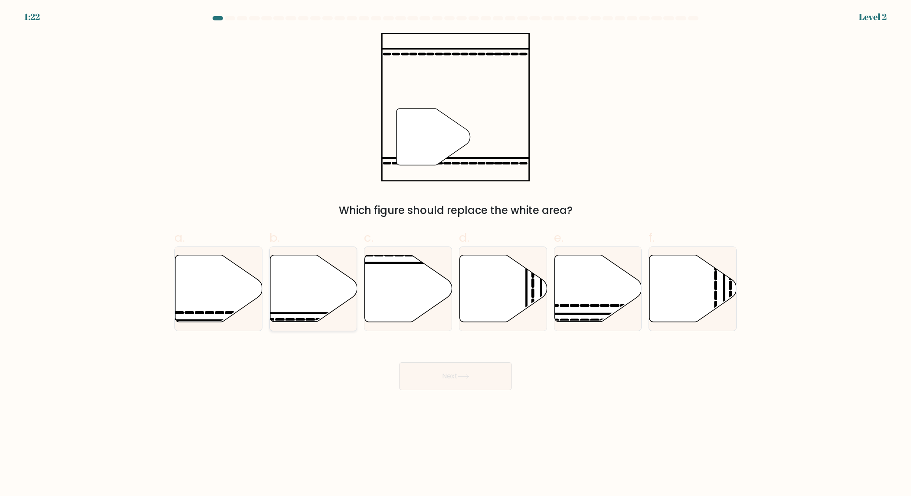
click at [304, 308] on icon at bounding box center [313, 288] width 87 height 67
click at [455, 254] on input "b." at bounding box center [455, 251] width 0 height 6
radio input "true"
click at [462, 374] on icon at bounding box center [464, 376] width 12 height 5
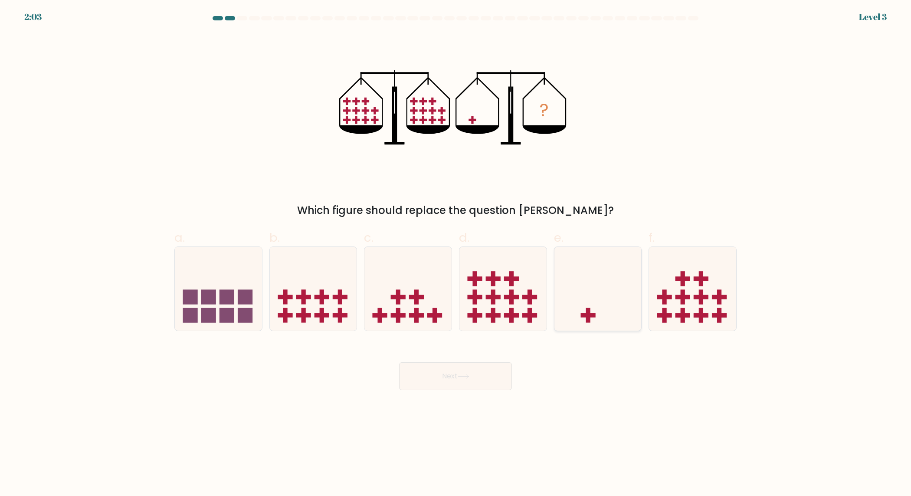
click at [575, 317] on icon at bounding box center [597, 289] width 87 height 72
click at [456, 254] on input "e." at bounding box center [455, 251] width 0 height 6
radio input "true"
click at [499, 370] on button "Next" at bounding box center [455, 376] width 113 height 28
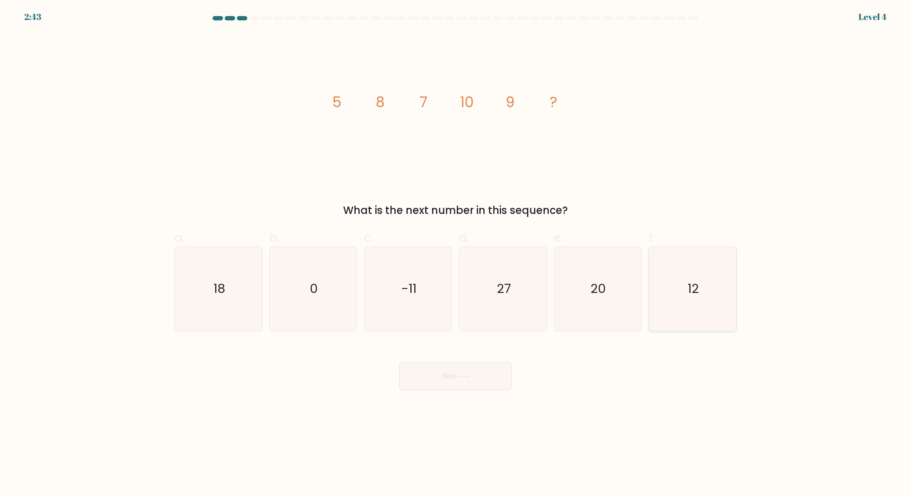
click at [678, 285] on icon "12" at bounding box center [693, 289] width 84 height 84
click at [456, 254] on input "f. 12" at bounding box center [455, 251] width 0 height 6
radio input "true"
click at [452, 372] on button "Next" at bounding box center [455, 376] width 113 height 28
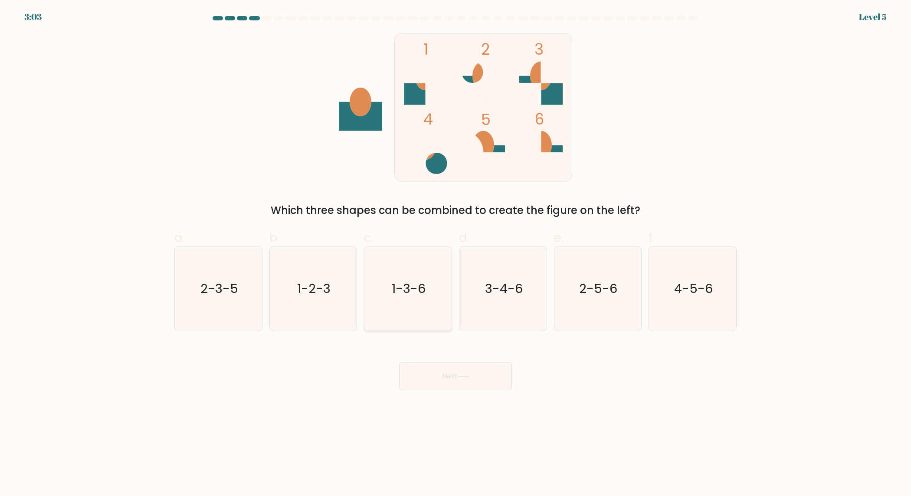
click at [413, 307] on icon "1-3-6" at bounding box center [408, 289] width 84 height 84
click at [455, 254] on input "c. 1-3-6" at bounding box center [455, 251] width 0 height 6
radio input "true"
click at [452, 380] on button "Next" at bounding box center [455, 376] width 113 height 28
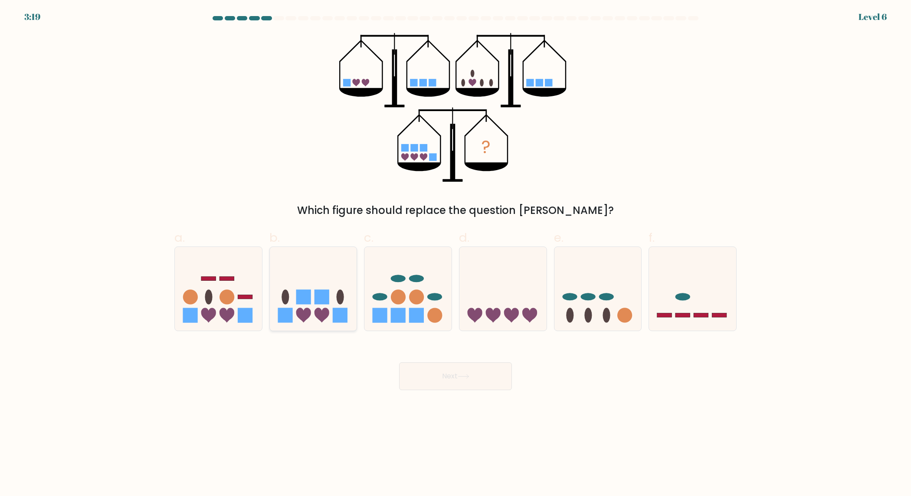
click at [328, 307] on icon at bounding box center [313, 289] width 87 height 72
click at [455, 254] on input "b." at bounding box center [455, 251] width 0 height 6
radio input "true"
click at [423, 371] on button "Next" at bounding box center [455, 376] width 113 height 28
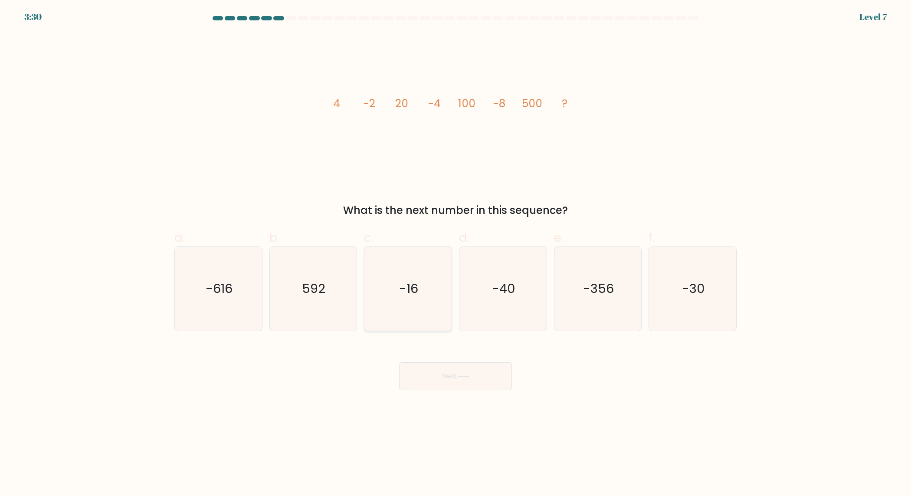
click at [428, 265] on icon "-16" at bounding box center [408, 289] width 84 height 84
click at [455, 254] on input "c. -16" at bounding box center [455, 251] width 0 height 6
radio input "true"
click at [450, 377] on button "Next" at bounding box center [455, 376] width 113 height 28
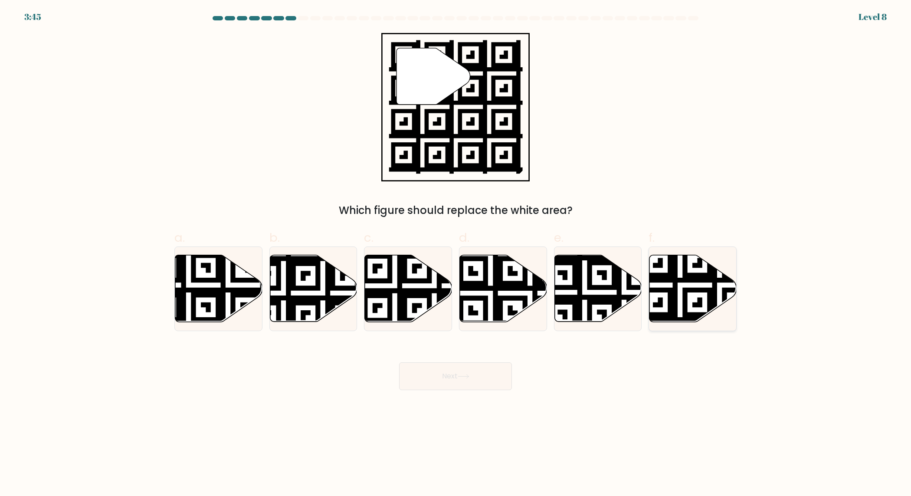
click at [694, 298] on icon at bounding box center [692, 288] width 87 height 67
click at [456, 254] on input "f." at bounding box center [455, 251] width 0 height 6
radio input "true"
click at [482, 372] on button "Next" at bounding box center [455, 376] width 113 height 28
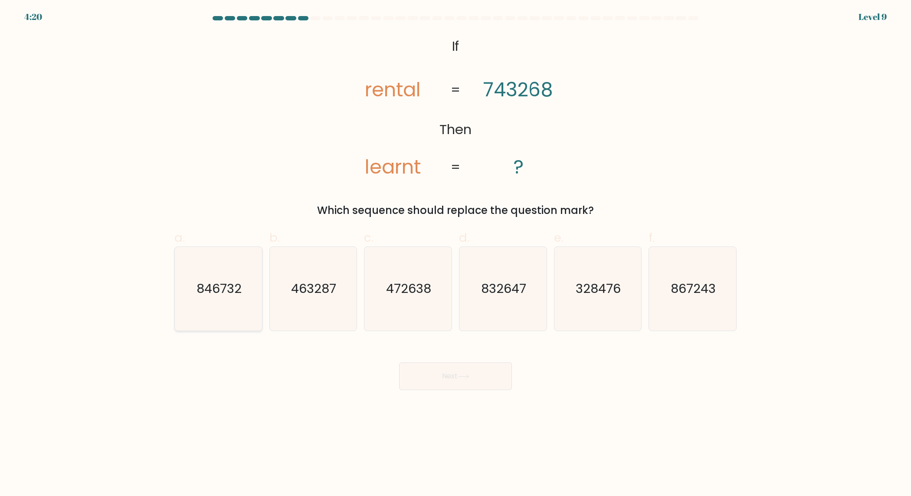
click at [243, 311] on icon "846732" at bounding box center [219, 289] width 84 height 84
click at [455, 254] on input "a. 846732" at bounding box center [455, 251] width 0 height 6
radio input "true"
click at [441, 369] on button "Next" at bounding box center [455, 376] width 113 height 28
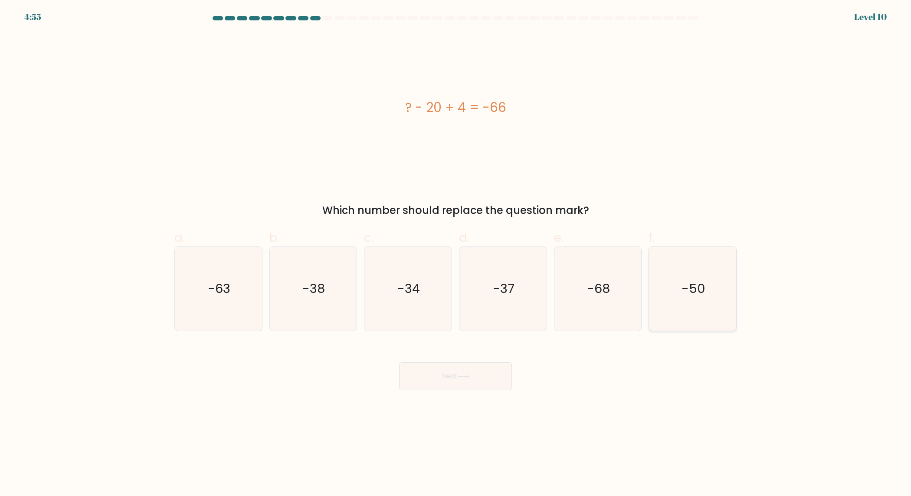
click at [680, 301] on icon "-50" at bounding box center [693, 289] width 84 height 84
click at [456, 254] on input "f. -50" at bounding box center [455, 251] width 0 height 6
radio input "true"
click at [442, 371] on button "Next" at bounding box center [455, 376] width 113 height 28
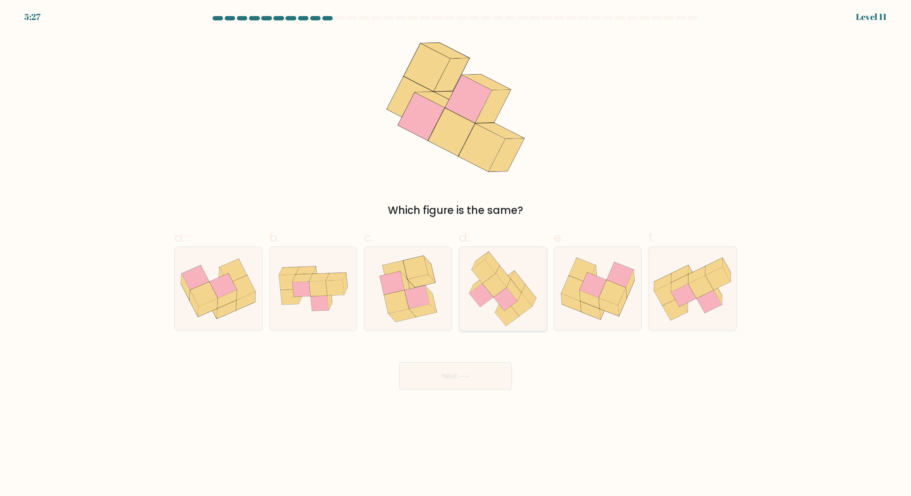
click at [487, 309] on icon at bounding box center [503, 289] width 82 height 84
click at [456, 254] on input "d." at bounding box center [455, 251] width 0 height 6
radio input "true"
click at [474, 371] on button "Next" at bounding box center [455, 376] width 113 height 28
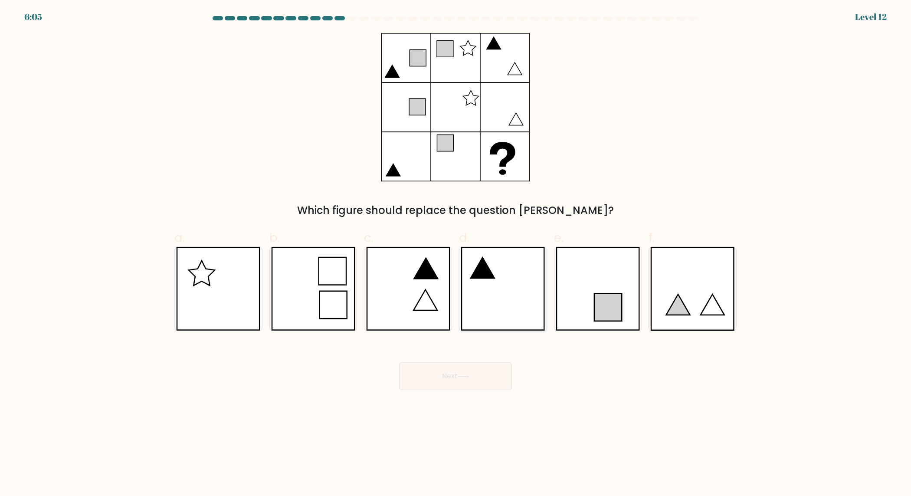
click at [533, 315] on icon at bounding box center [503, 289] width 84 height 84
click at [456, 254] on input "d." at bounding box center [455, 251] width 0 height 6
radio input "true"
click at [467, 367] on button "Next" at bounding box center [455, 376] width 113 height 28
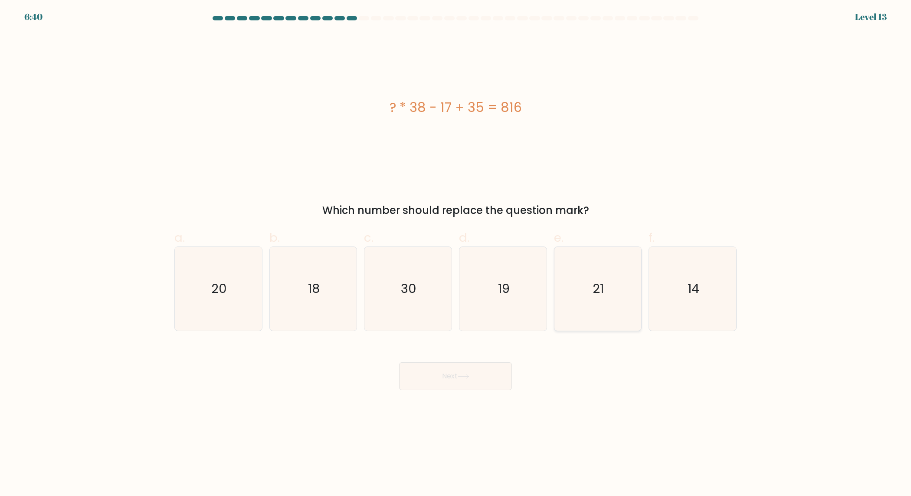
click at [627, 305] on icon "21" at bounding box center [598, 289] width 84 height 84
click at [456, 254] on input "e. 21" at bounding box center [455, 251] width 0 height 6
radio input "true"
click at [486, 375] on button "Next" at bounding box center [455, 376] width 113 height 28
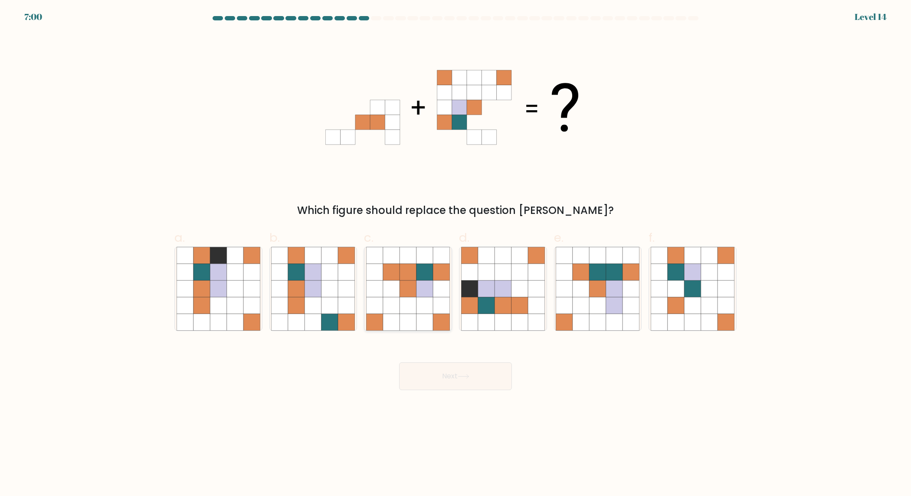
click at [404, 313] on icon at bounding box center [408, 305] width 16 height 16
click at [455, 254] on input "c." at bounding box center [455, 251] width 0 height 6
radio input "true"
click at [459, 379] on button "Next" at bounding box center [455, 376] width 113 height 28
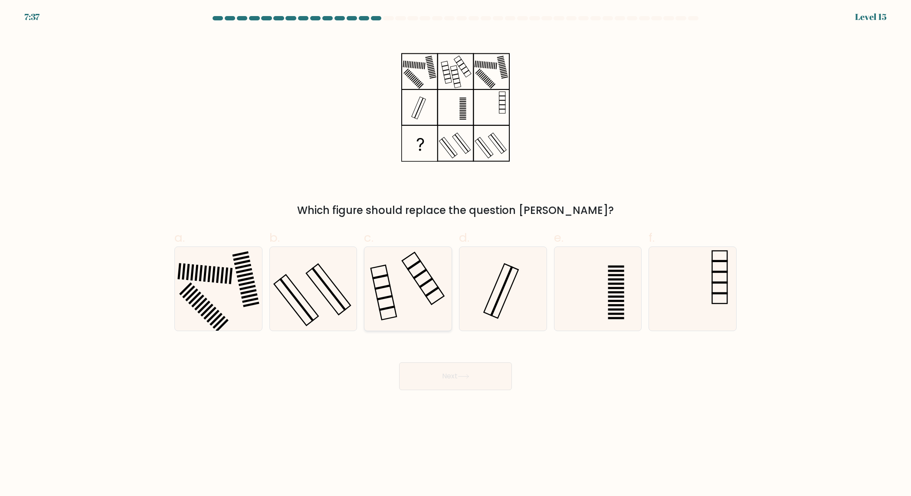
click at [413, 289] on icon at bounding box center [408, 289] width 84 height 84
click at [455, 254] on input "c." at bounding box center [455, 251] width 0 height 6
radio input "true"
click at [439, 377] on button "Next" at bounding box center [455, 376] width 113 height 28
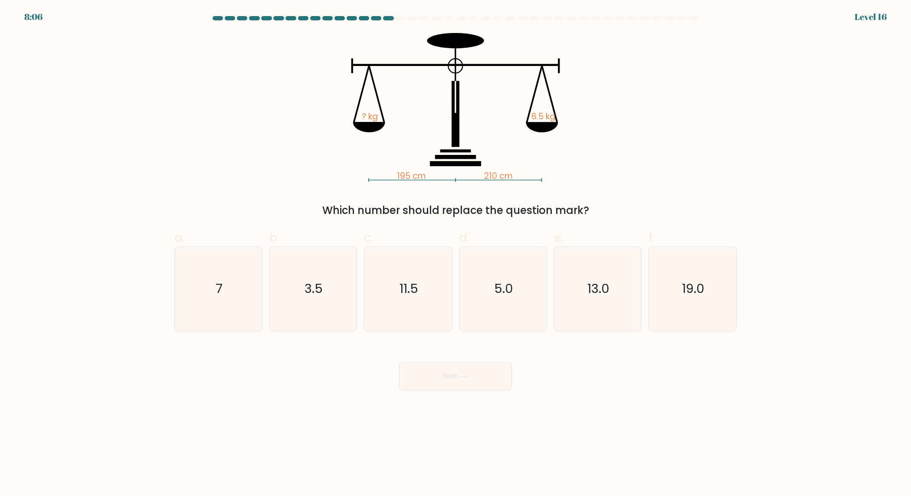
click at [262, 290] on div "a. 7" at bounding box center [218, 280] width 95 height 102
click at [239, 309] on icon "7" at bounding box center [219, 289] width 84 height 84
click at [455, 254] on input "a. 7" at bounding box center [455, 251] width 0 height 6
radio input "true"
click at [433, 376] on button "Next" at bounding box center [455, 376] width 113 height 28
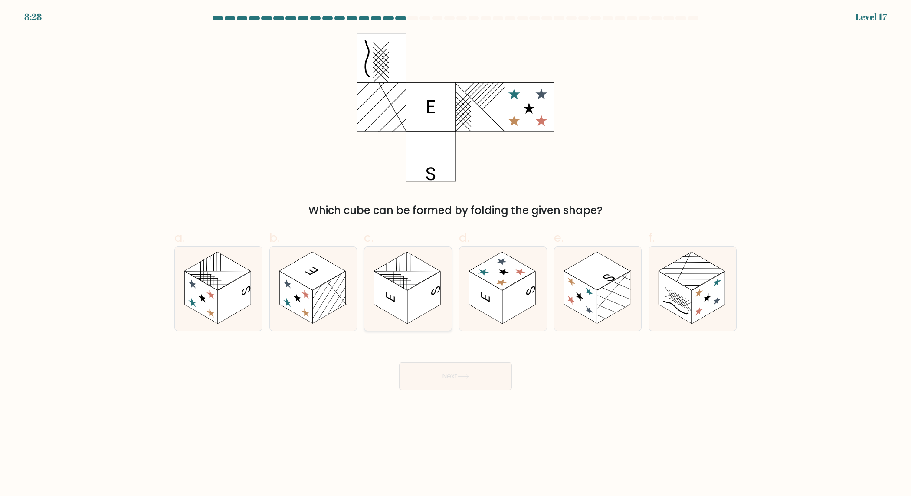
click at [401, 289] on rect at bounding box center [390, 297] width 33 height 52
click at [455, 254] on input "c." at bounding box center [455, 251] width 0 height 6
radio input "true"
click at [460, 376] on icon at bounding box center [464, 376] width 12 height 5
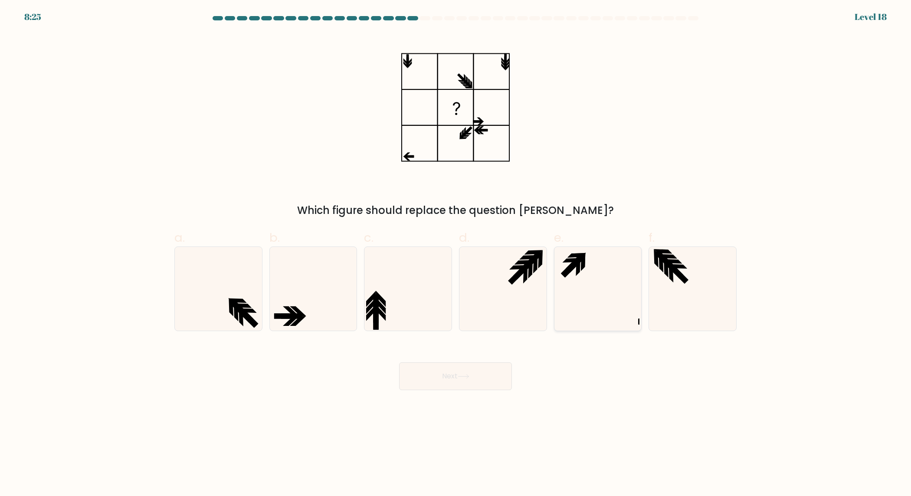
click at [574, 298] on icon at bounding box center [598, 289] width 84 height 84
click at [456, 254] on input "e." at bounding box center [455, 251] width 0 height 6
radio input "true"
click at [423, 380] on button "Next" at bounding box center [455, 376] width 113 height 28
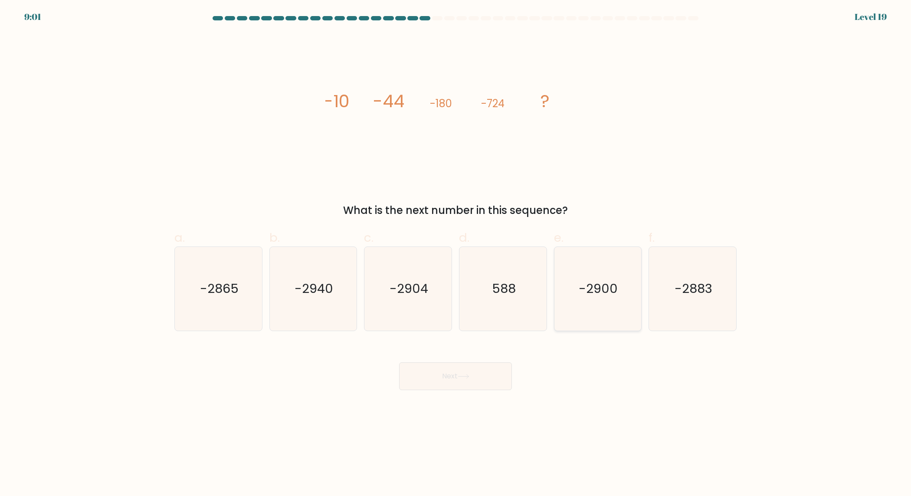
click at [605, 304] on icon "-2900" at bounding box center [598, 289] width 84 height 84
click at [456, 254] on input "e. -2900" at bounding box center [455, 251] width 0 height 6
radio input "true"
click at [431, 378] on button "Next" at bounding box center [455, 376] width 113 height 28
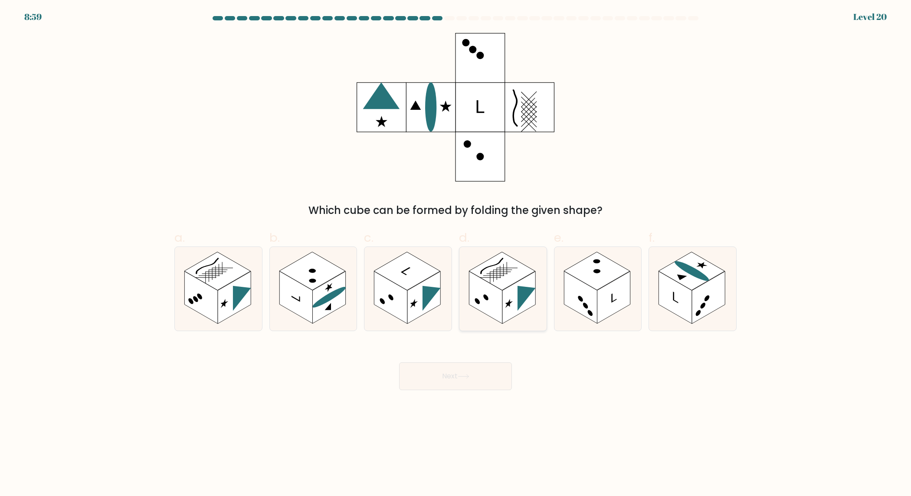
click at [492, 311] on rect at bounding box center [485, 297] width 33 height 52
click at [456, 254] on input "d." at bounding box center [455, 251] width 0 height 6
radio input "true"
click at [443, 380] on button "Next" at bounding box center [455, 376] width 113 height 28
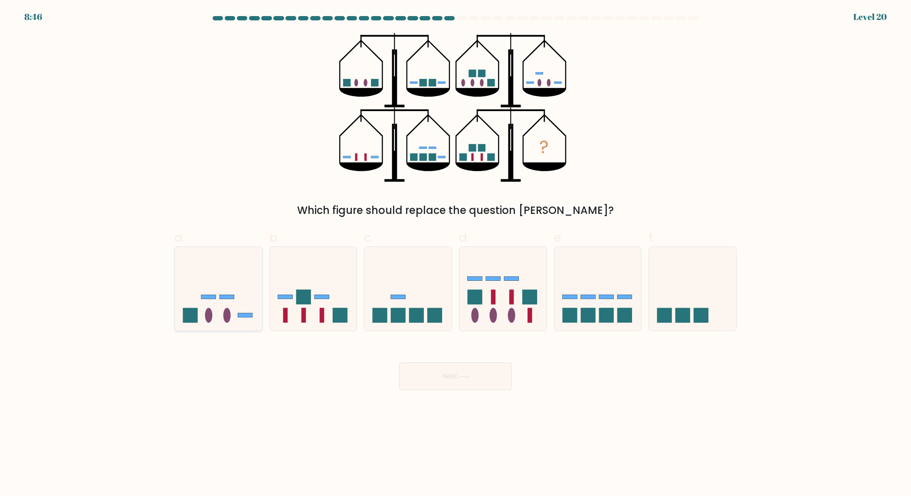
click at [226, 324] on icon at bounding box center [218, 289] width 87 height 72
click at [455, 254] on input "a." at bounding box center [455, 251] width 0 height 6
radio input "true"
click at [438, 384] on button "Next" at bounding box center [455, 376] width 113 height 28
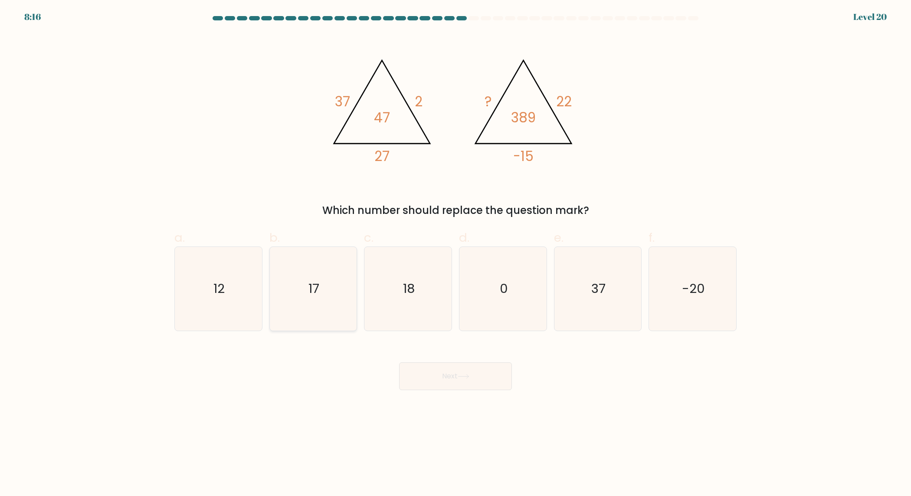
click at [326, 309] on icon "17" at bounding box center [313, 289] width 84 height 84
click at [455, 254] on input "b. 17" at bounding box center [455, 251] width 0 height 6
radio input "true"
click at [473, 380] on button "Next" at bounding box center [455, 376] width 113 height 28
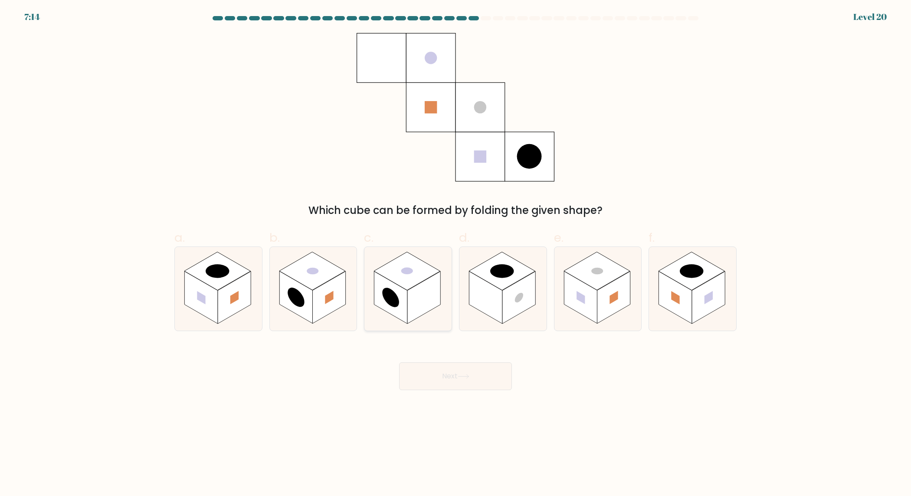
click at [408, 305] on rect at bounding box center [423, 298] width 33 height 52
click at [455, 254] on input "c." at bounding box center [455, 251] width 0 height 6
radio input "true"
click at [448, 377] on button "Next" at bounding box center [455, 376] width 113 height 28
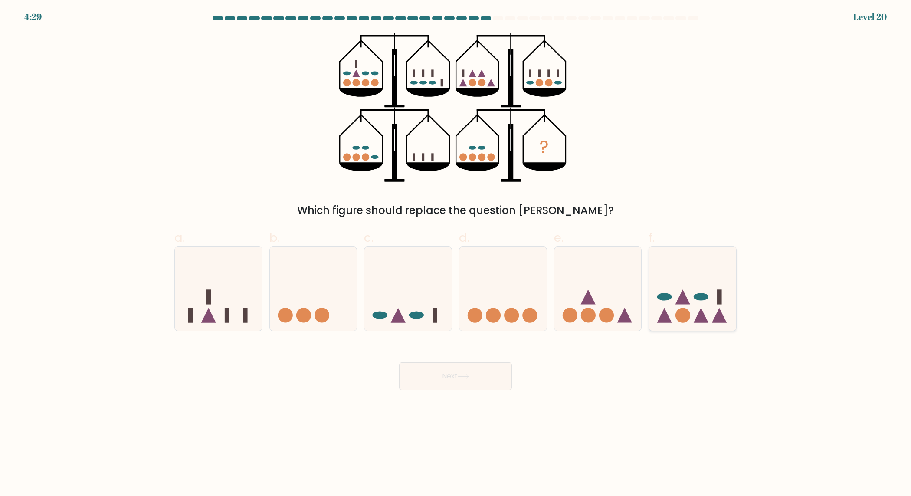
click at [679, 299] on icon at bounding box center [682, 296] width 15 height 15
click at [456, 254] on input "f." at bounding box center [455, 251] width 0 height 6
radio input "true"
click at [442, 374] on button "Next" at bounding box center [455, 376] width 113 height 28
click at [524, 413] on body "4:27 Level 20" at bounding box center [455, 248] width 911 height 496
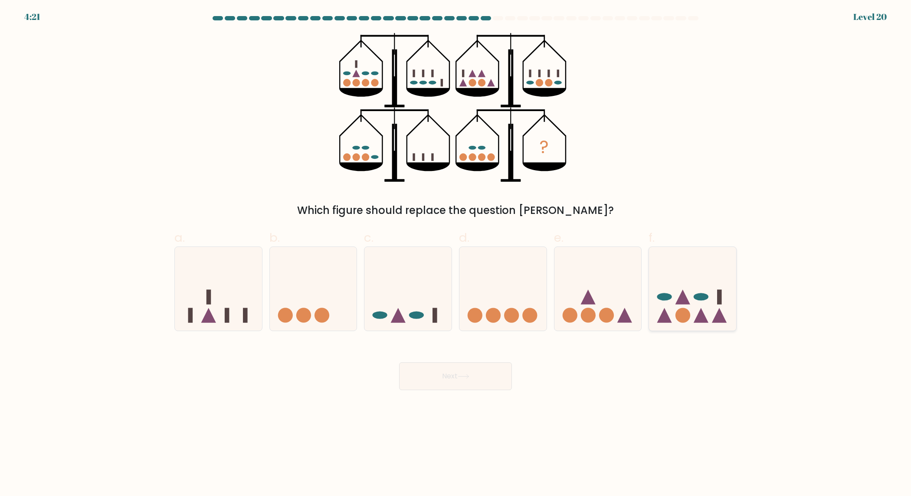
click at [679, 283] on icon at bounding box center [692, 289] width 87 height 72
click at [456, 254] on input "f." at bounding box center [455, 251] width 0 height 6
radio input "true"
click at [489, 379] on button "Next" at bounding box center [455, 376] width 113 height 28
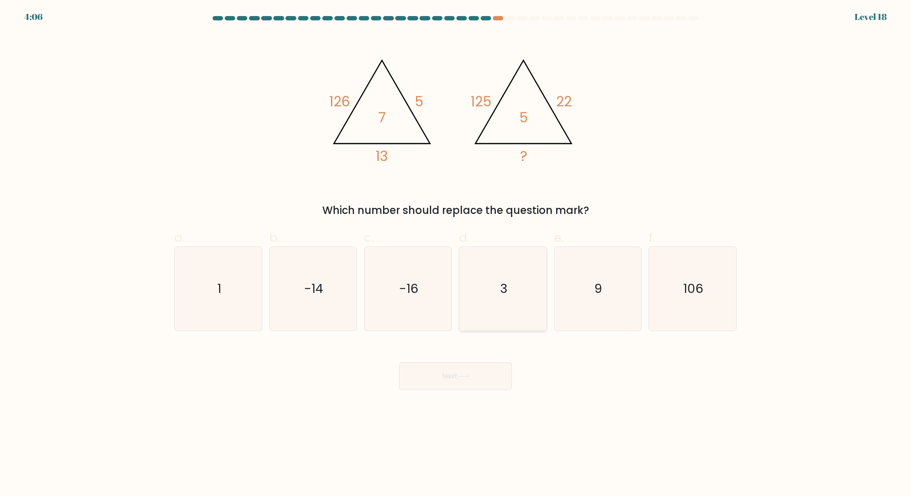
click at [538, 307] on icon "3" at bounding box center [503, 289] width 84 height 84
click at [456, 254] on input "d. 3" at bounding box center [455, 251] width 0 height 6
radio input "true"
click at [473, 380] on button "Next" at bounding box center [455, 376] width 113 height 28
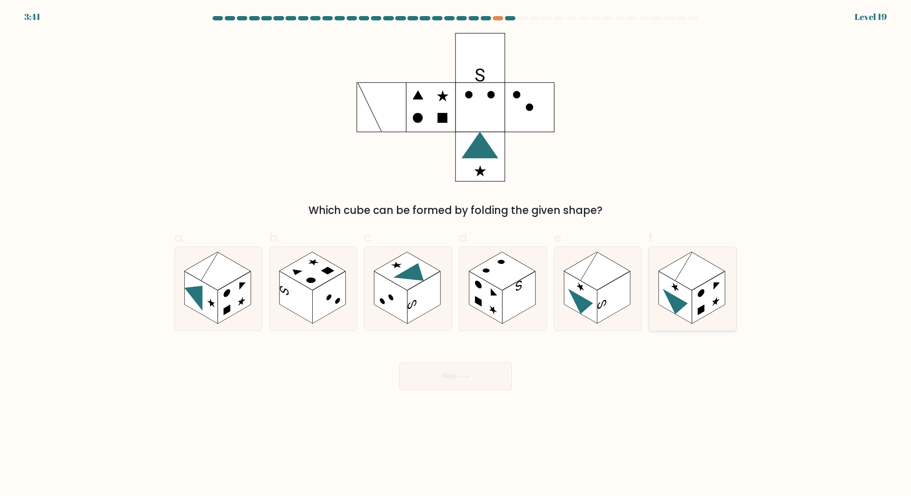
click at [667, 298] on icon at bounding box center [675, 305] width 25 height 33
click at [456, 254] on input "f." at bounding box center [455, 251] width 0 height 6
radio input "true"
click at [487, 385] on button "Next" at bounding box center [455, 376] width 113 height 28
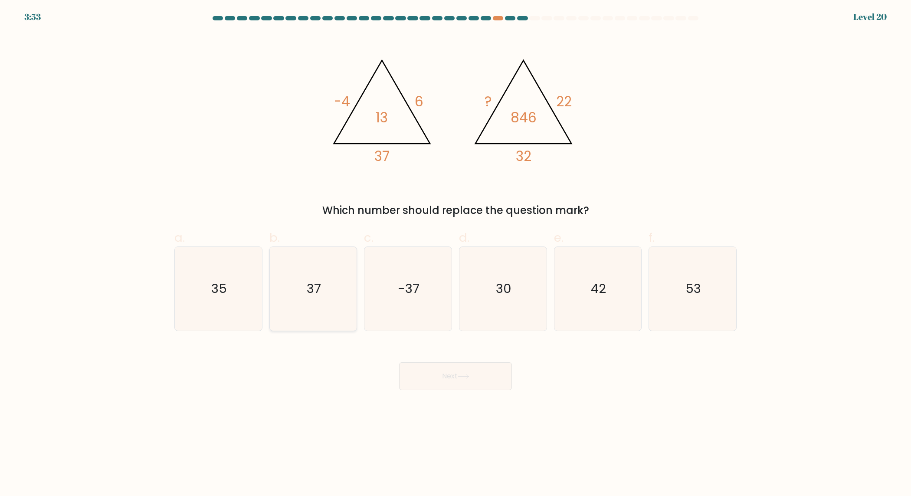
click at [314, 294] on text "37" at bounding box center [314, 288] width 14 height 17
click at [455, 254] on input "b. 37" at bounding box center [455, 251] width 0 height 6
radio input "true"
click at [485, 372] on button "Next" at bounding box center [455, 376] width 113 height 28
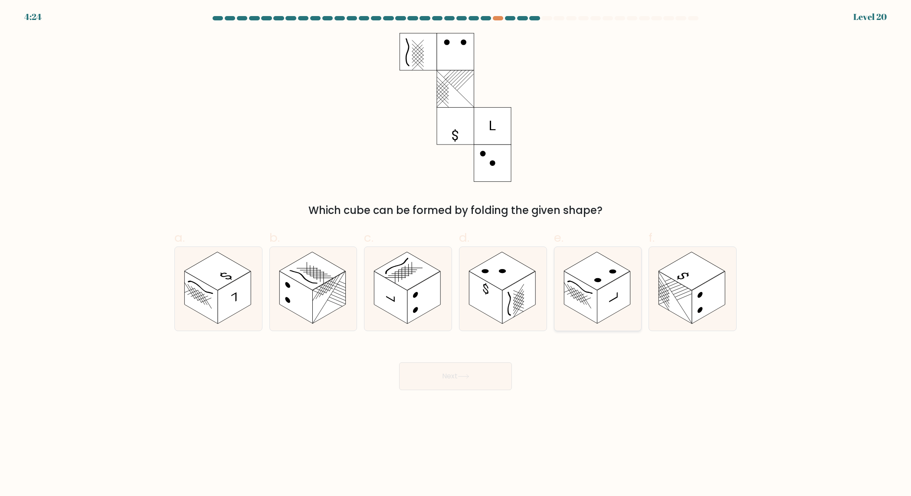
click at [596, 280] on circle at bounding box center [598, 280] width 10 height 6
click at [456, 254] on input "e." at bounding box center [455, 251] width 0 height 6
radio input "true"
click at [438, 373] on button "Next" at bounding box center [455, 376] width 113 height 28
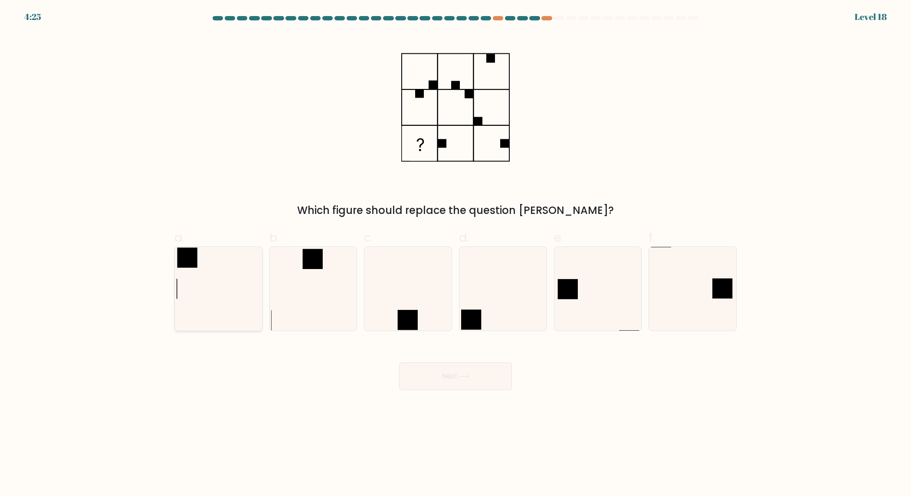
click at [233, 283] on icon at bounding box center [219, 289] width 84 height 84
click at [455, 254] on input "a." at bounding box center [455, 251] width 0 height 6
radio input "true"
click at [465, 374] on icon at bounding box center [464, 376] width 12 height 5
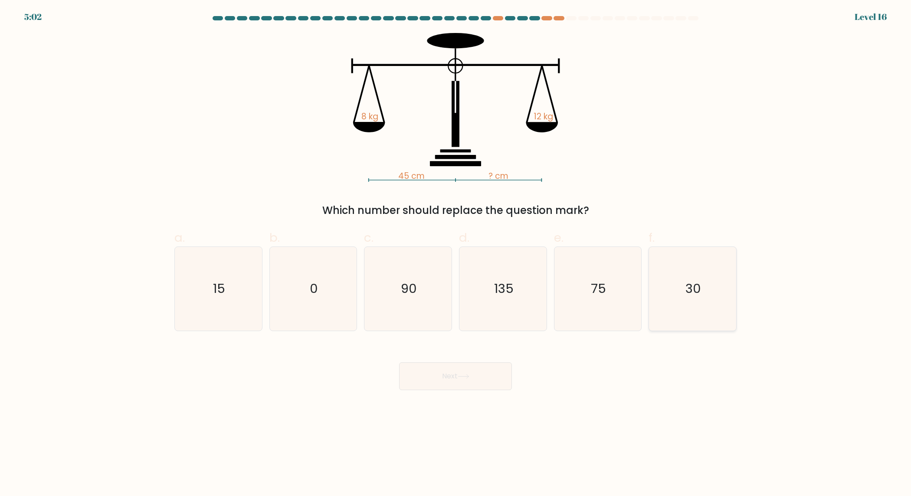
click at [707, 288] on icon "30" at bounding box center [693, 289] width 84 height 84
click at [456, 254] on input "f. 30" at bounding box center [455, 251] width 0 height 6
radio input "true"
click at [482, 383] on button "Next" at bounding box center [455, 376] width 113 height 28
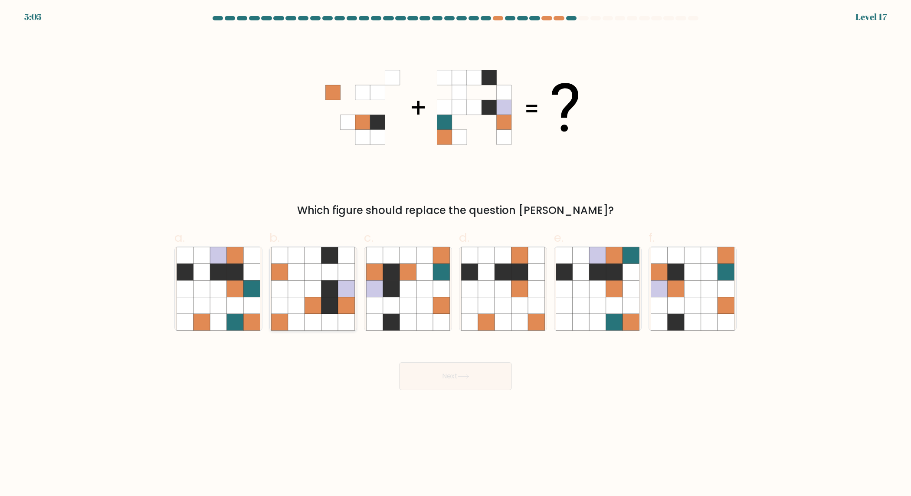
click at [324, 296] on icon at bounding box center [329, 288] width 16 height 16
click at [455, 254] on input "b." at bounding box center [455, 251] width 0 height 6
radio input "true"
click at [416, 302] on icon at bounding box center [424, 305] width 16 height 16
click at [455, 254] on input "c." at bounding box center [455, 251] width 0 height 6
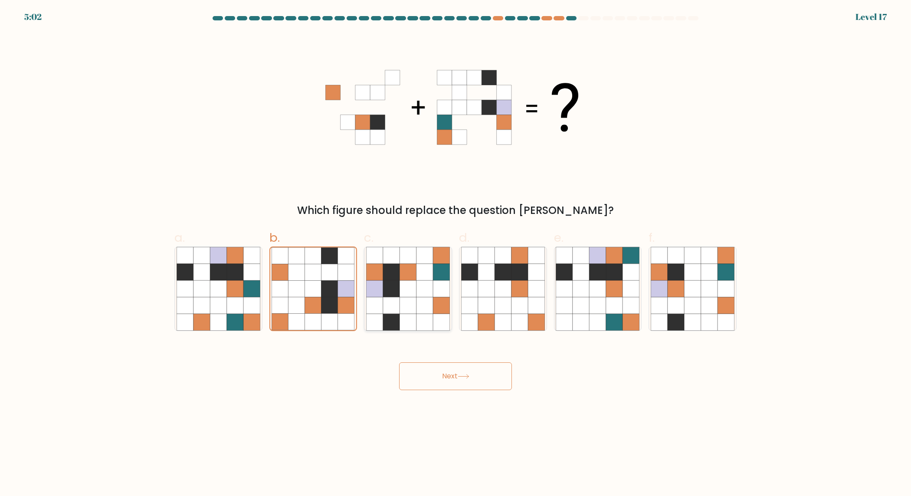
radio input "true"
click at [439, 372] on button "Next" at bounding box center [455, 376] width 113 height 28
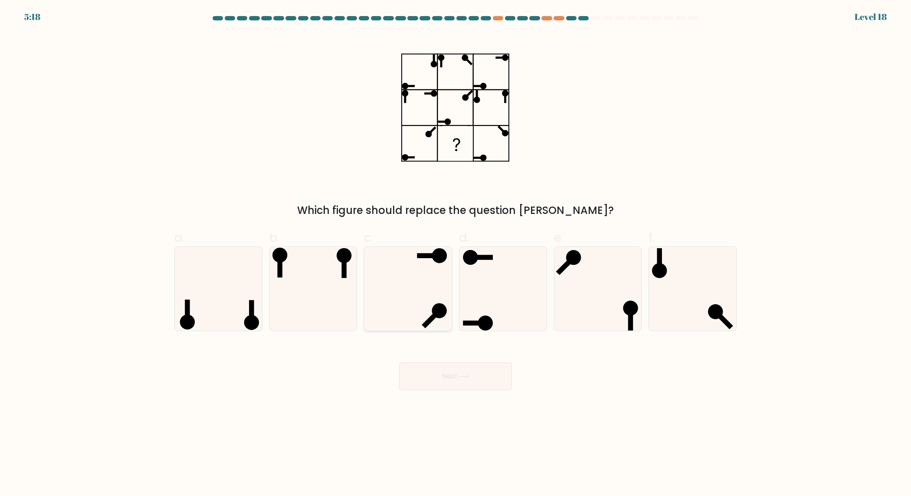
click at [424, 272] on icon at bounding box center [408, 289] width 84 height 84
click at [455, 254] on input "c." at bounding box center [455, 251] width 0 height 6
radio input "true"
click at [324, 298] on icon at bounding box center [313, 289] width 84 height 84
click at [455, 254] on input "b." at bounding box center [455, 251] width 0 height 6
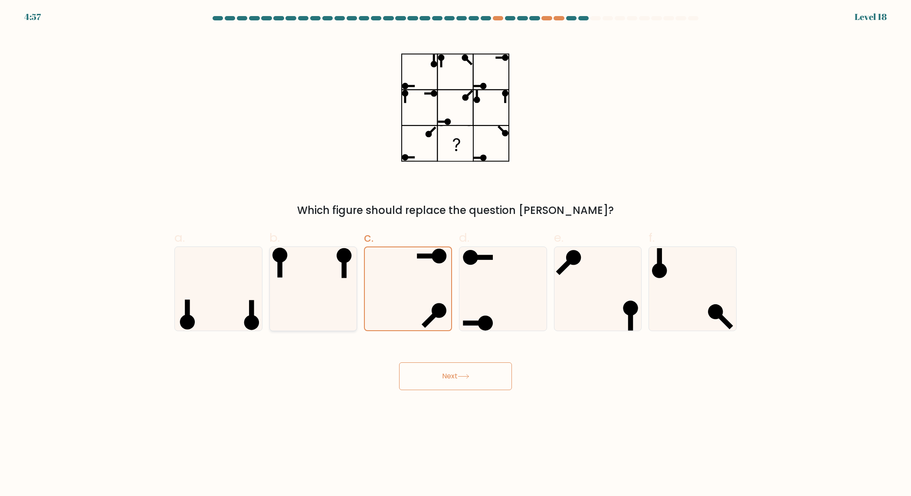
radio input "true"
click at [472, 376] on button "Next" at bounding box center [455, 376] width 113 height 28
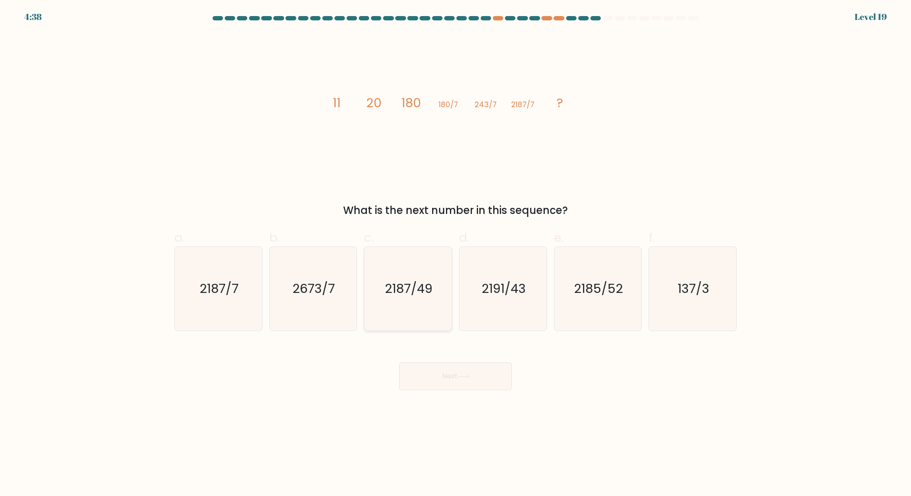
click at [419, 301] on icon "2187/49" at bounding box center [408, 289] width 84 height 84
click at [455, 254] on input "c. 2187/49" at bounding box center [455, 251] width 0 height 6
radio input "true"
click at [459, 381] on button "Next" at bounding box center [455, 376] width 113 height 28
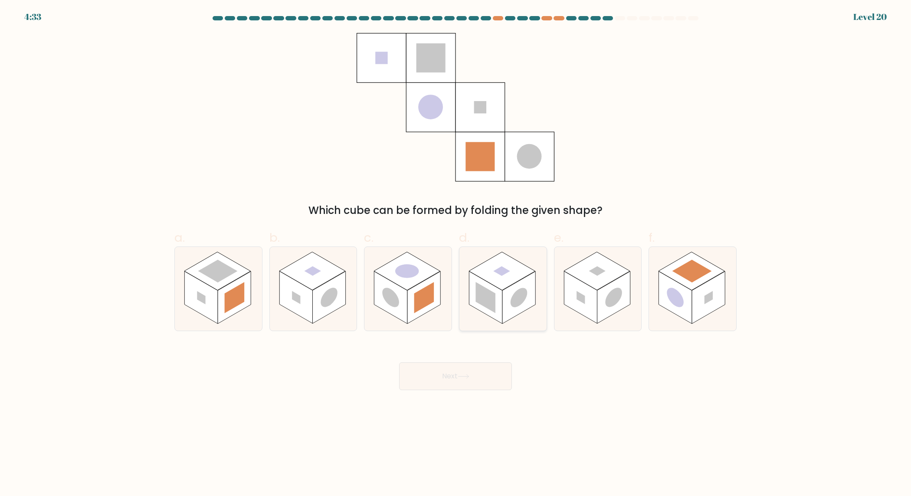
click at [493, 304] on rect at bounding box center [485, 297] width 20 height 31
click at [456, 254] on input "d." at bounding box center [455, 251] width 0 height 6
radio input "true"
click at [471, 368] on button "Next" at bounding box center [455, 376] width 113 height 28
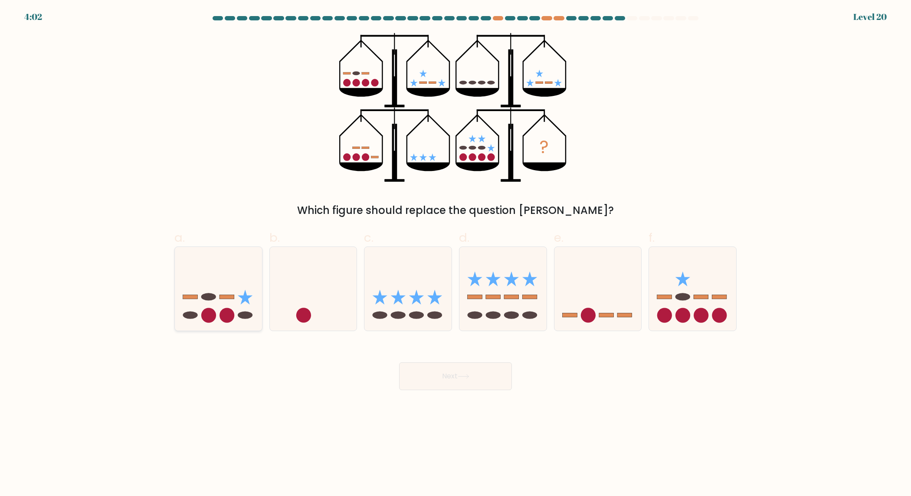
click at [213, 254] on icon at bounding box center [218, 289] width 87 height 72
click at [455, 254] on input "a." at bounding box center [455, 251] width 0 height 6
radio input "true"
click at [457, 380] on button "Next" at bounding box center [455, 376] width 113 height 28
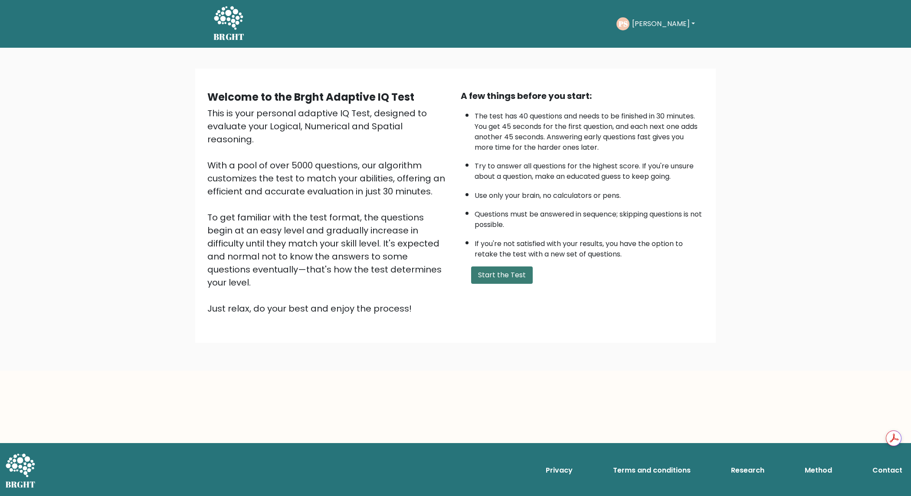
click at [475, 280] on button "Start the Test" at bounding box center [502, 274] width 62 height 17
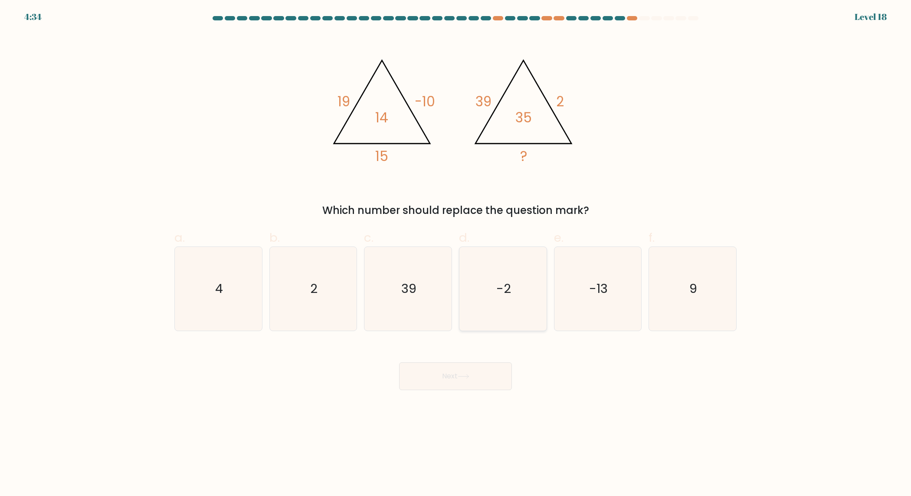
click at [484, 306] on icon "-2" at bounding box center [503, 289] width 84 height 84
click at [456, 254] on input "d. -2" at bounding box center [455, 251] width 0 height 6
radio input "true"
click at [467, 368] on button "Next" at bounding box center [455, 376] width 113 height 28
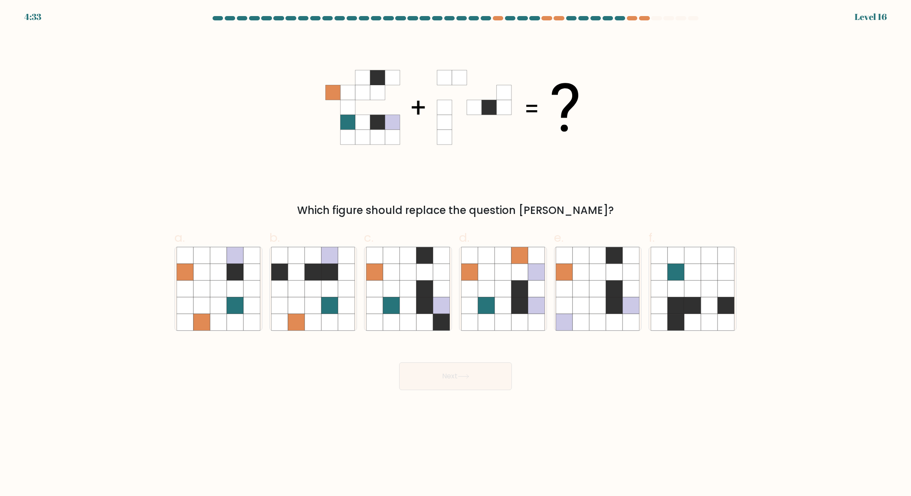
click at [499, 306] on icon at bounding box center [503, 305] width 16 height 16
click at [456, 254] on input "d." at bounding box center [455, 251] width 0 height 6
radio input "true"
click at [478, 378] on button "Next" at bounding box center [455, 376] width 113 height 28
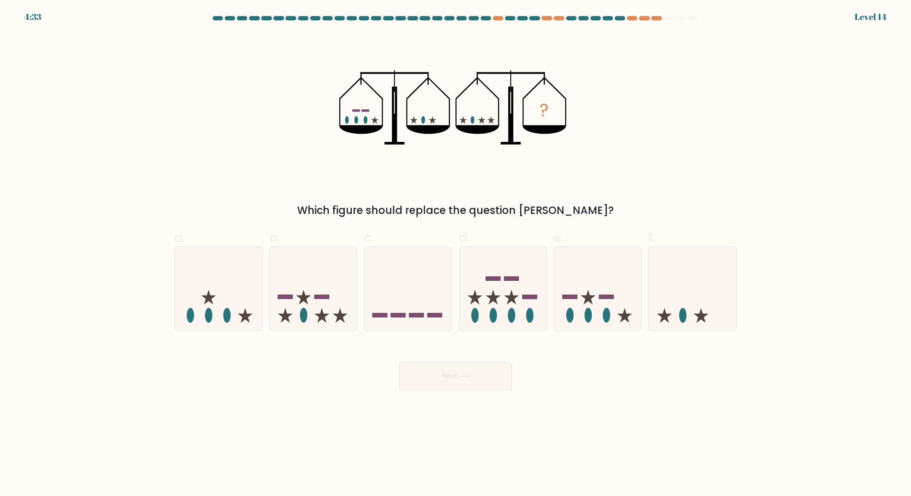
click at [503, 317] on icon at bounding box center [502, 289] width 87 height 72
click at [456, 254] on input "d." at bounding box center [455, 251] width 0 height 6
radio input "true"
click at [485, 389] on button "Next" at bounding box center [455, 376] width 113 height 28
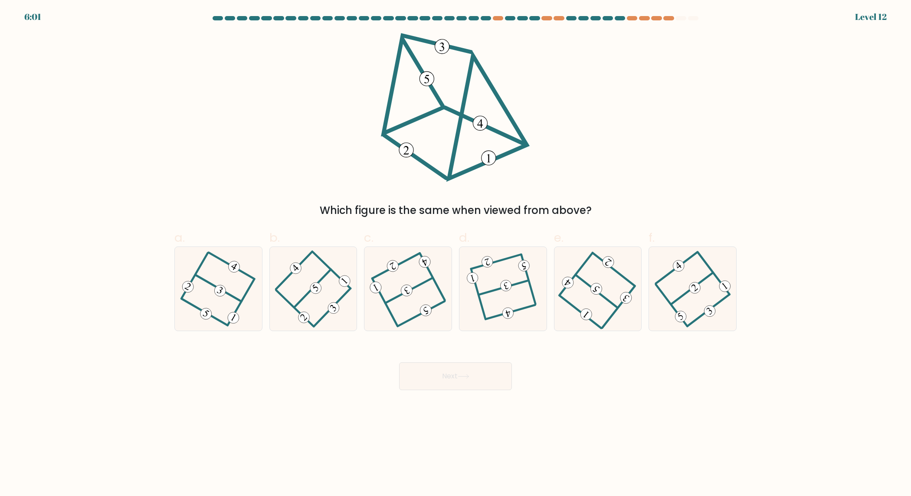
click at [495, 309] on icon at bounding box center [503, 289] width 64 height 67
click at [456, 254] on input "d." at bounding box center [455, 251] width 0 height 6
radio input "true"
click at [468, 406] on body "6:01 Level 12" at bounding box center [455, 248] width 911 height 496
click at [460, 377] on icon at bounding box center [464, 376] width 12 height 5
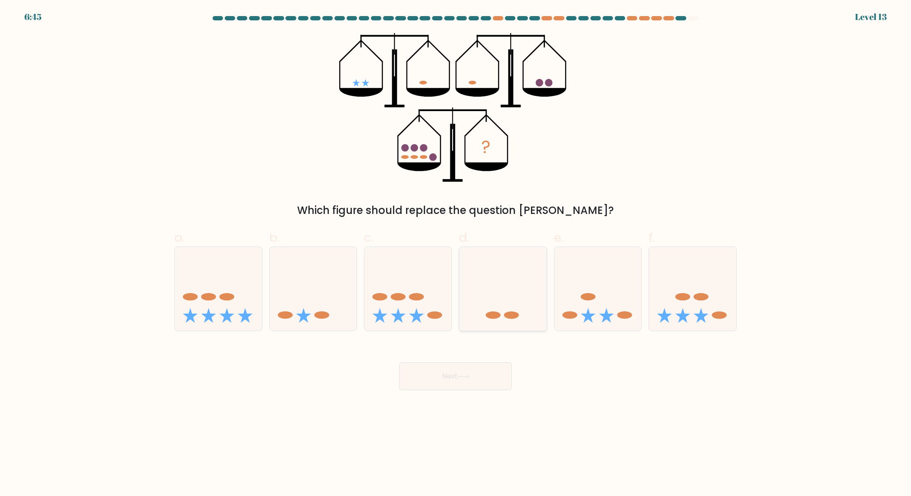
click at [487, 301] on icon at bounding box center [502, 289] width 87 height 72
click at [456, 254] on input "d." at bounding box center [455, 251] width 0 height 6
radio input "true"
click at [465, 382] on button "Next" at bounding box center [455, 376] width 113 height 28
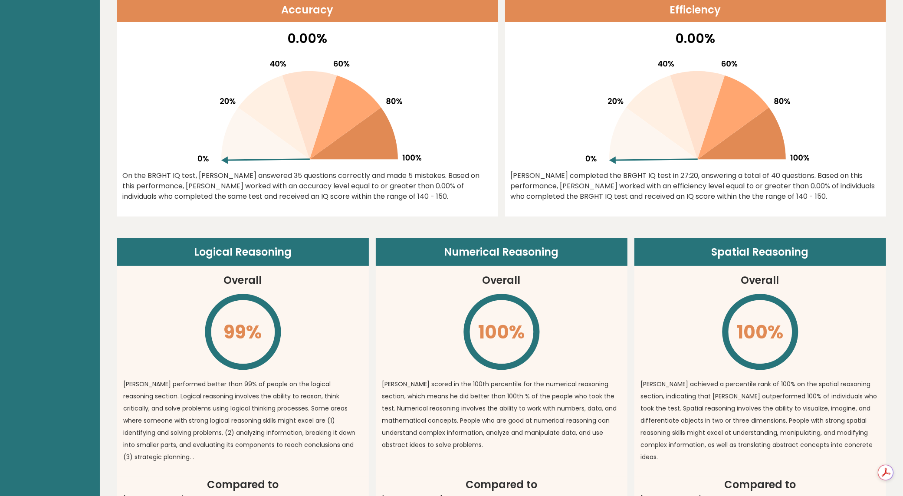
scroll to position [759, 0]
